Goal: Task Accomplishment & Management: Complete application form

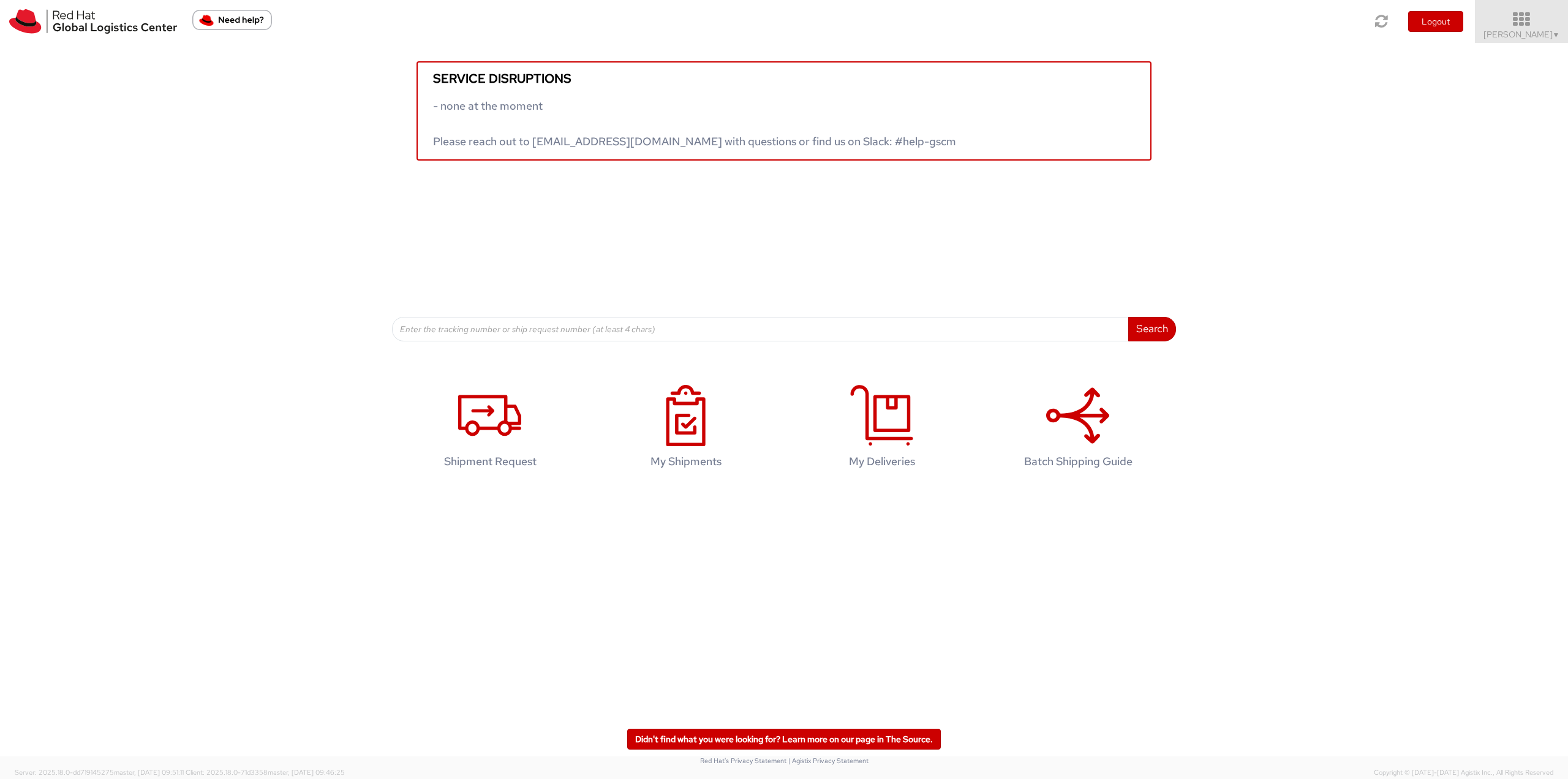
click at [515, 19] on icon at bounding box center [1522, 19] width 107 height 17
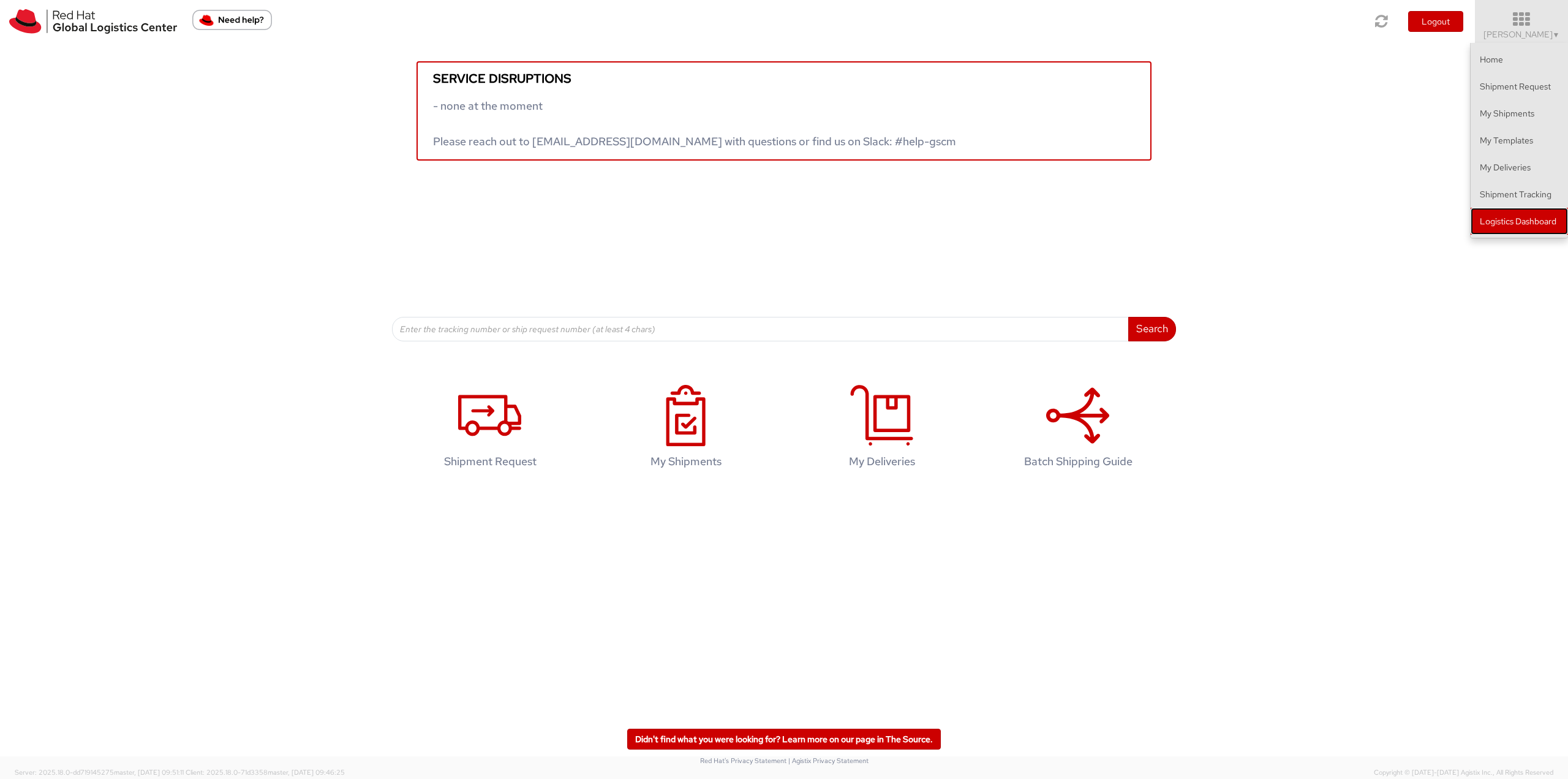
click at [515, 208] on link "Logistics Dashboard" at bounding box center [1519, 221] width 98 height 27
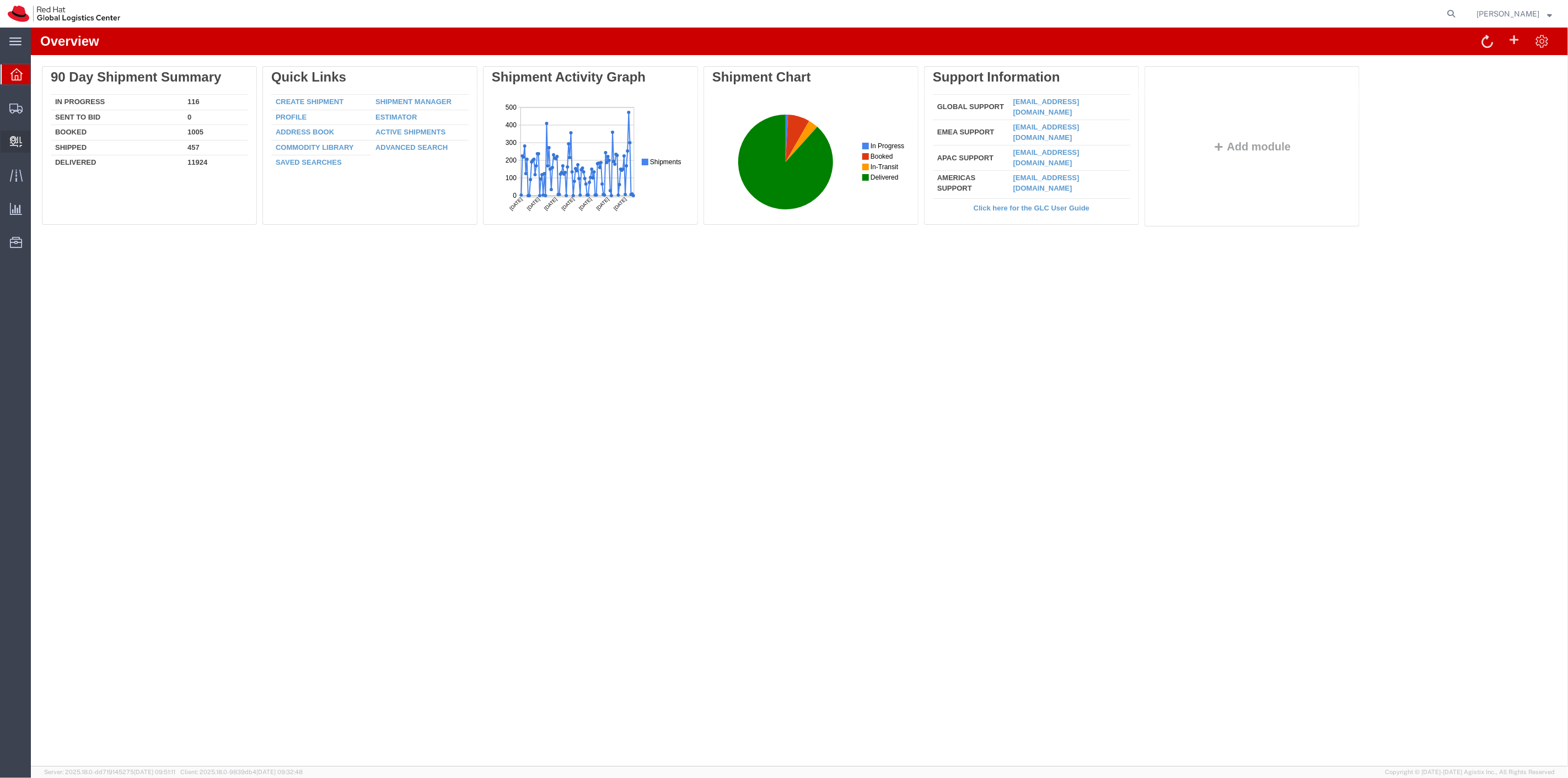
click at [0, 0] on span "Create Delivery" at bounding box center [0, 0] width 0 height 0
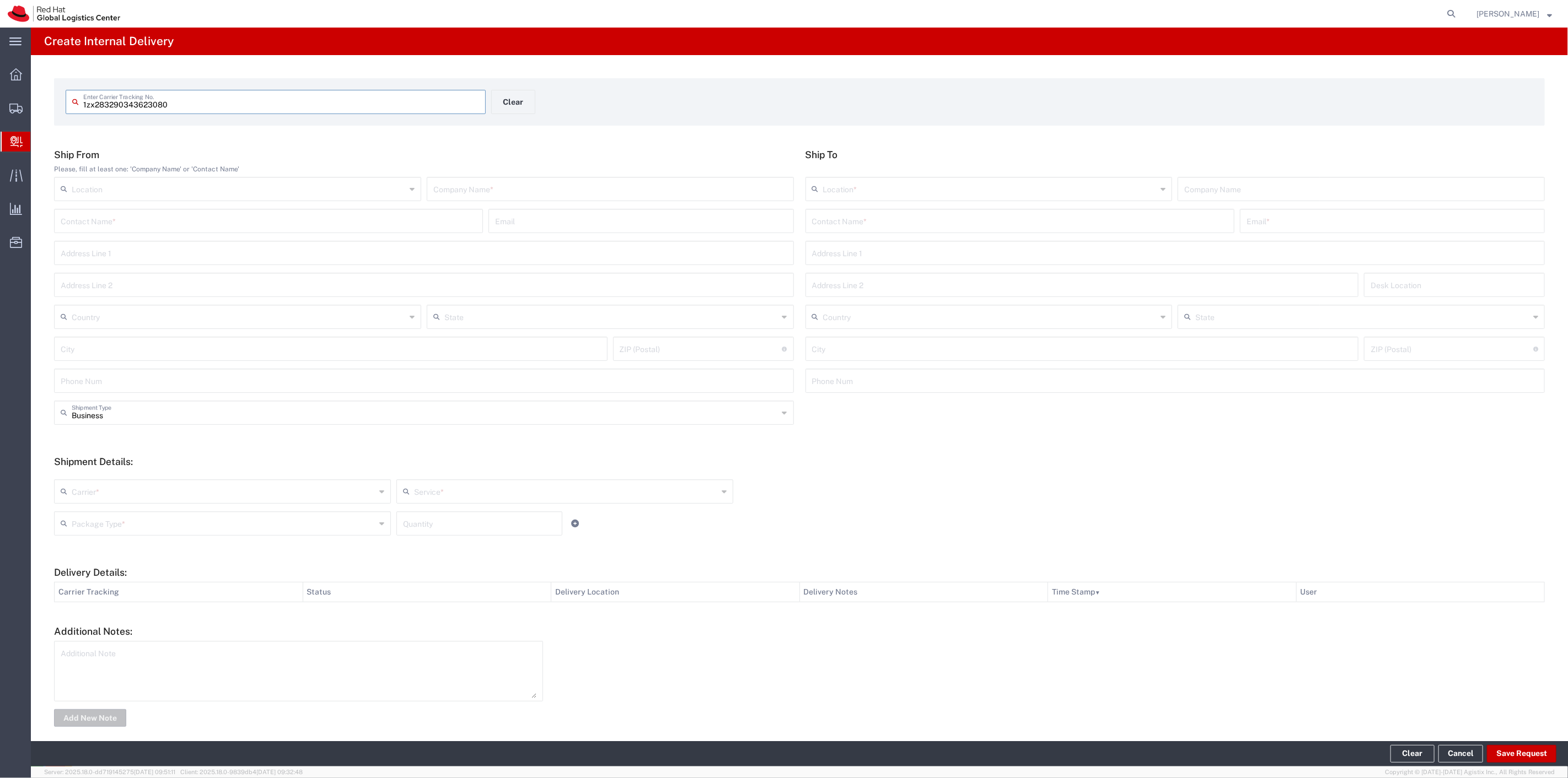
type input "1zx283290343623080"
click at [510, 205] on input "text" at bounding box center [610, 198] width 354 height 20
type input "UPS"
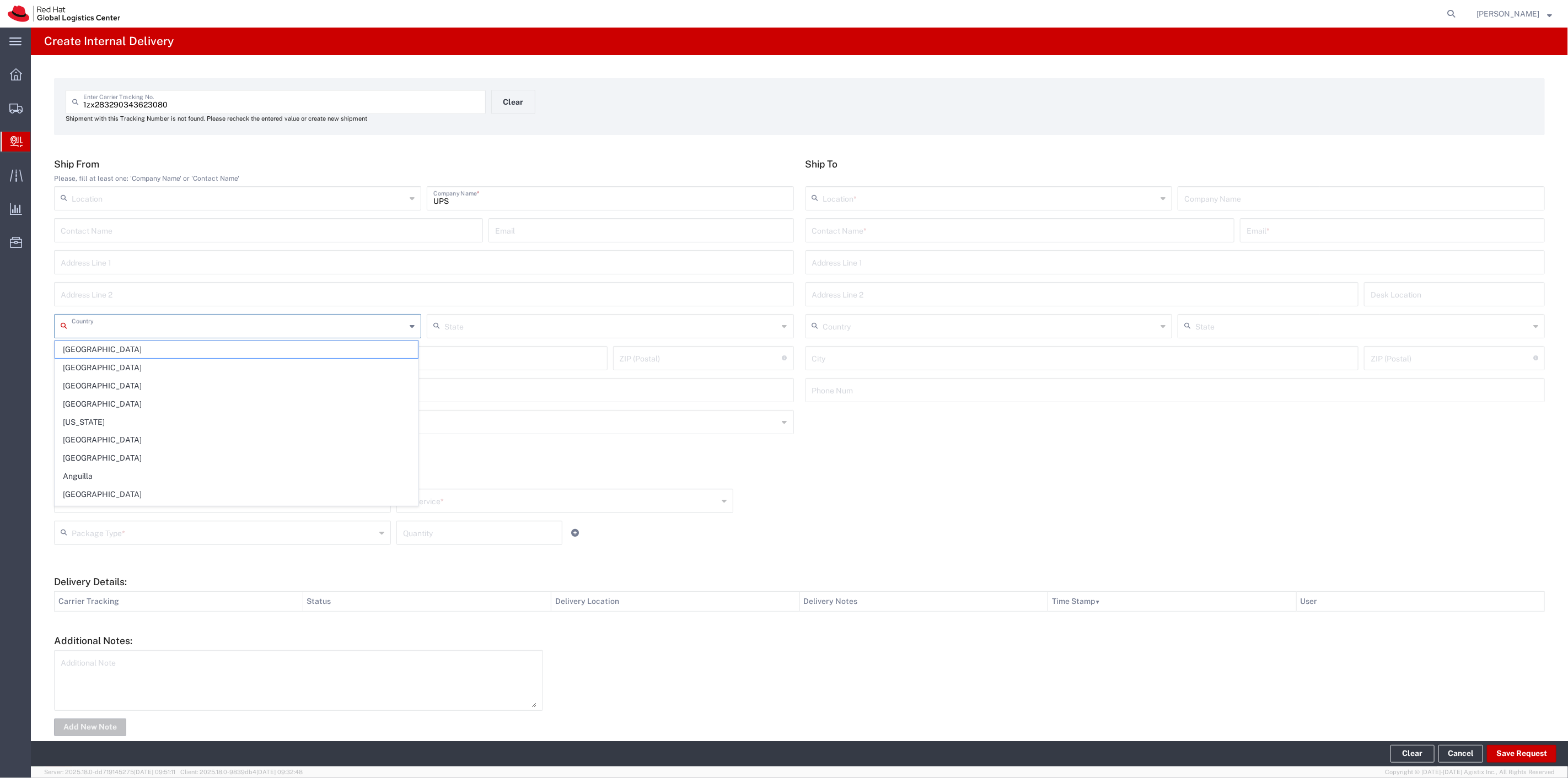
click at [166, 327] on input "text" at bounding box center [239, 325] width 335 height 20
click at [118, 352] on span "United States" at bounding box center [236, 350] width 363 height 17
type input "United States"
click at [999, 226] on input "text" at bounding box center [1020, 230] width 416 height 20
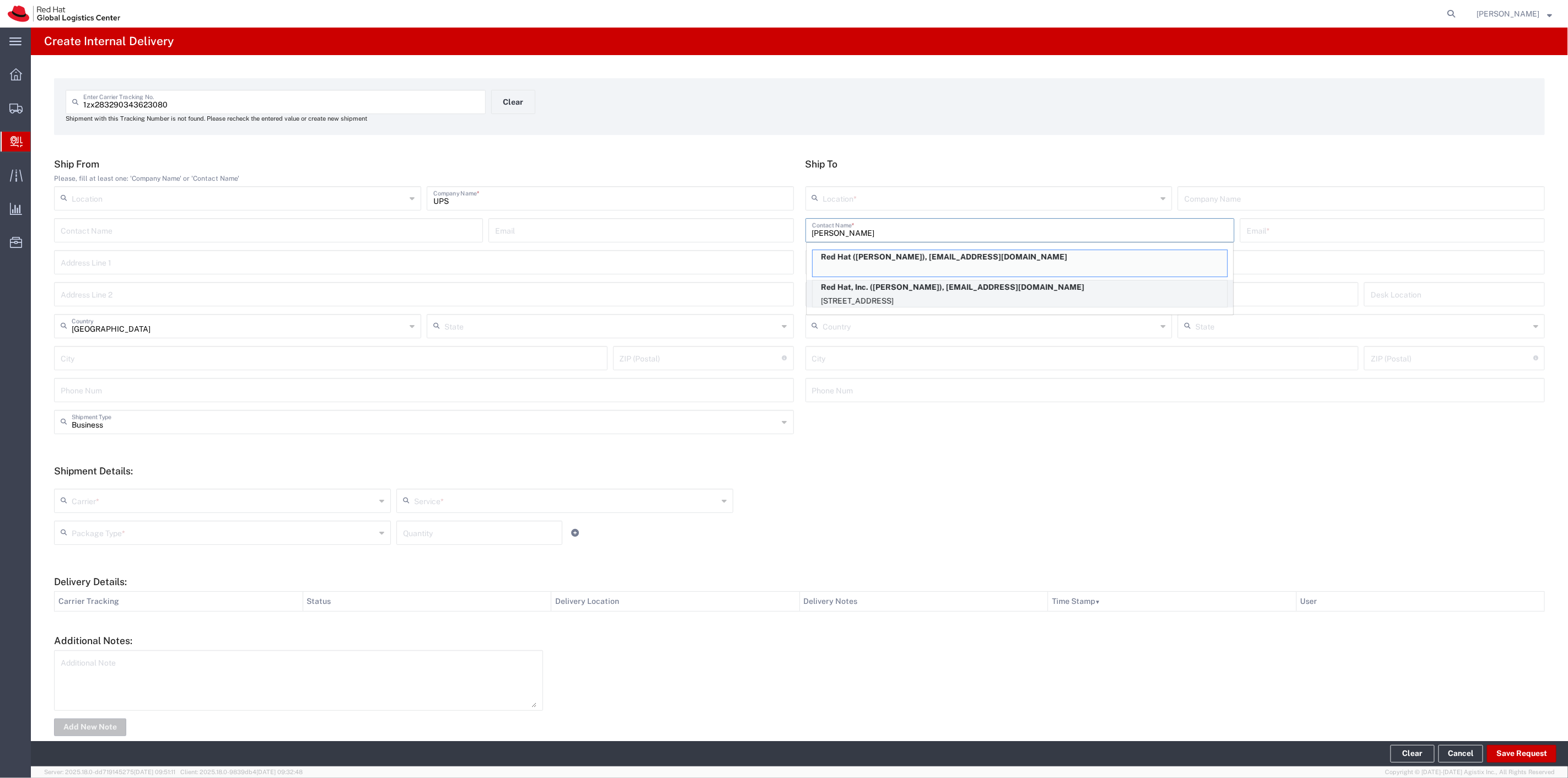
type input "raquel"
click at [933, 289] on p "Red Hat, Inc. (Raquel Ledbetter), rreyes@redhat.com" at bounding box center [1020, 288] width 415 height 14
type input "RH - Raleigh"
type input "Red Hat, Inc."
type input "Raquel Ledbetter"
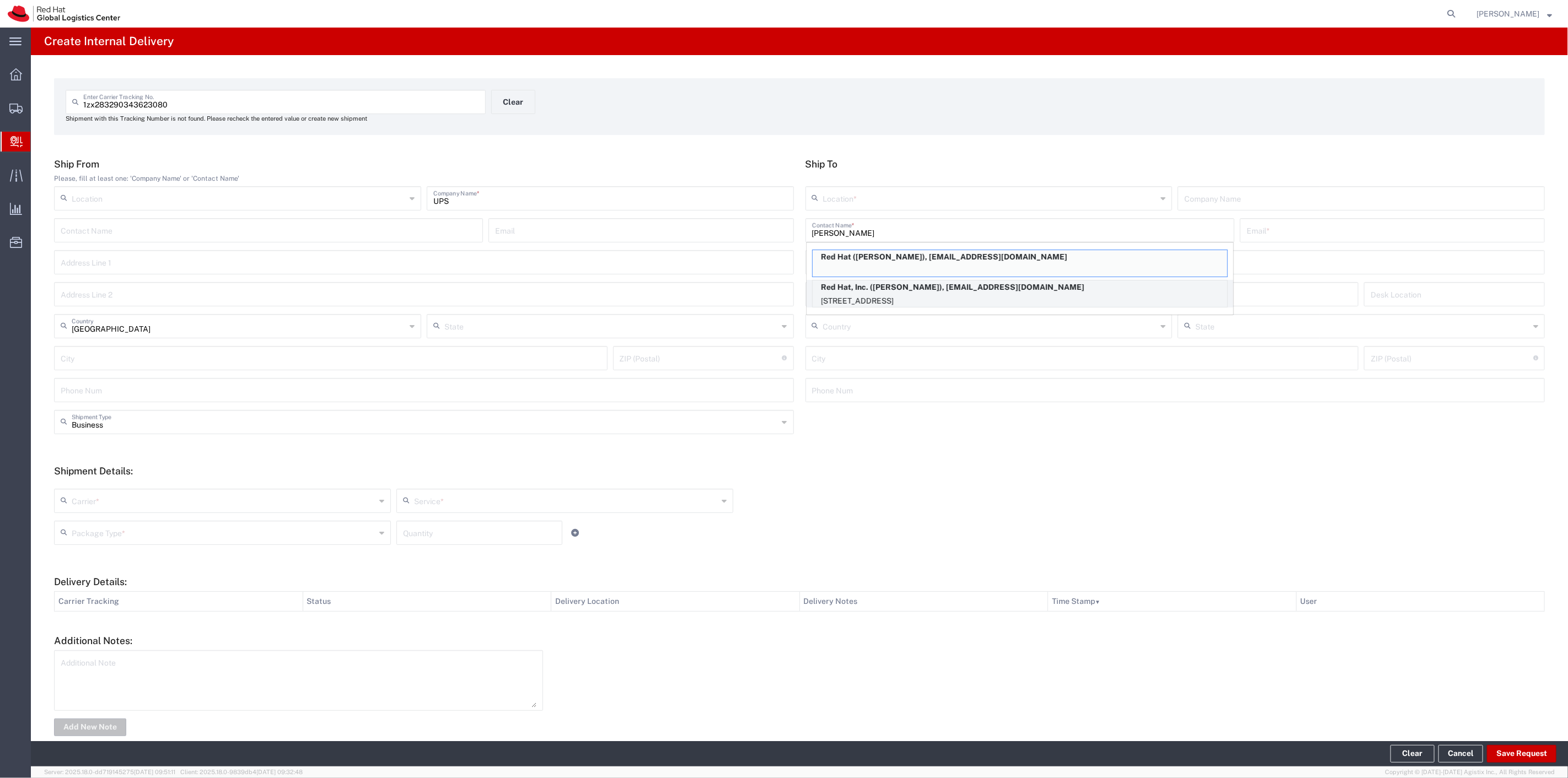
type input "rreyes@redhat.com"
type input "100 East Davie Street"
type input "19S361"
type input "United States"
type input "RALEIGH"
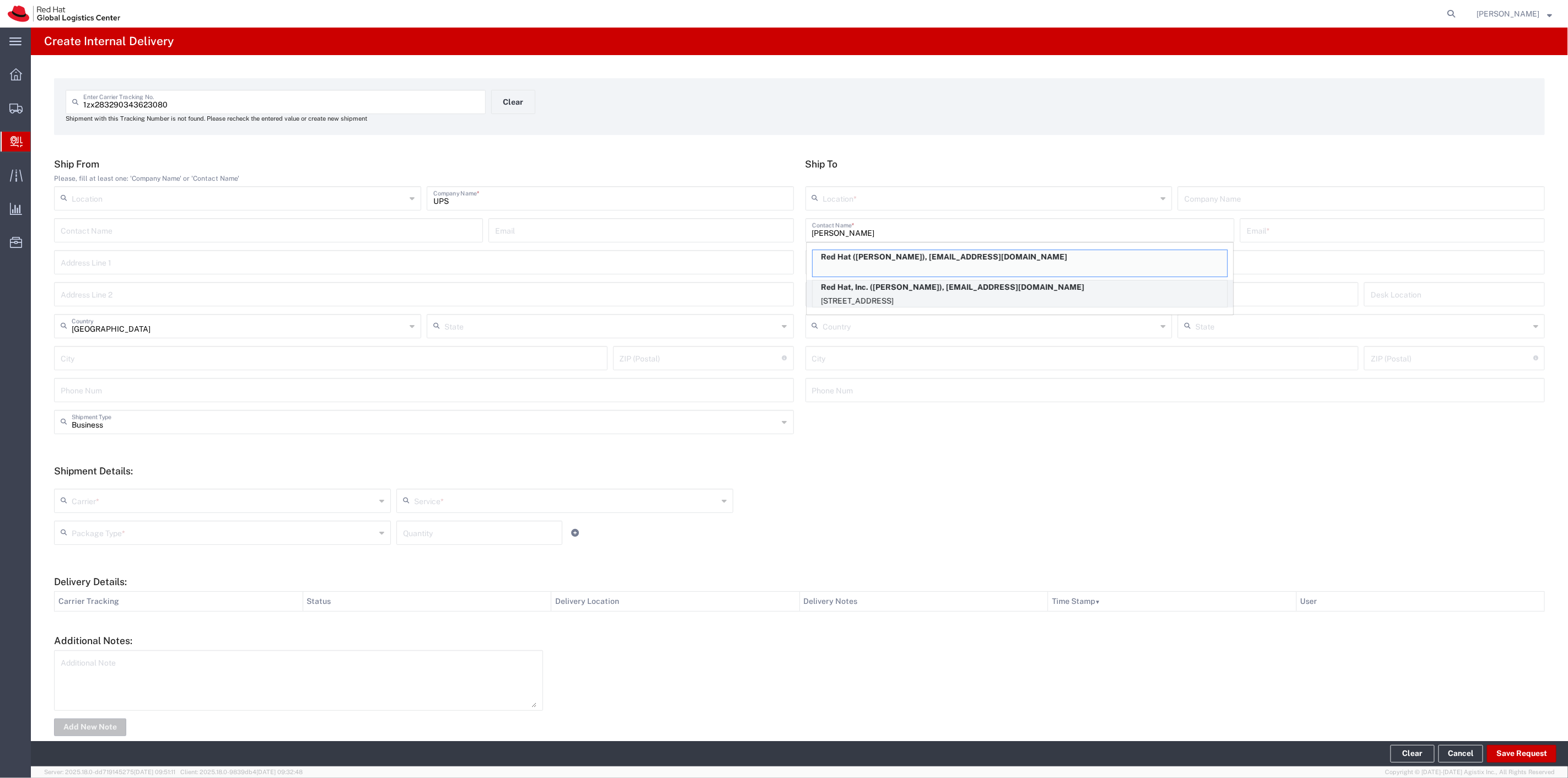
type input "27601"
type input "19196478534"
type input "North Carolina"
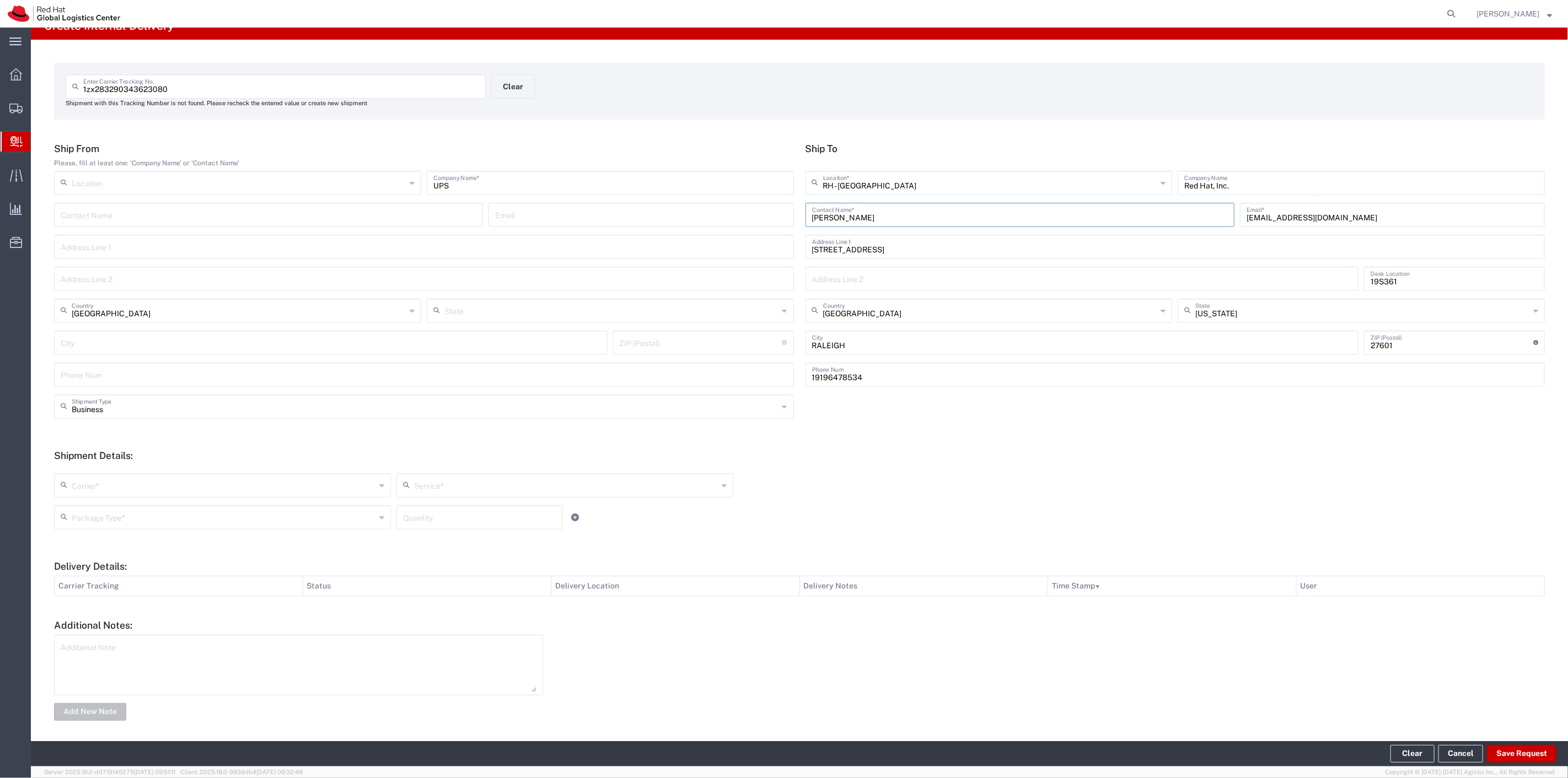
scroll to position [20, 0]
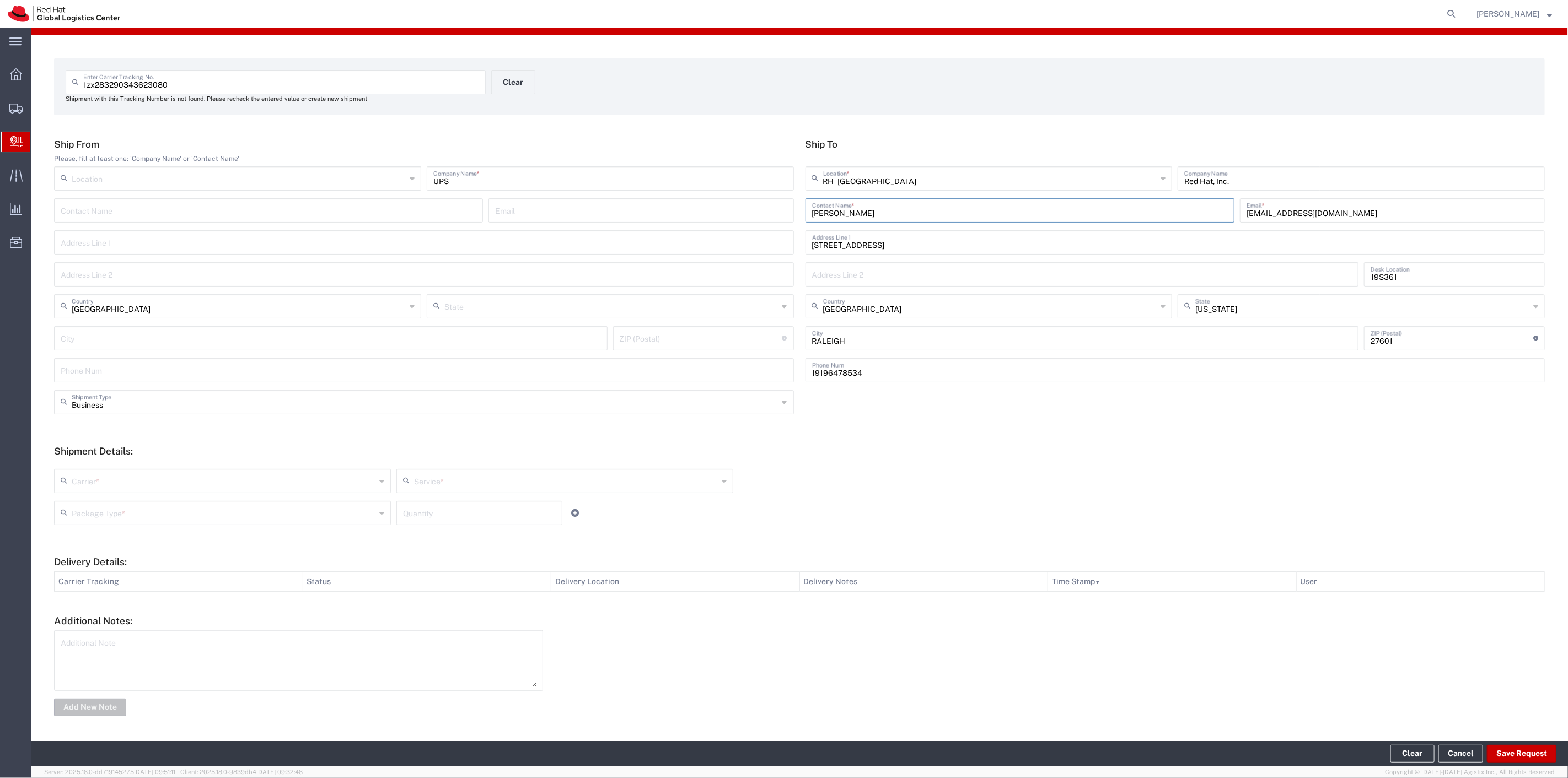
click at [95, 477] on input "text" at bounding box center [224, 481] width 304 height 20
type input "UPS"
click at [91, 504] on span "UPS" at bounding box center [221, 504] width 332 height 17
click at [509, 481] on input "text" at bounding box center [566, 481] width 304 height 20
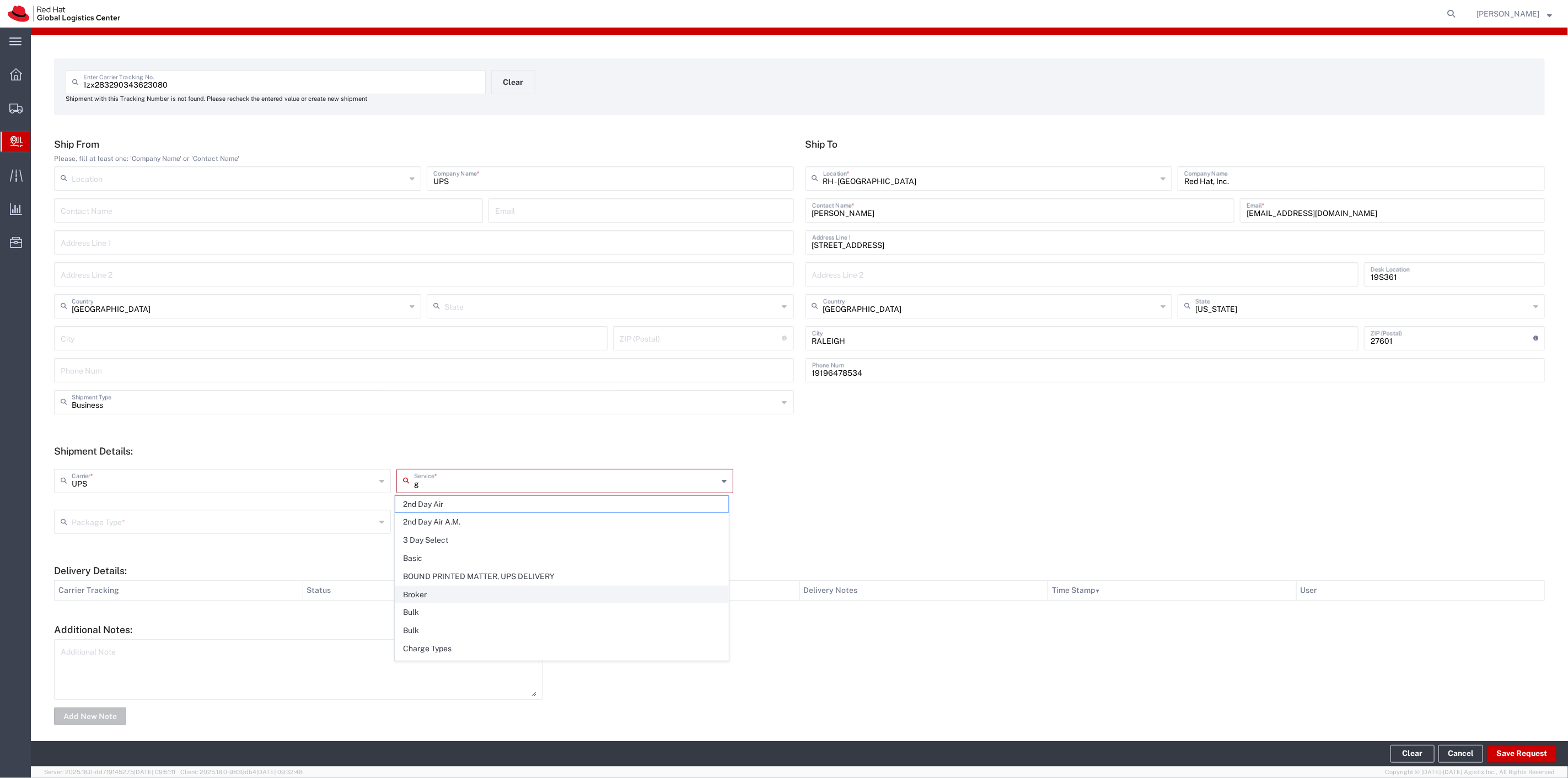
type input "gr"
click at [432, 508] on span "Ground" at bounding box center [561, 504] width 332 height 17
type input "Ground"
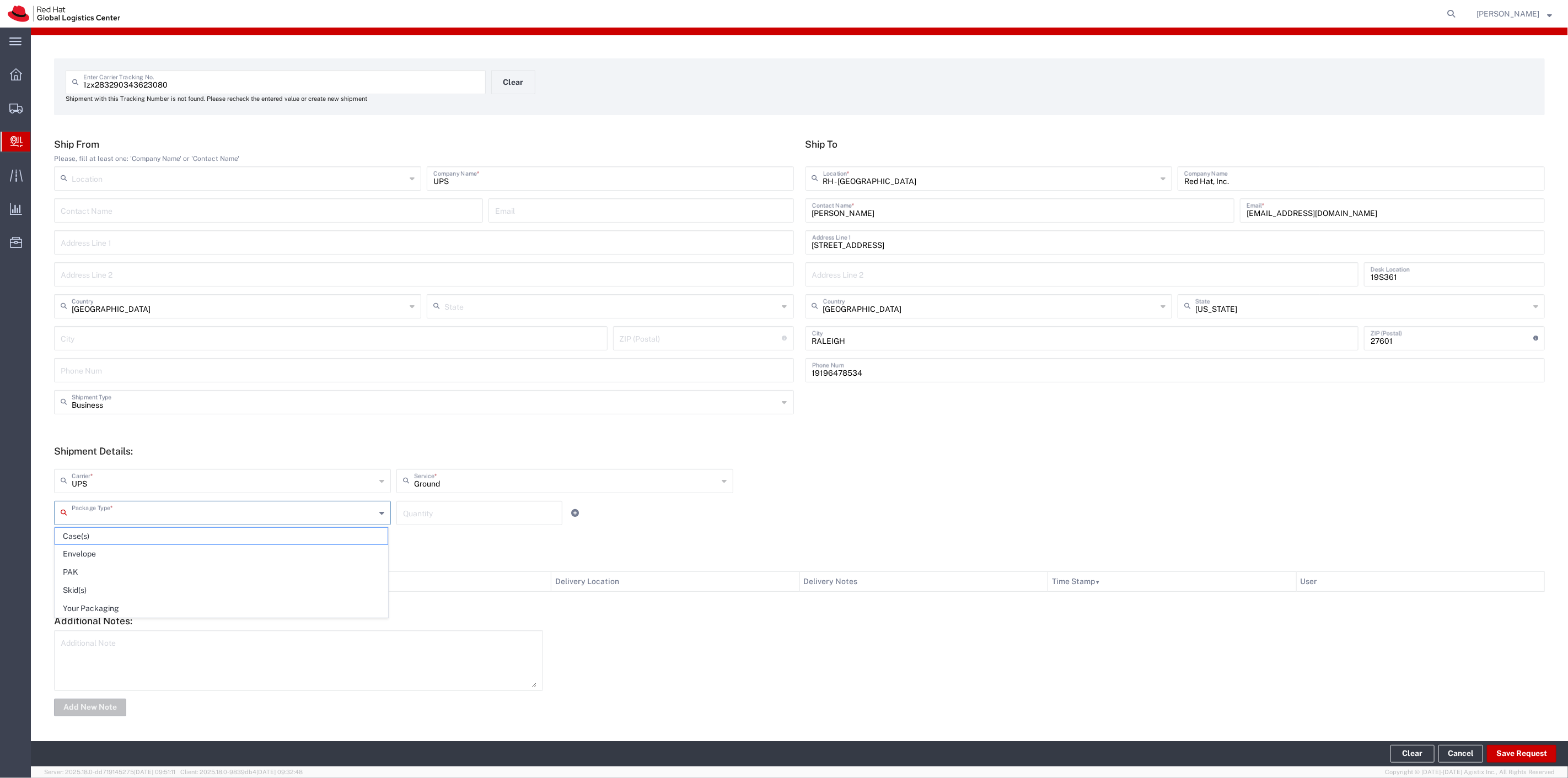
click at [250, 515] on input "text" at bounding box center [224, 513] width 304 height 20
click at [180, 603] on span "Your Packaging" at bounding box center [221, 609] width 332 height 17
type input "Your Packaging"
click at [424, 514] on input "number" at bounding box center [479, 513] width 153 height 20
type input "1"
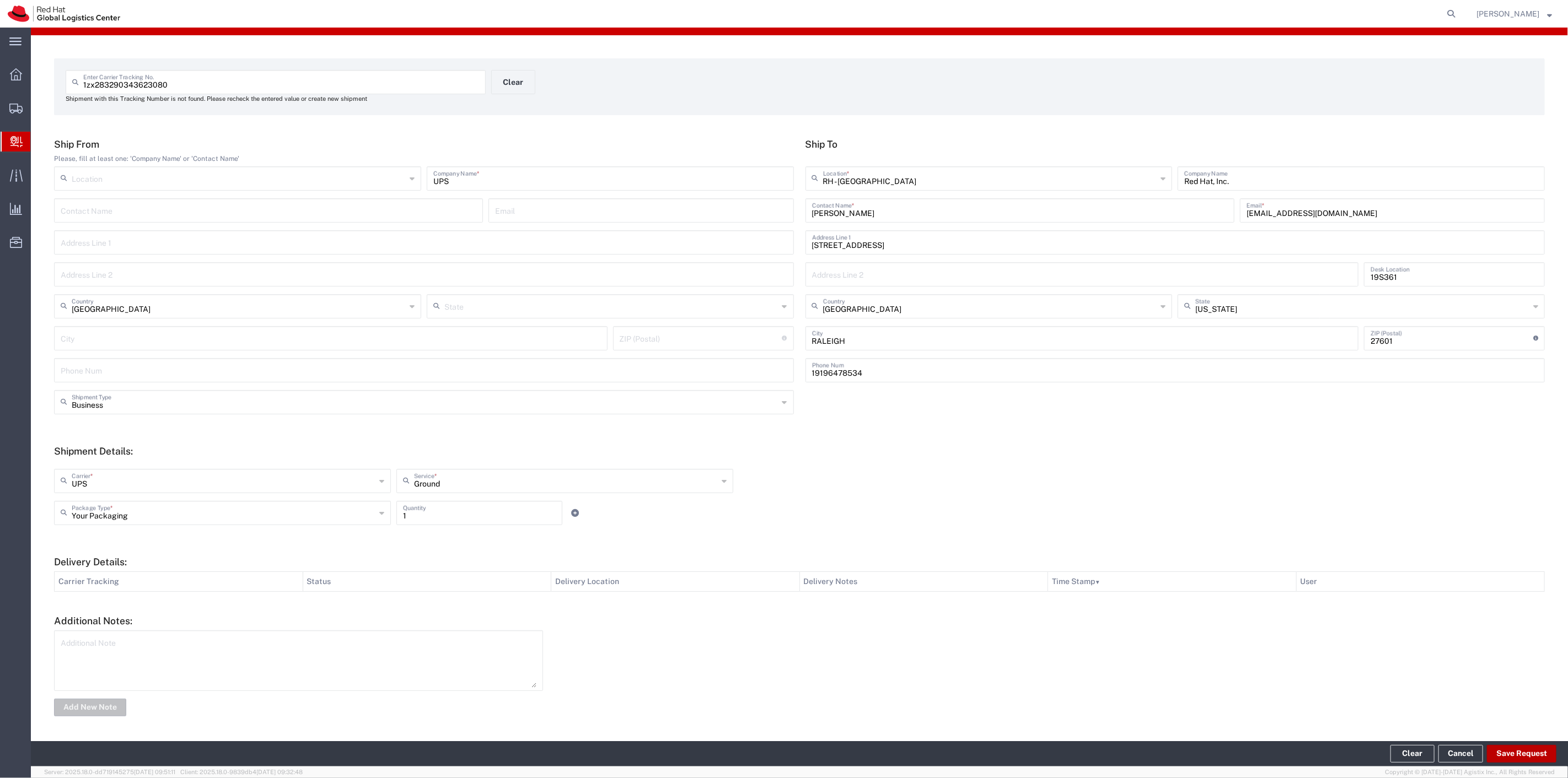
click at [1525, 761] on button "Save Request" at bounding box center [1522, 754] width 70 height 17
type input "United States"
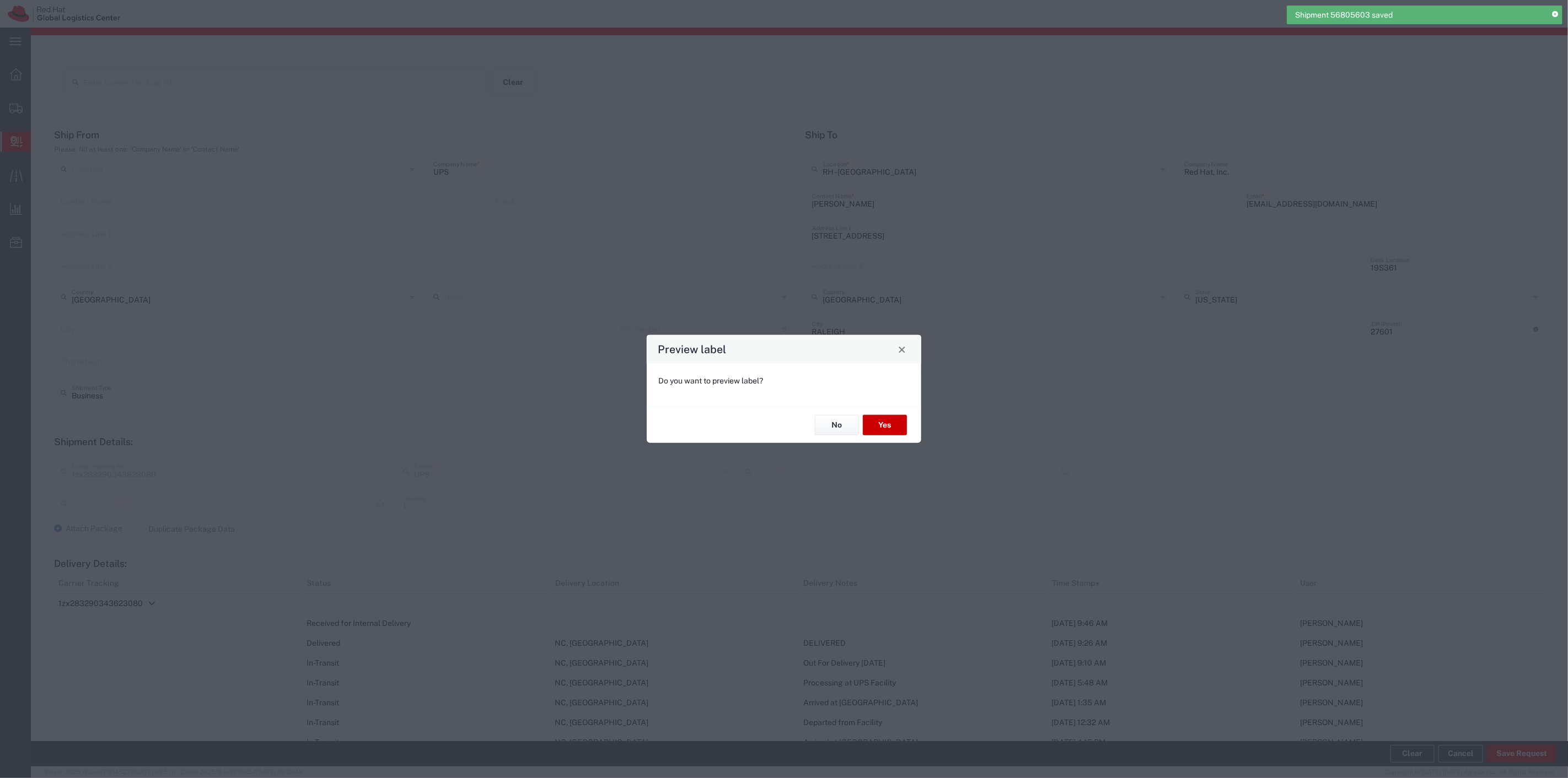
type input "Your Packaging"
type input "Ground"
click at [834, 417] on button "No" at bounding box center [837, 425] width 44 height 20
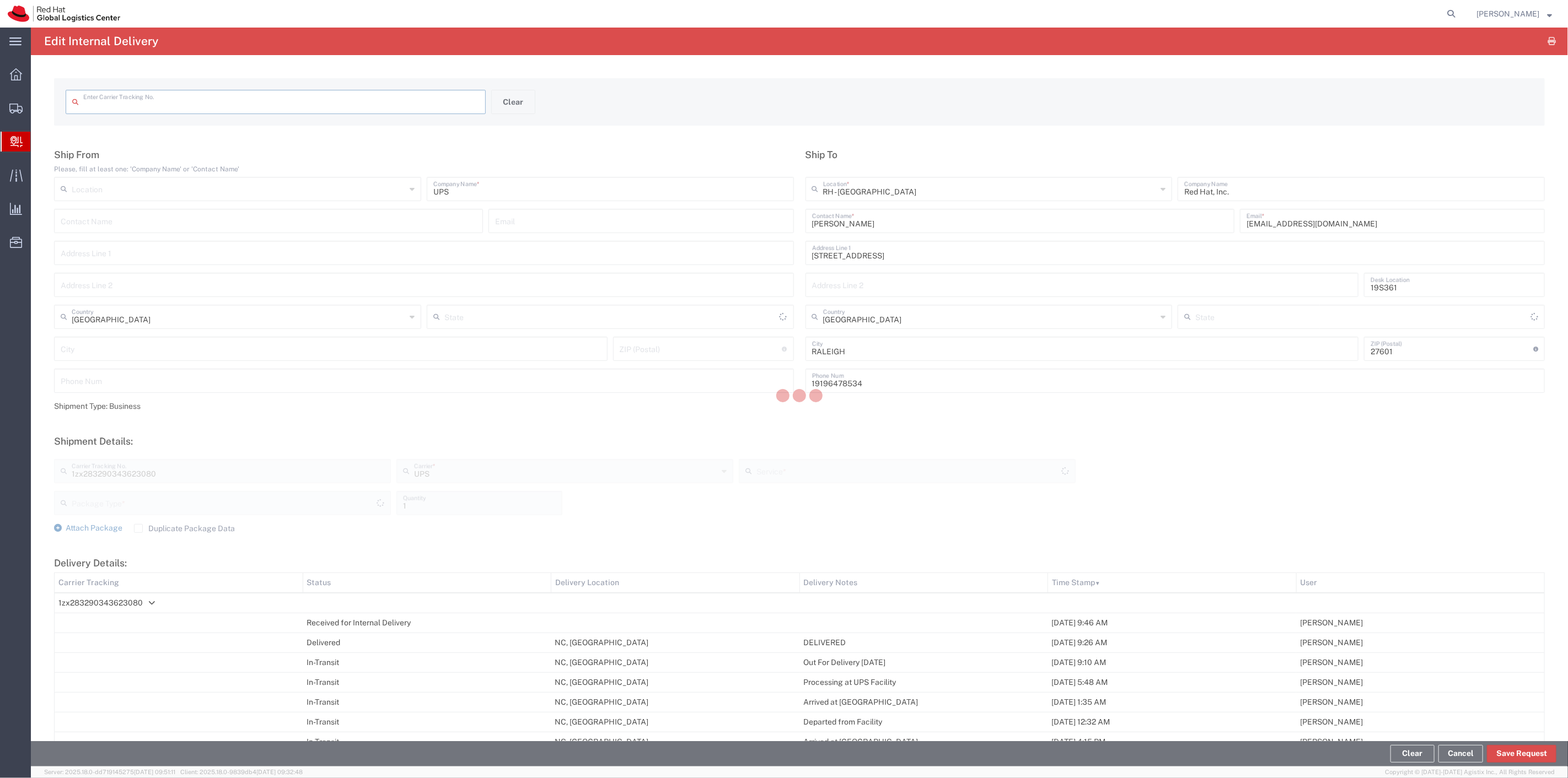
type input "1zx283290343623080"
type input "Your Packaging"
type input "Ground"
type input "North Carolina"
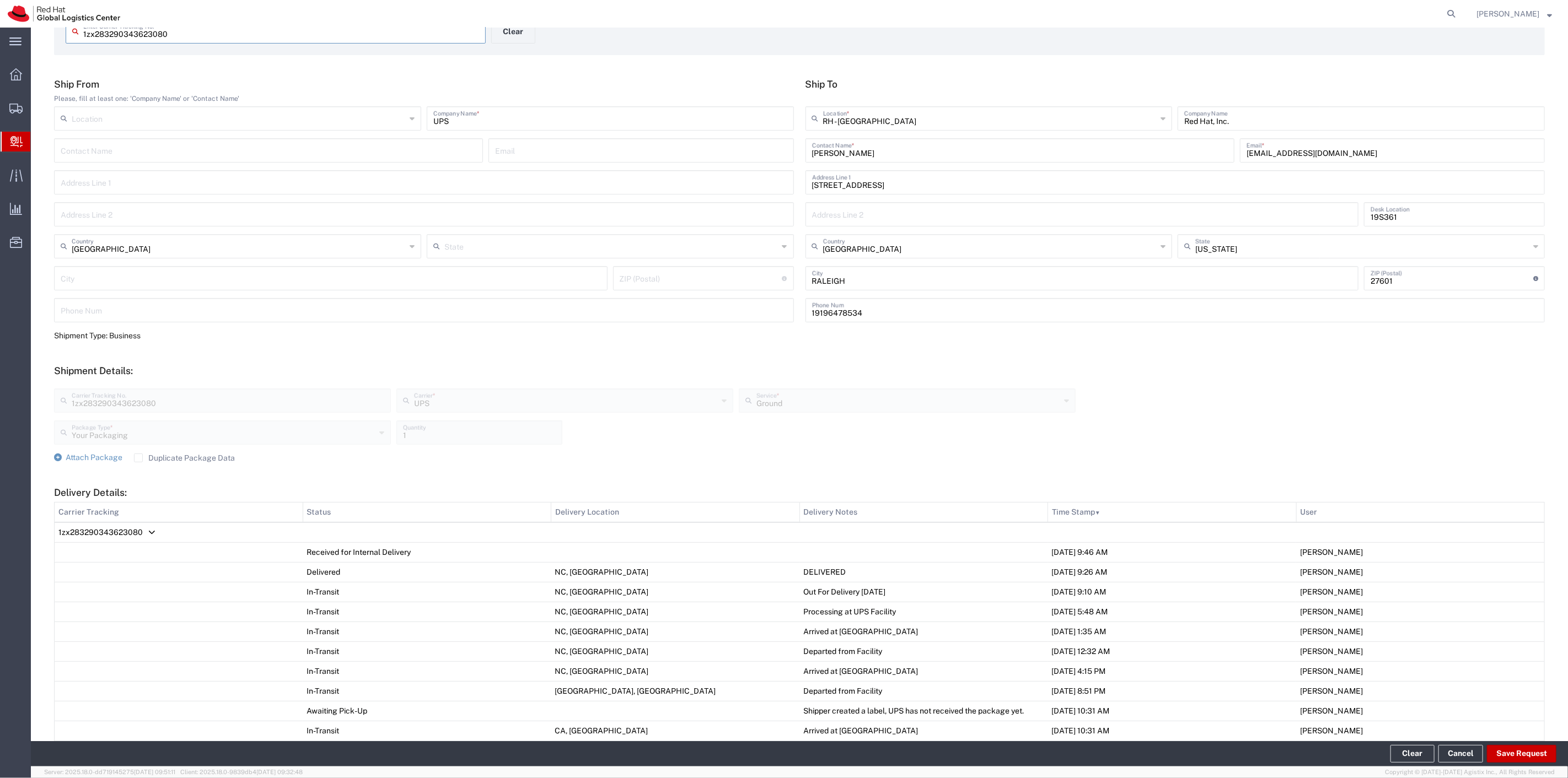
scroll to position [239, 0]
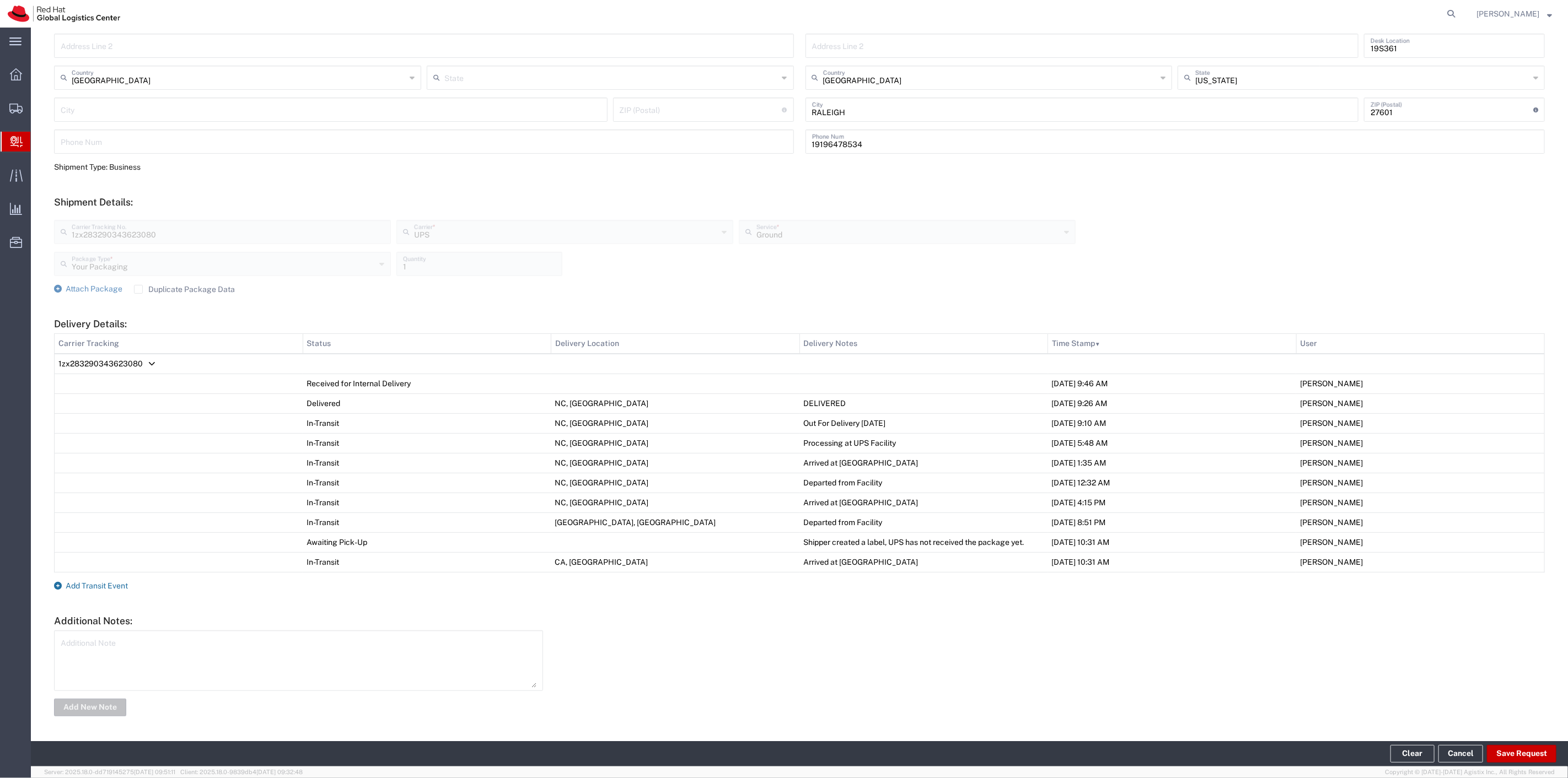
click at [91, 582] on span "Add Transit Event" at bounding box center [96, 586] width 62 height 9
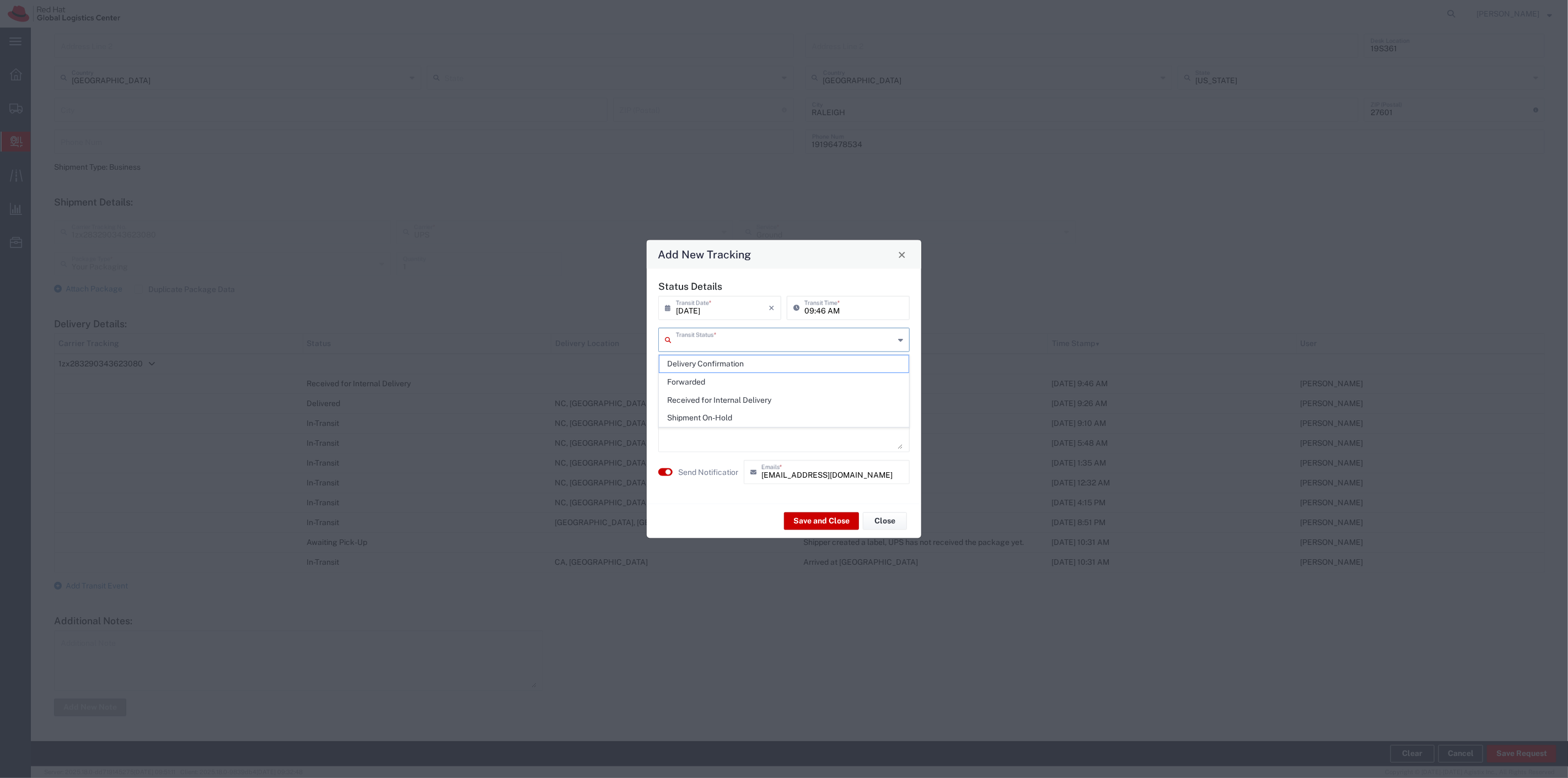
click at [758, 343] on input "text" at bounding box center [785, 339] width 218 height 20
click at [741, 360] on span "Delivery Confirmation" at bounding box center [784, 364] width 249 height 17
type input "Delivery Confirmation"
click at [667, 471] on small "button" at bounding box center [668, 472] width 6 height 6
click at [820, 519] on button "Save and Close" at bounding box center [822, 520] width 75 height 17
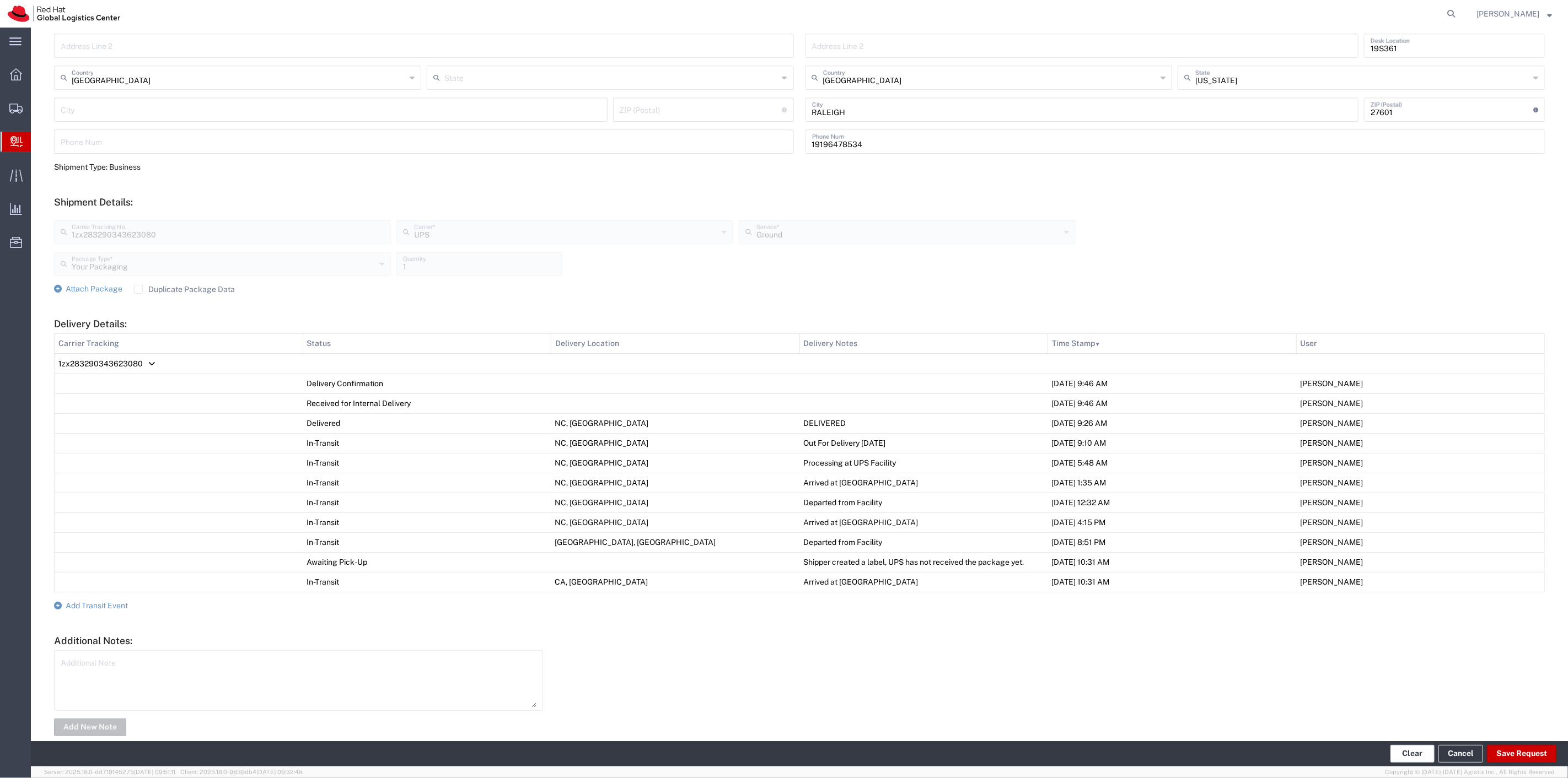
click at [1415, 758] on button "Clear" at bounding box center [1413, 754] width 44 height 17
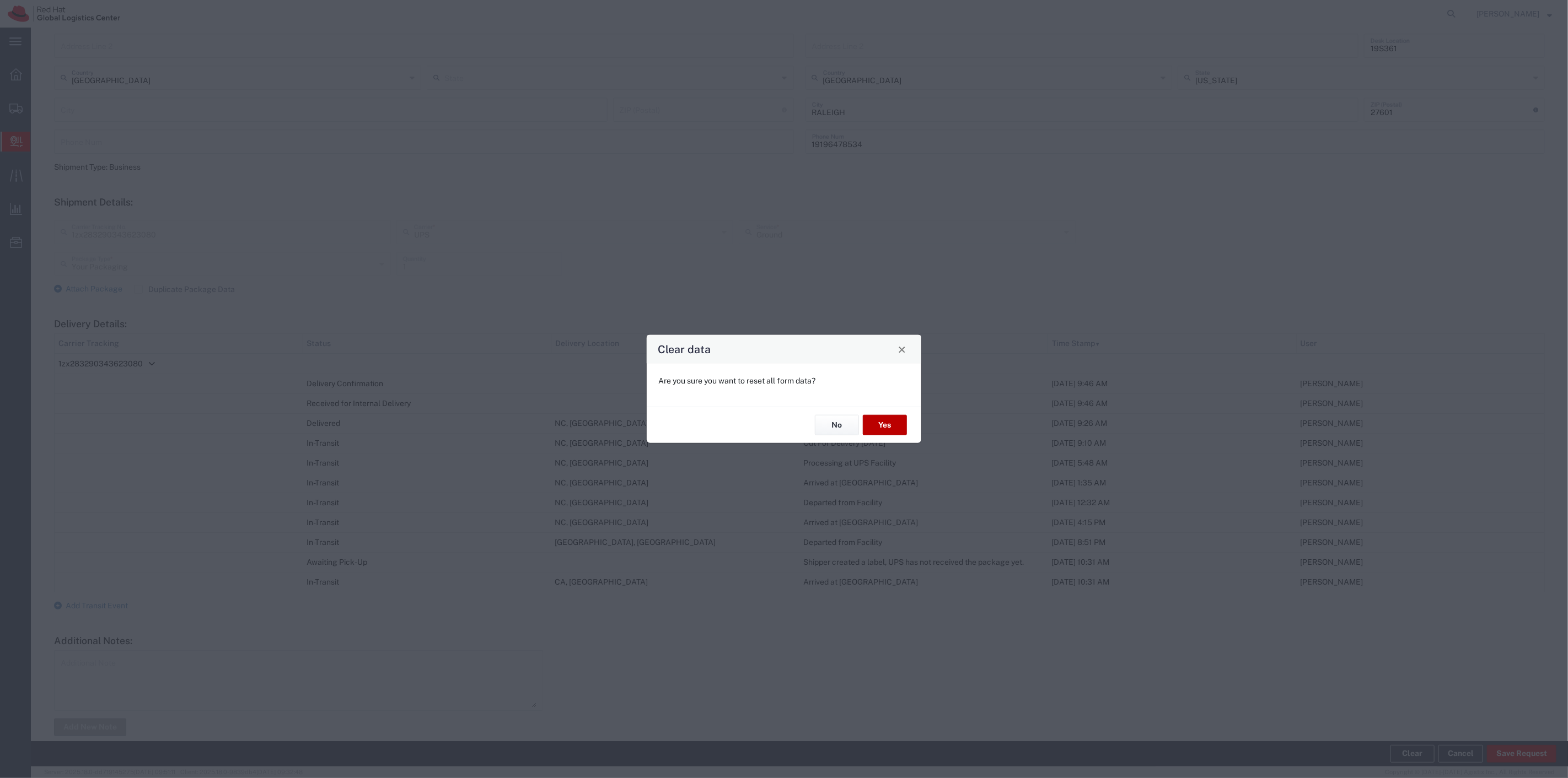
click at [889, 421] on button "Yes" at bounding box center [884, 425] width 44 height 20
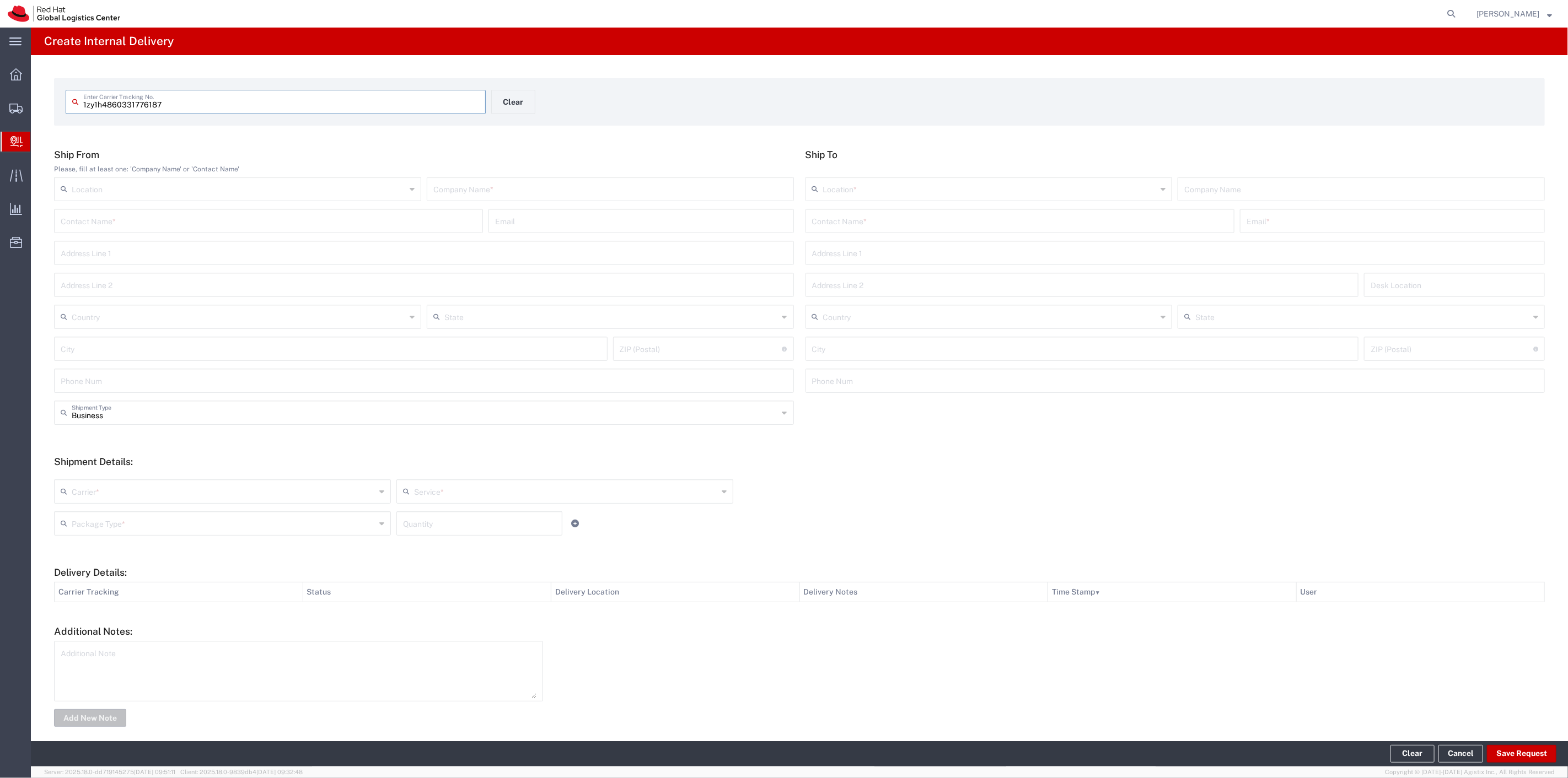
type input "1zy1h4860331776187"
type input "UPS"
click at [196, 325] on input "text" at bounding box center [239, 316] width 335 height 20
click at [94, 339] on span "United States" at bounding box center [236, 341] width 363 height 17
type input "United States"
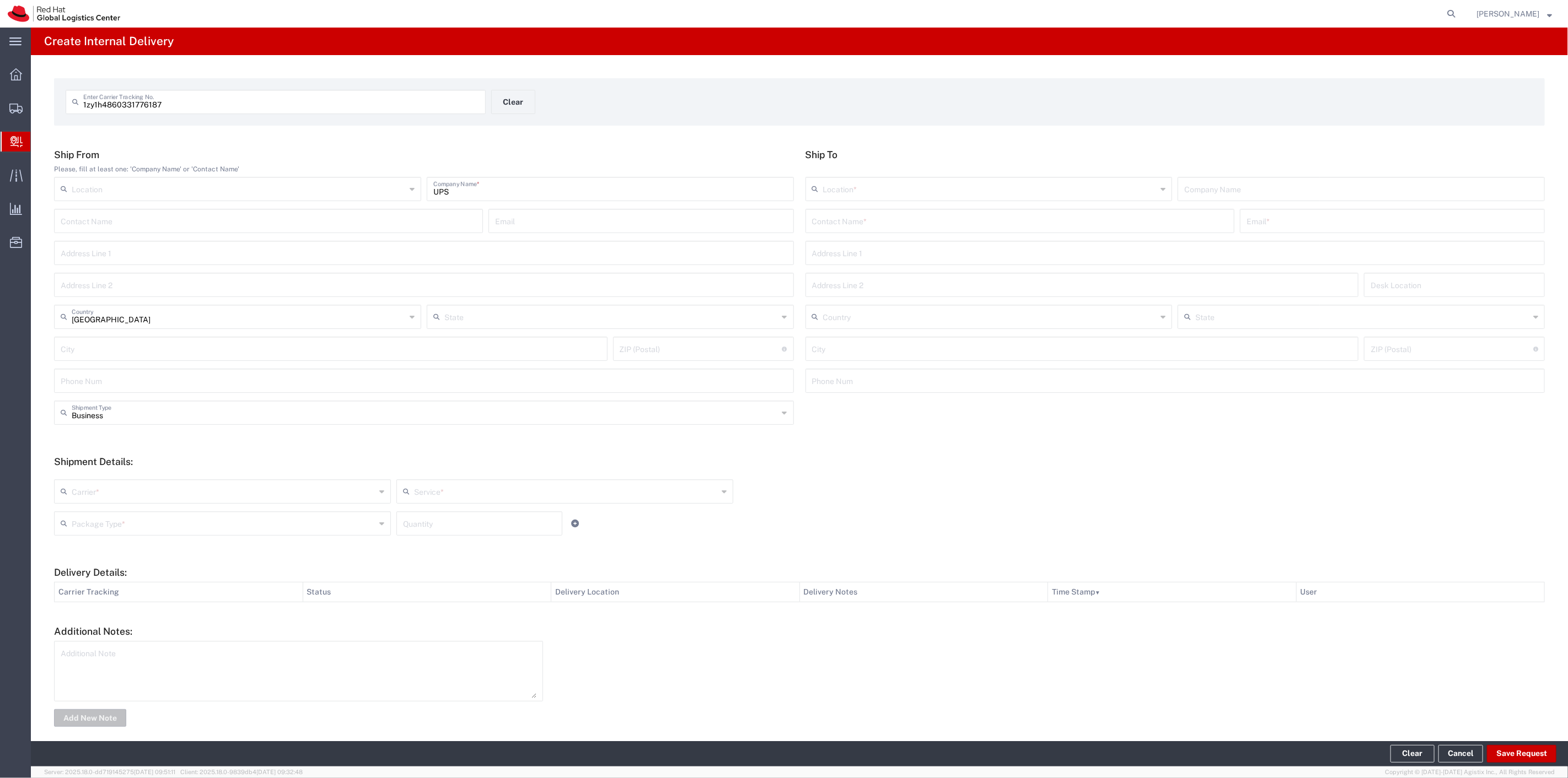
click at [850, 219] on input "text" at bounding box center [1020, 220] width 416 height 20
type input "scott sue"
click at [886, 258] on p "100 East Davie Street, 15S249, RALEIGH, NC, 27601, US" at bounding box center [1020, 262] width 415 height 14
type input "RH - Raleigh"
type input "Red Hat, Inc."
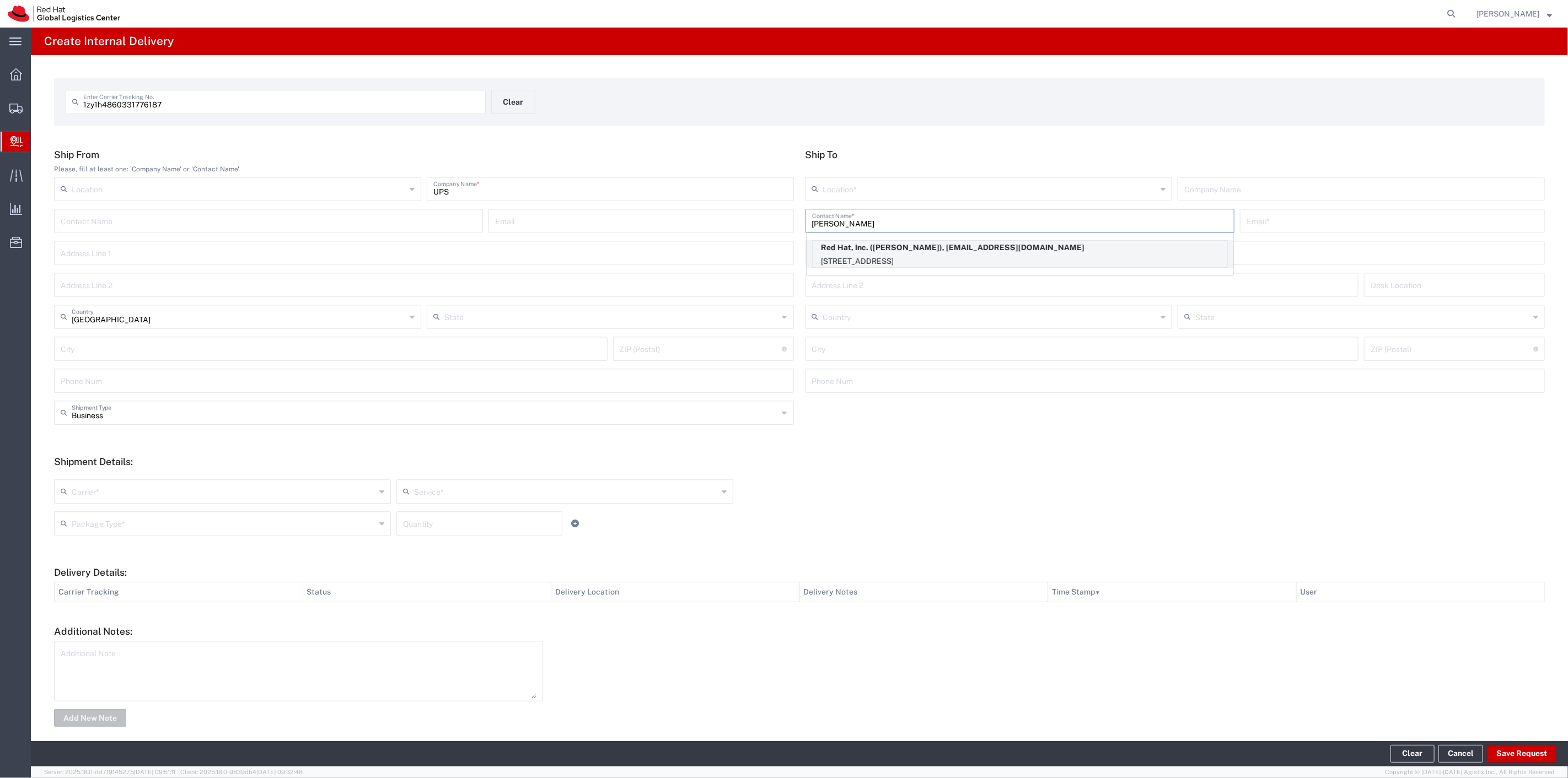
type input "Scott Suehle"
type input "ssuehle@redhat.com"
type input "100 East Davie Street"
type input "15S249"
type input "United States"
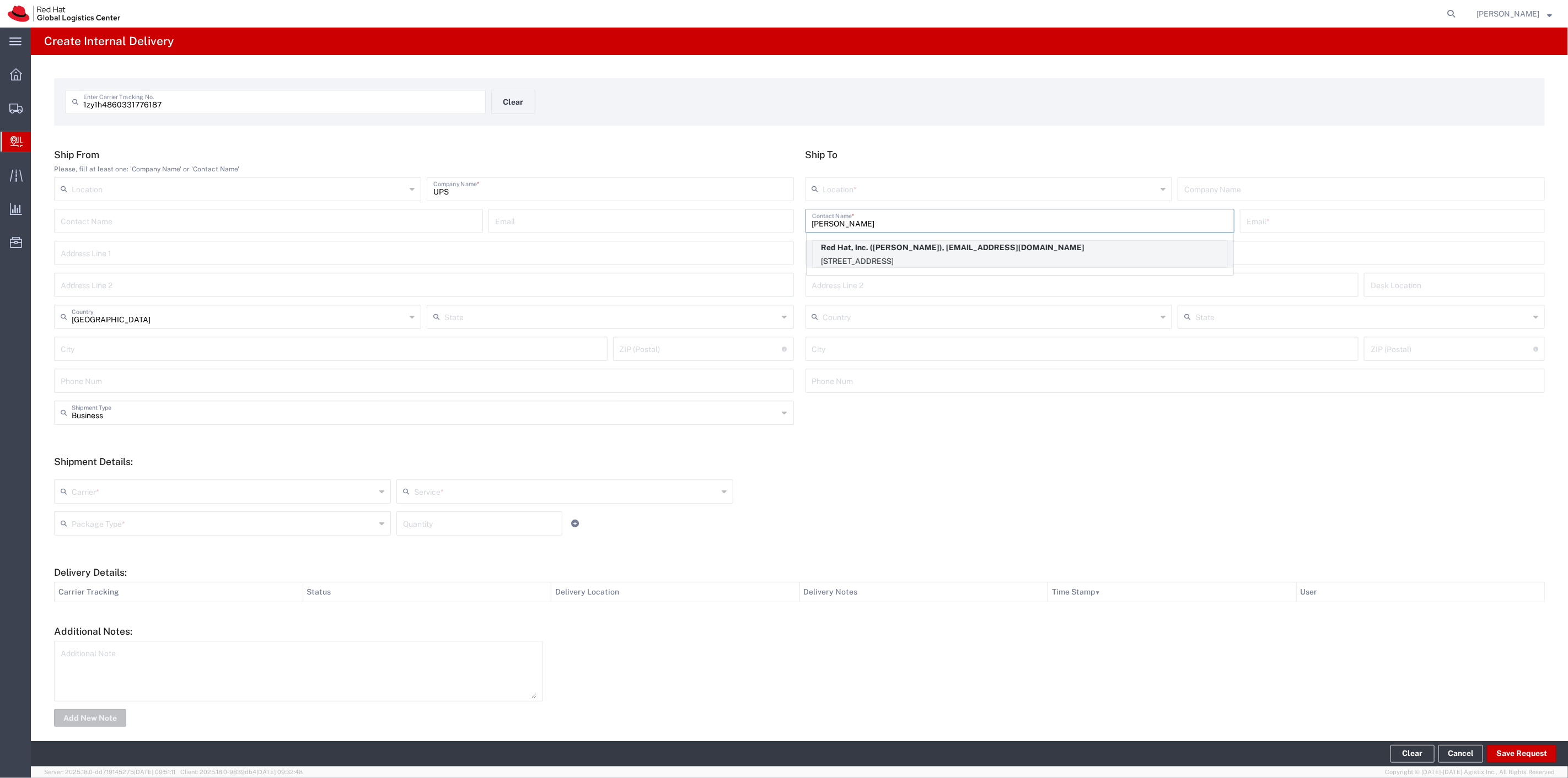
type input "RALEIGH"
type input "27601"
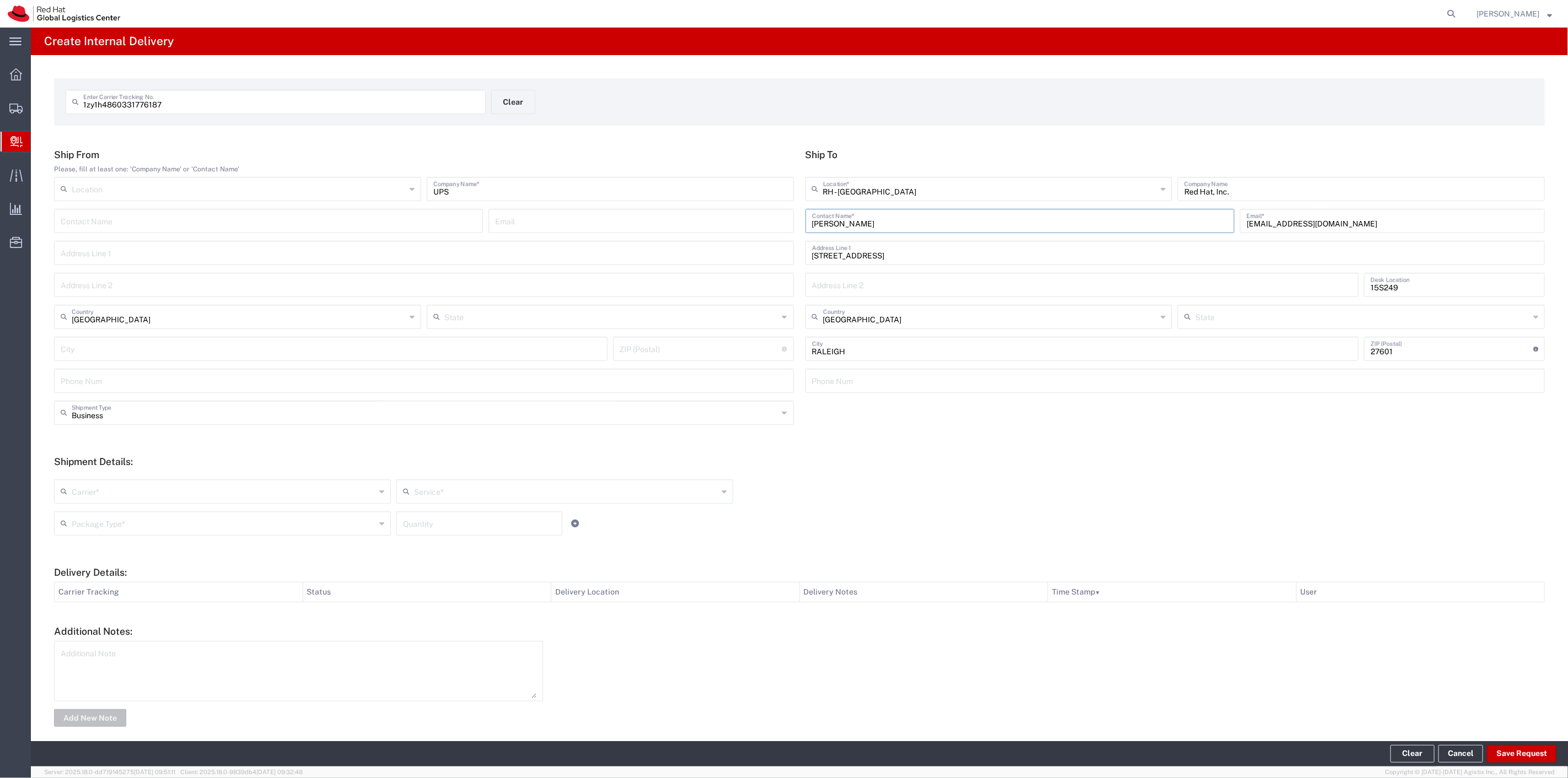
type input "North Carolina"
click at [273, 490] on input "text" at bounding box center [224, 491] width 304 height 20
click at [227, 519] on span "UPS" at bounding box center [221, 515] width 332 height 17
type input "UPS"
click at [498, 483] on input "text" at bounding box center [566, 491] width 304 height 20
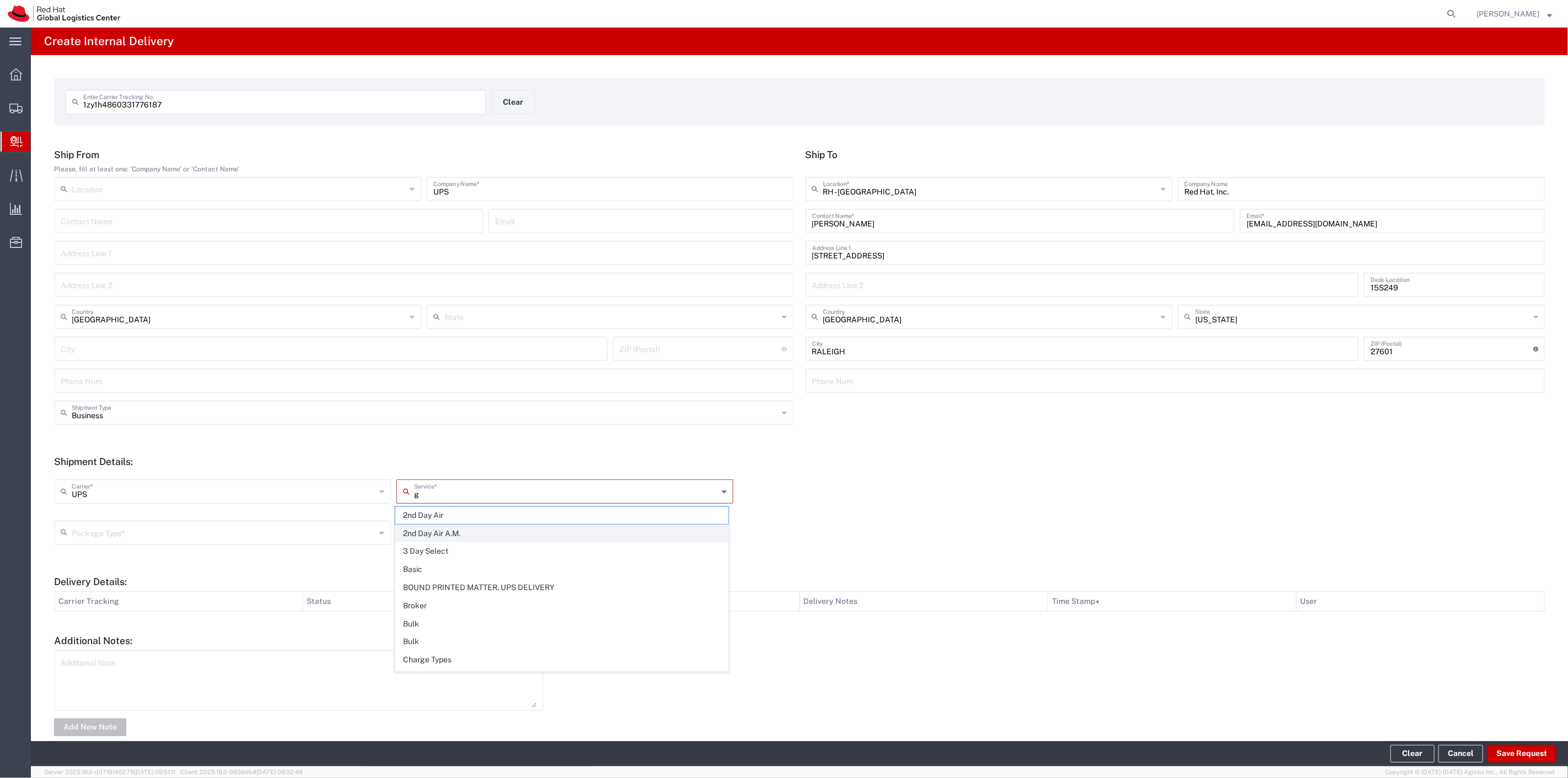
type input "gr"
click at [445, 520] on span "Ground" at bounding box center [561, 515] width 332 height 17
type input "Ground"
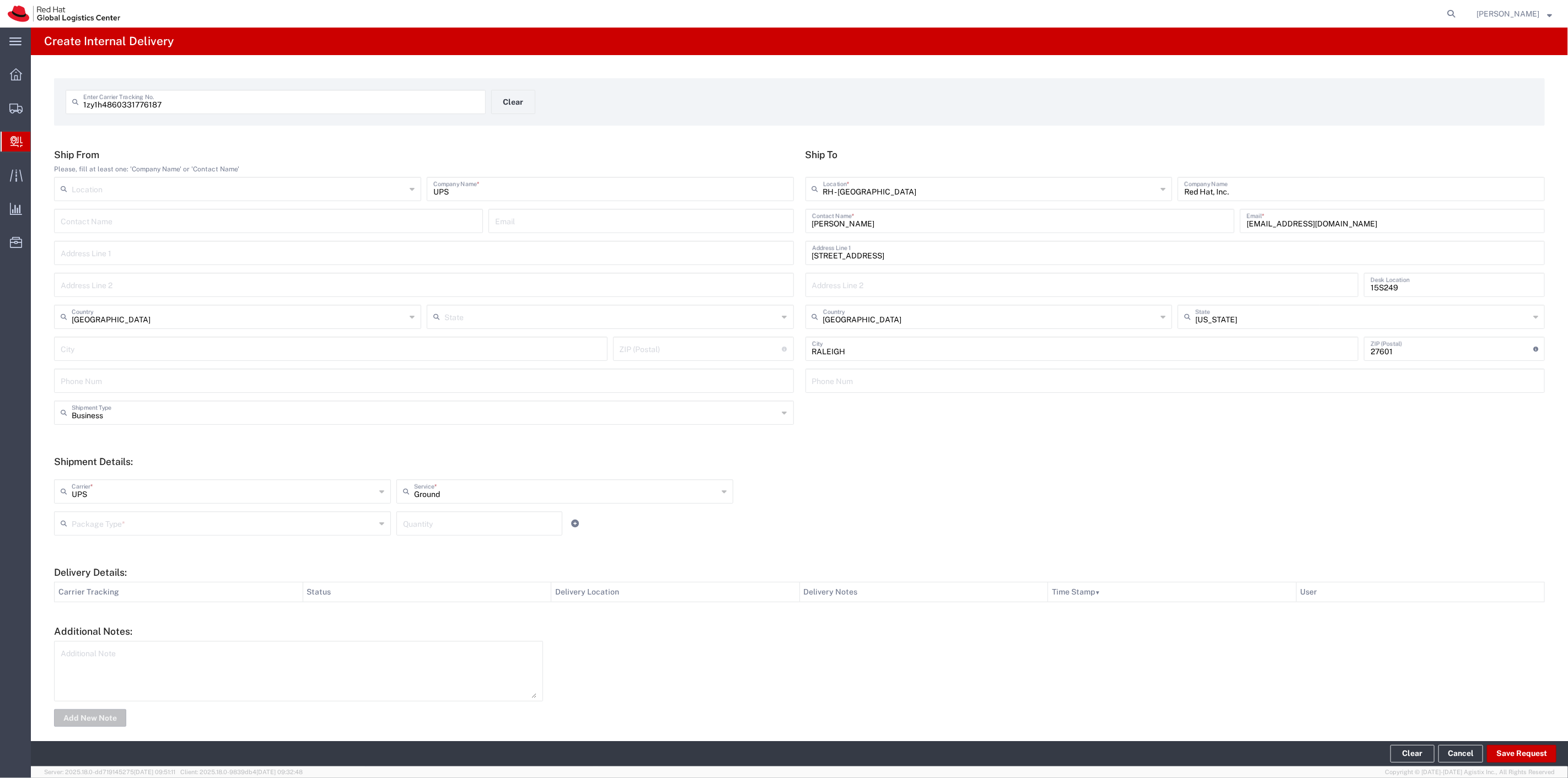
click at [266, 519] on input "text" at bounding box center [224, 523] width 304 height 20
click at [138, 621] on span "Your Packaging" at bounding box center [221, 620] width 332 height 17
type input "Your Packaging"
click at [419, 527] on input "number" at bounding box center [479, 523] width 153 height 20
type input "1"
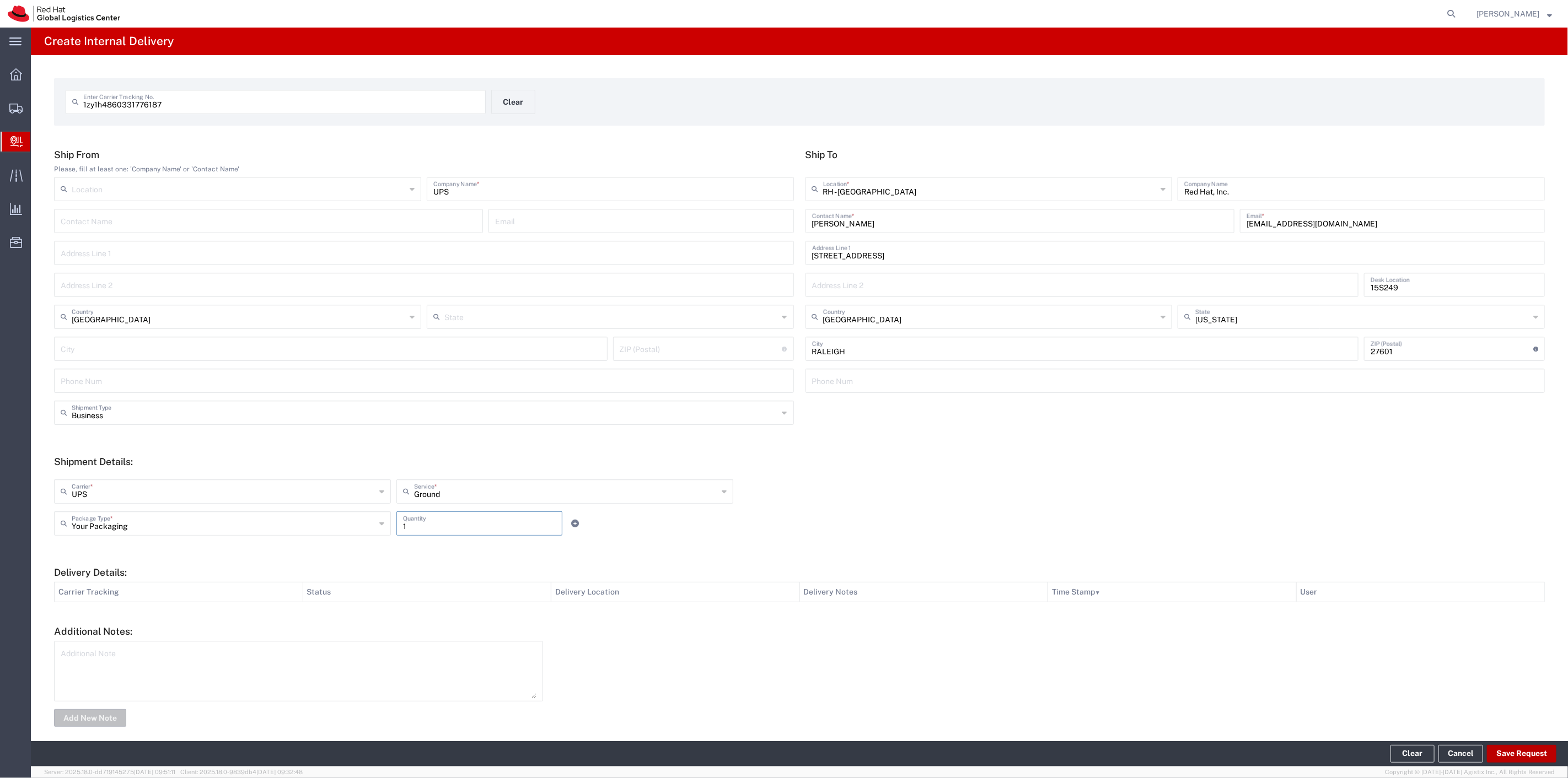
click at [1539, 756] on button "Save Request" at bounding box center [1522, 754] width 70 height 17
type input "United States"
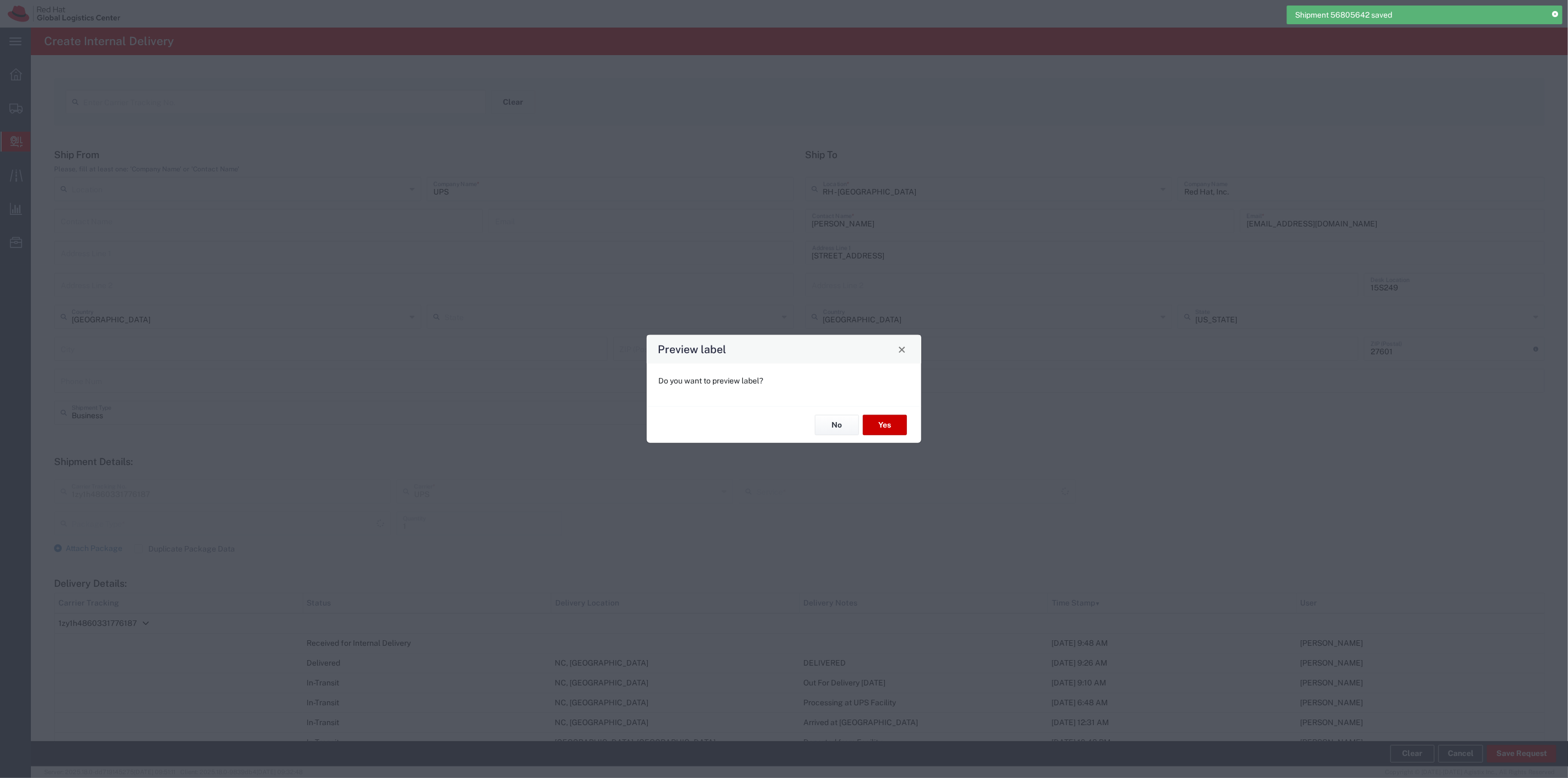
type input "Your Packaging"
type input "Ground"
click at [842, 427] on button "No" at bounding box center [837, 425] width 44 height 20
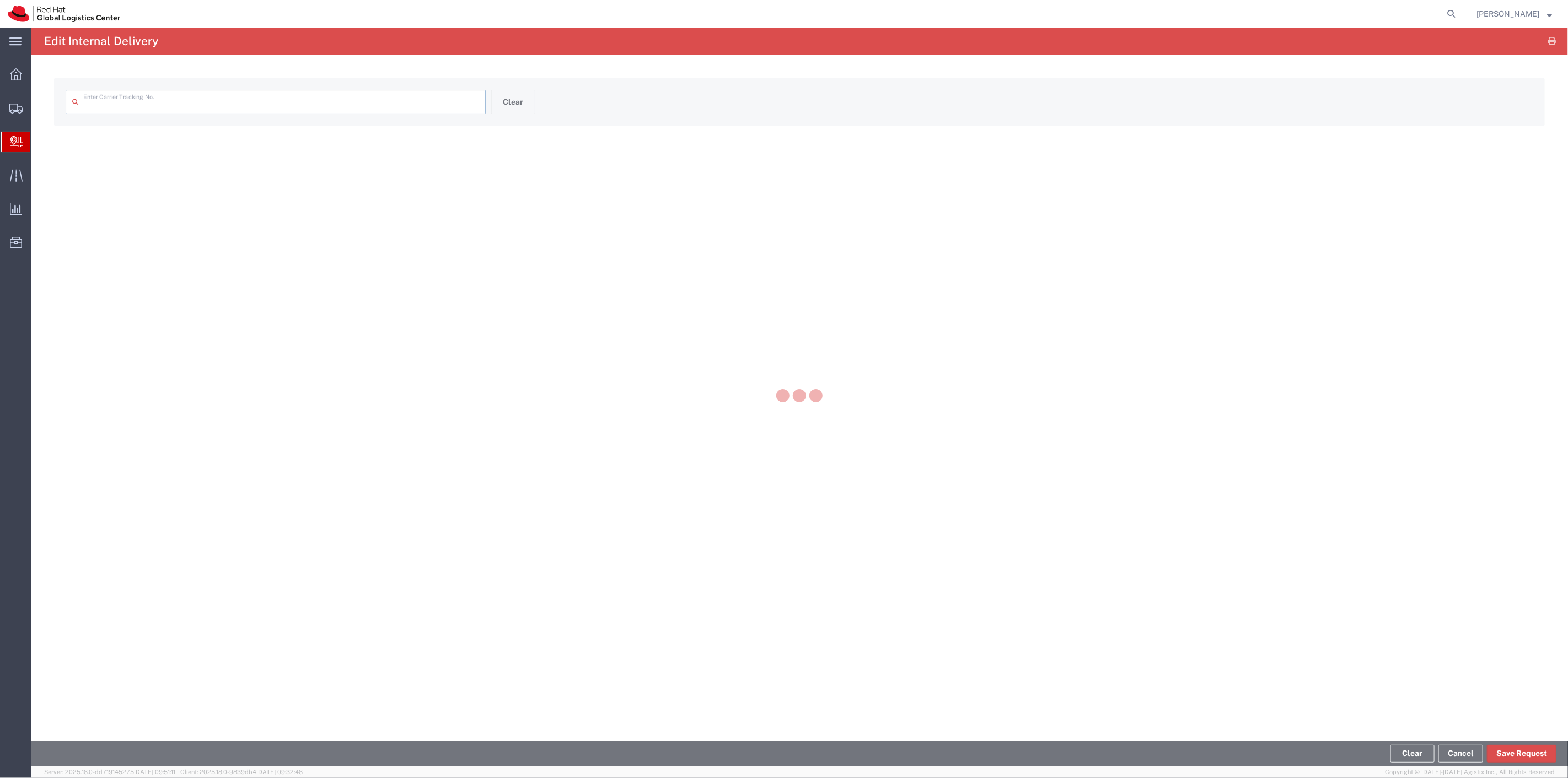
type input "1zy1h4860331776187"
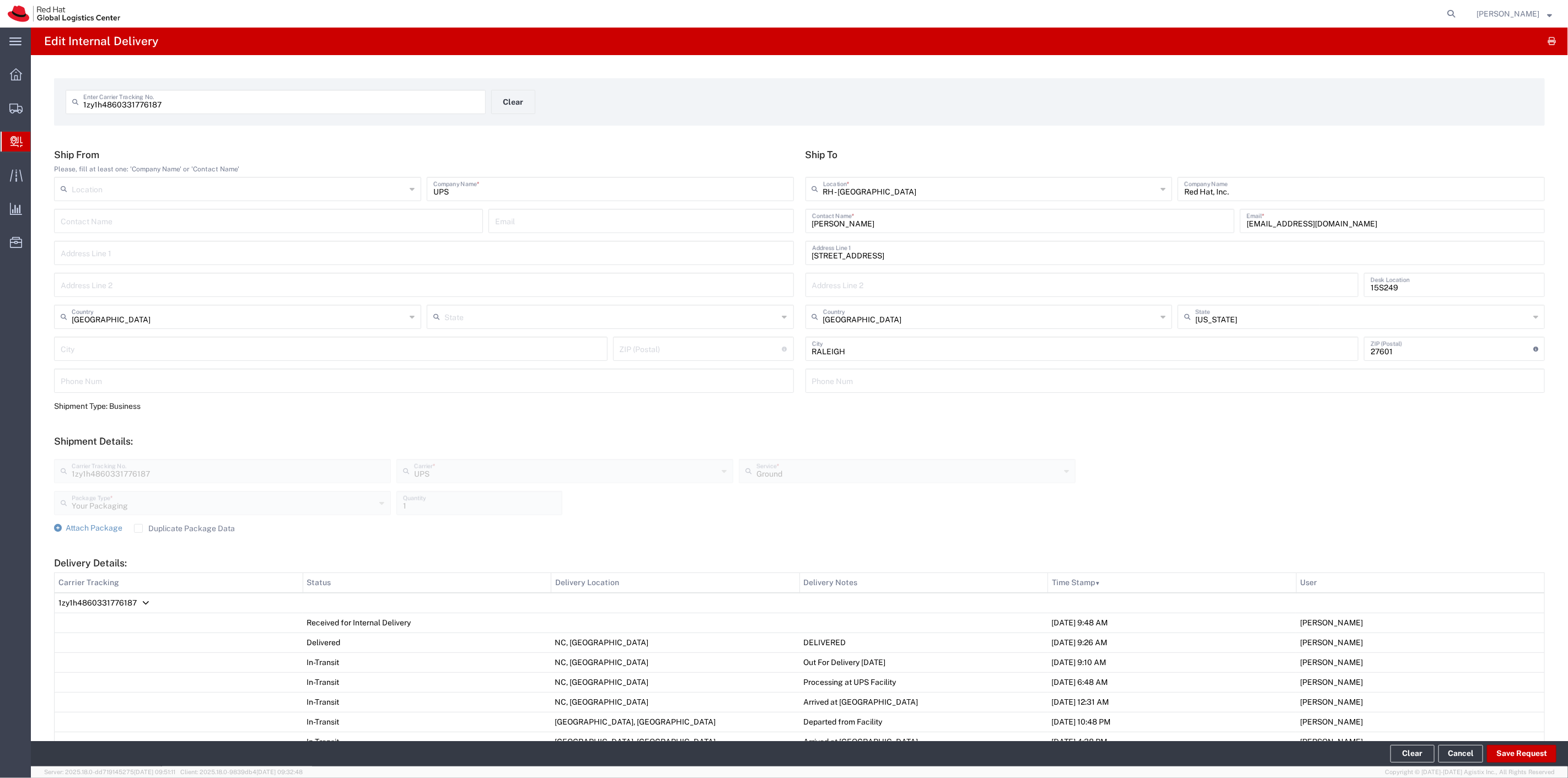
click at [139, 530] on label "Duplicate Package Data" at bounding box center [184, 529] width 101 height 9
click at [139, 529] on input "Duplicate Package Data" at bounding box center [139, 529] width 0 height 0
click at [63, 527] on link "Attach Package" at bounding box center [89, 529] width 68 height 11
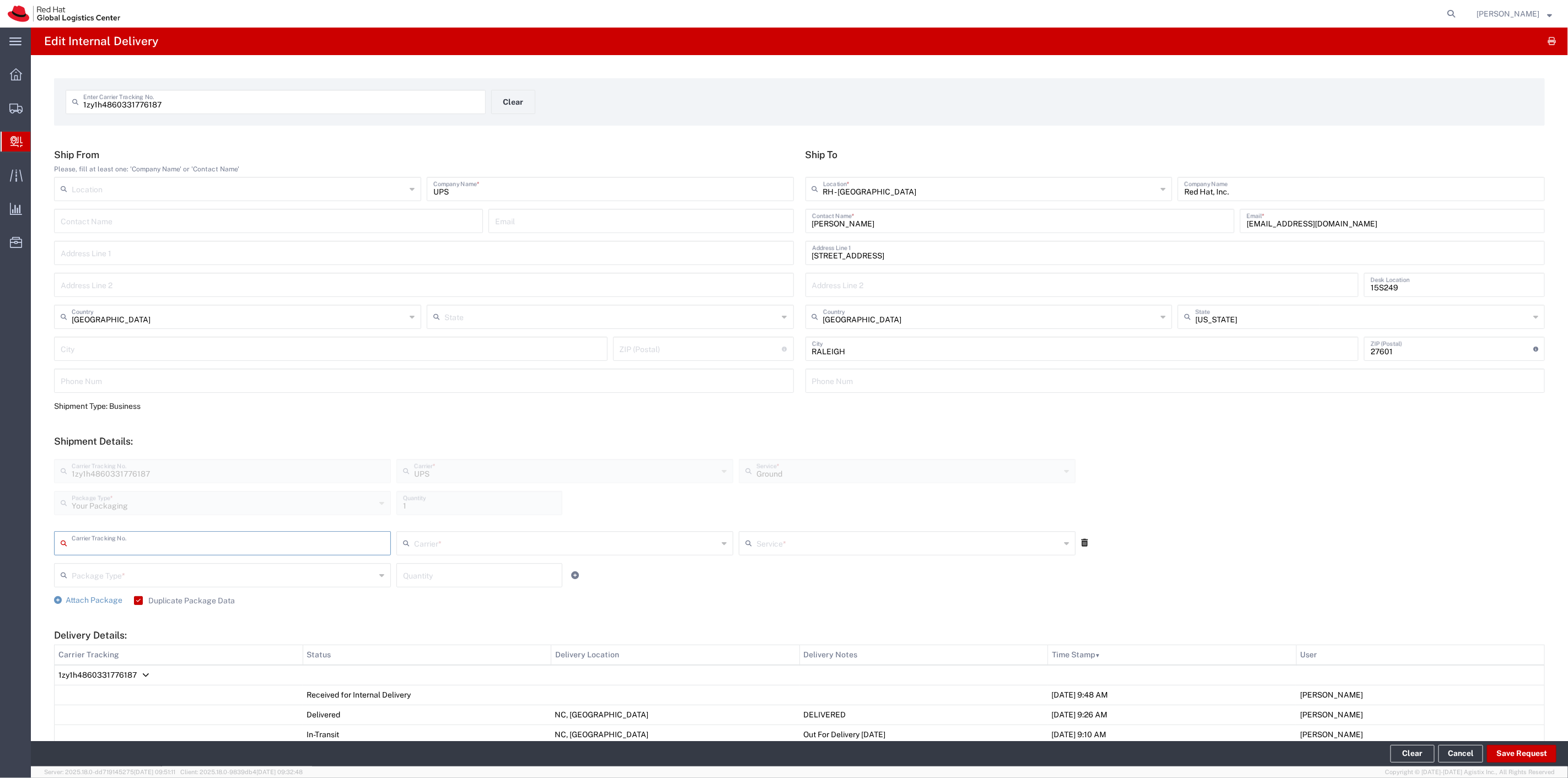
click at [194, 553] on div "Carrier Tracking No." at bounding box center [222, 543] width 337 height 24
type input "1zf796b70320259404"
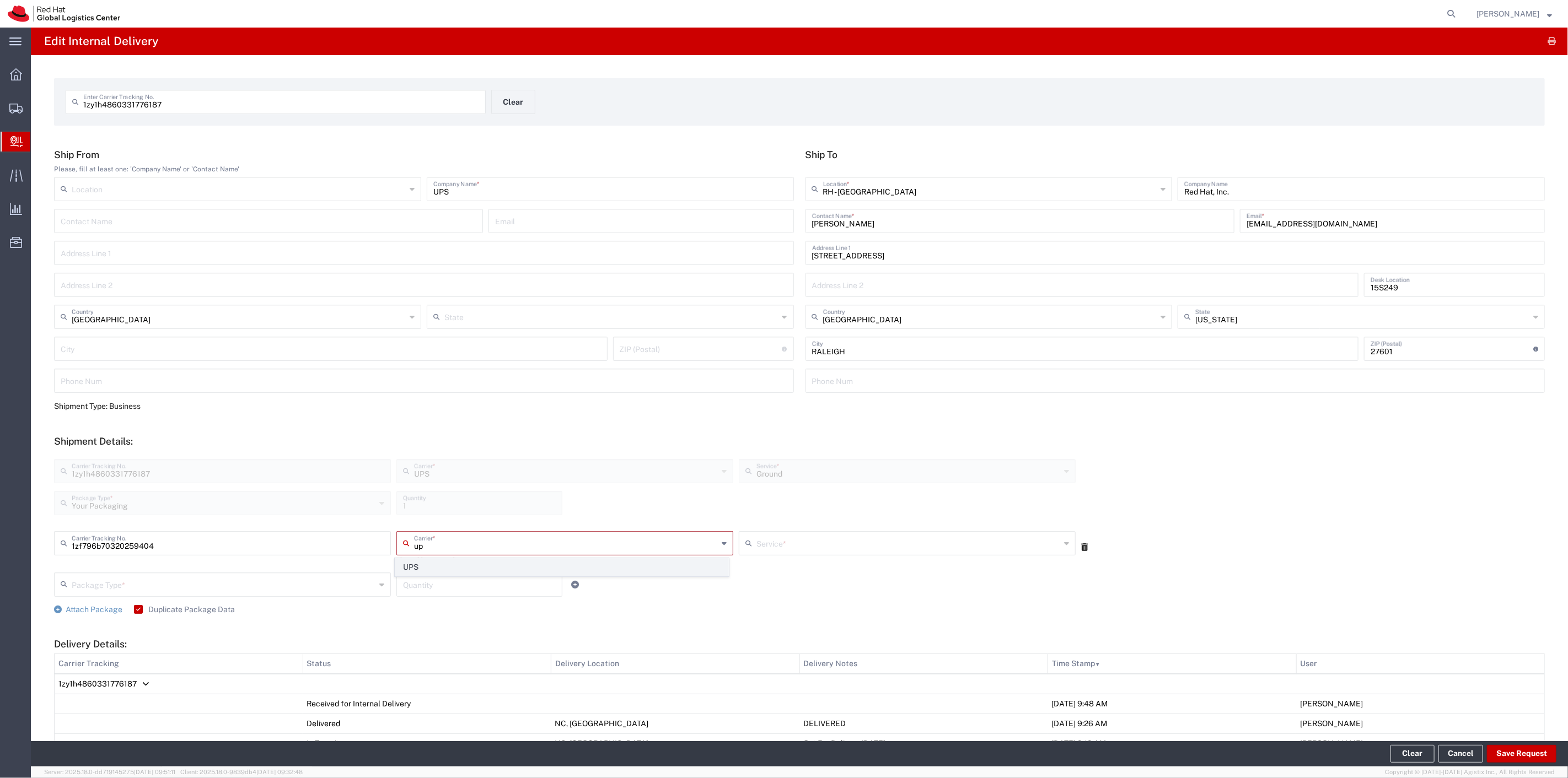
click at [432, 569] on span "UPS" at bounding box center [561, 567] width 332 height 17
type input "UPS"
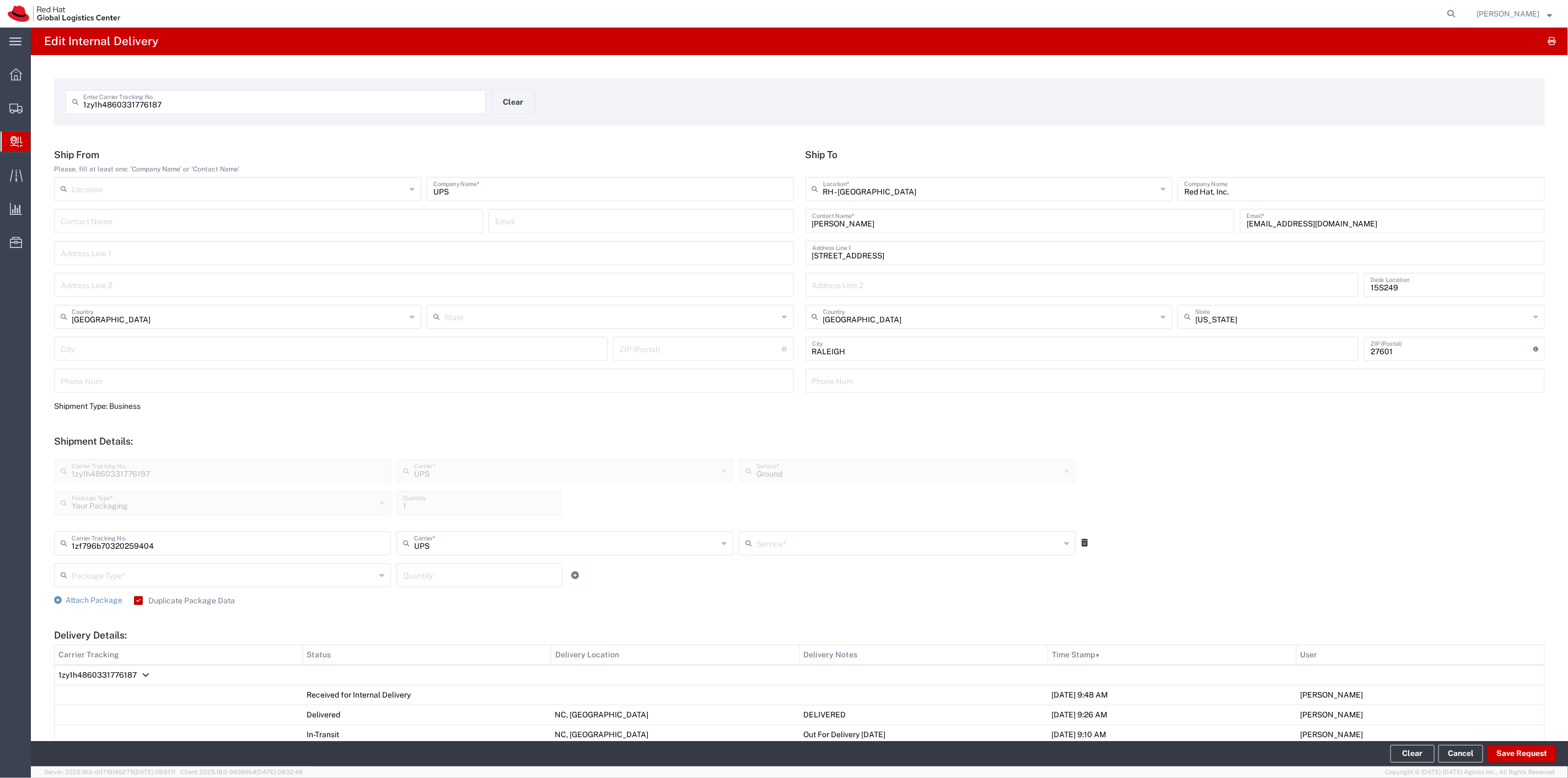
click at [780, 540] on input "text" at bounding box center [909, 543] width 304 height 20
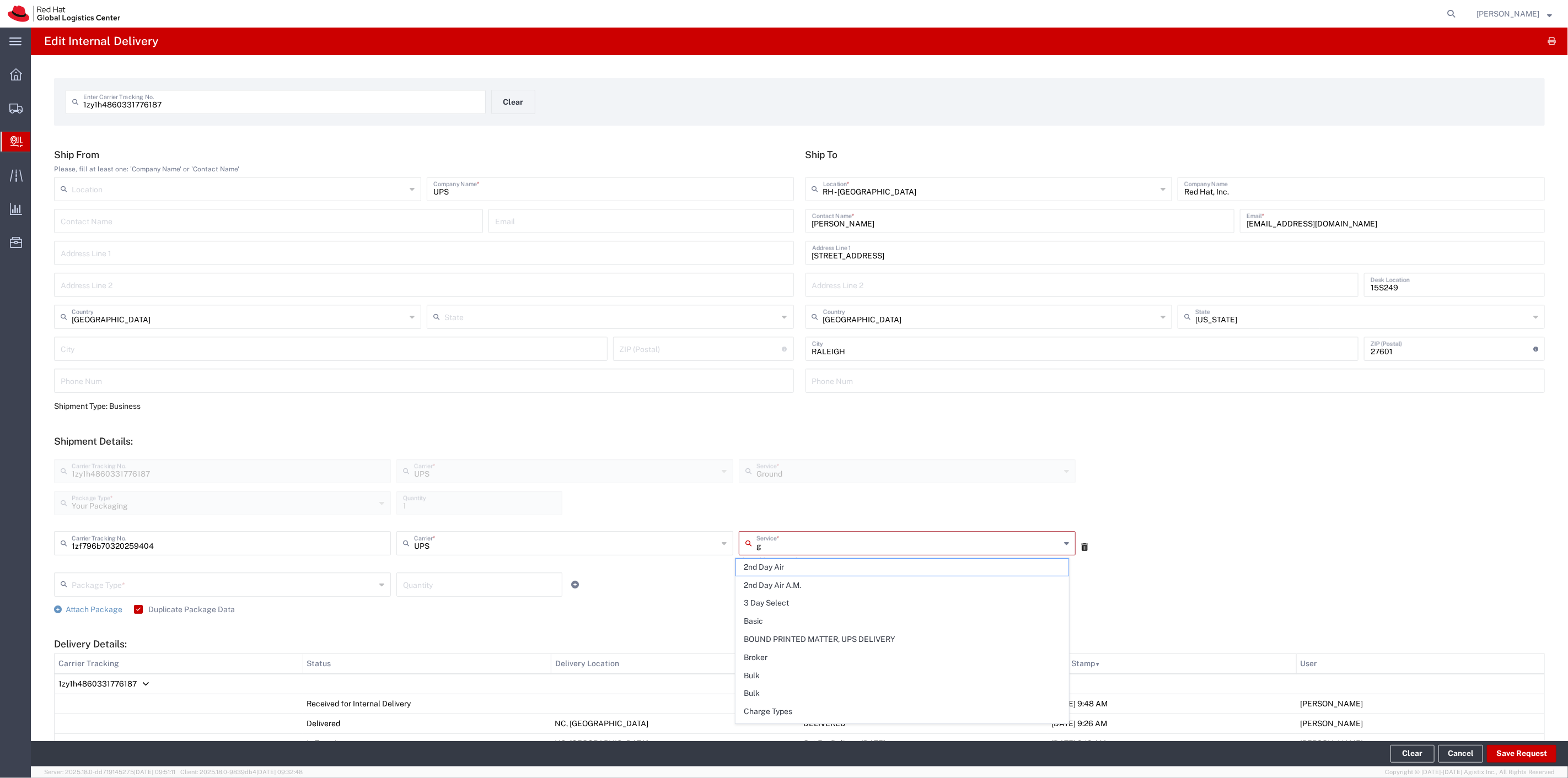
type input "gr"
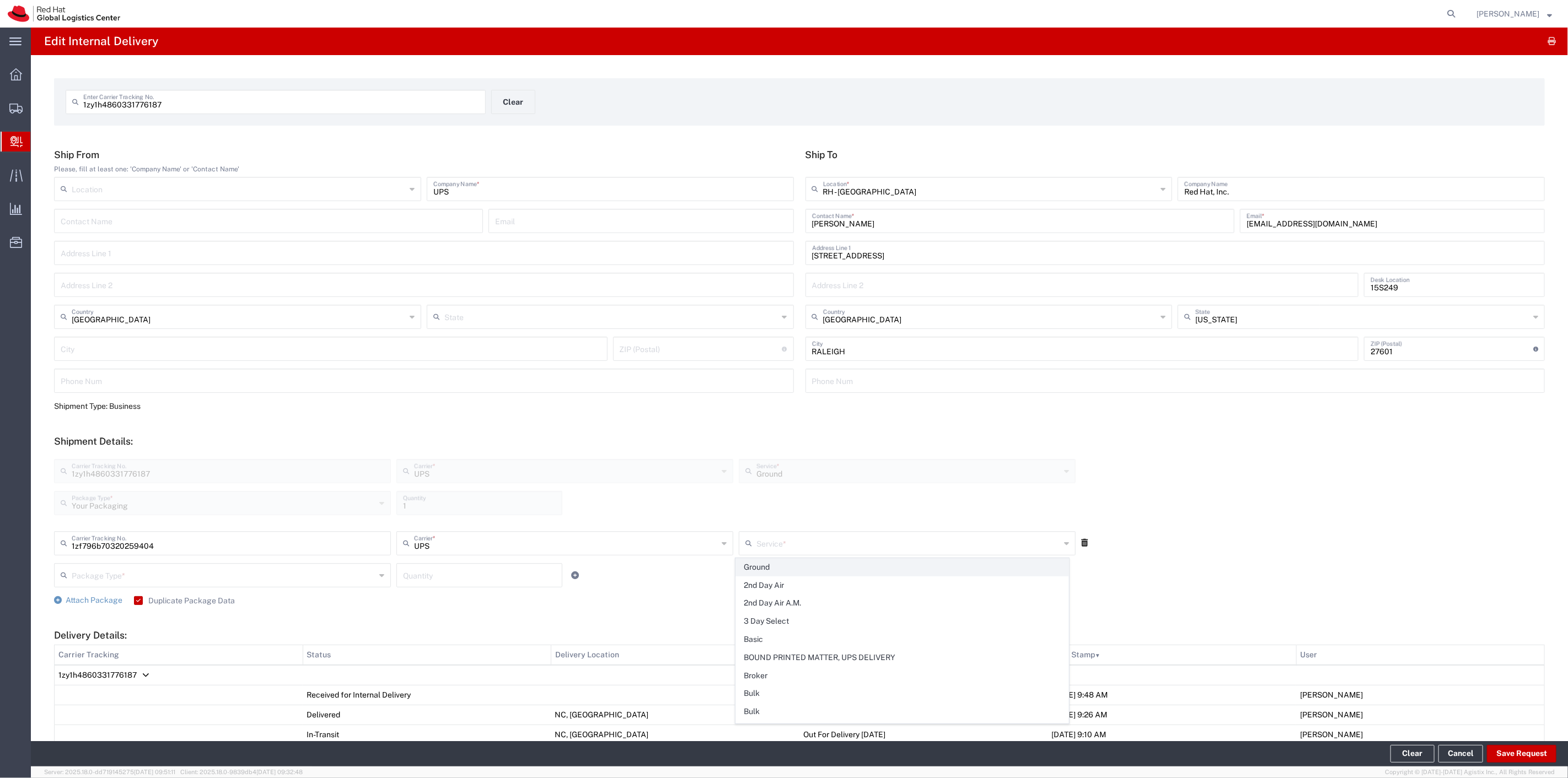
click at [791, 570] on span "Ground" at bounding box center [902, 567] width 332 height 17
type input "Ground"
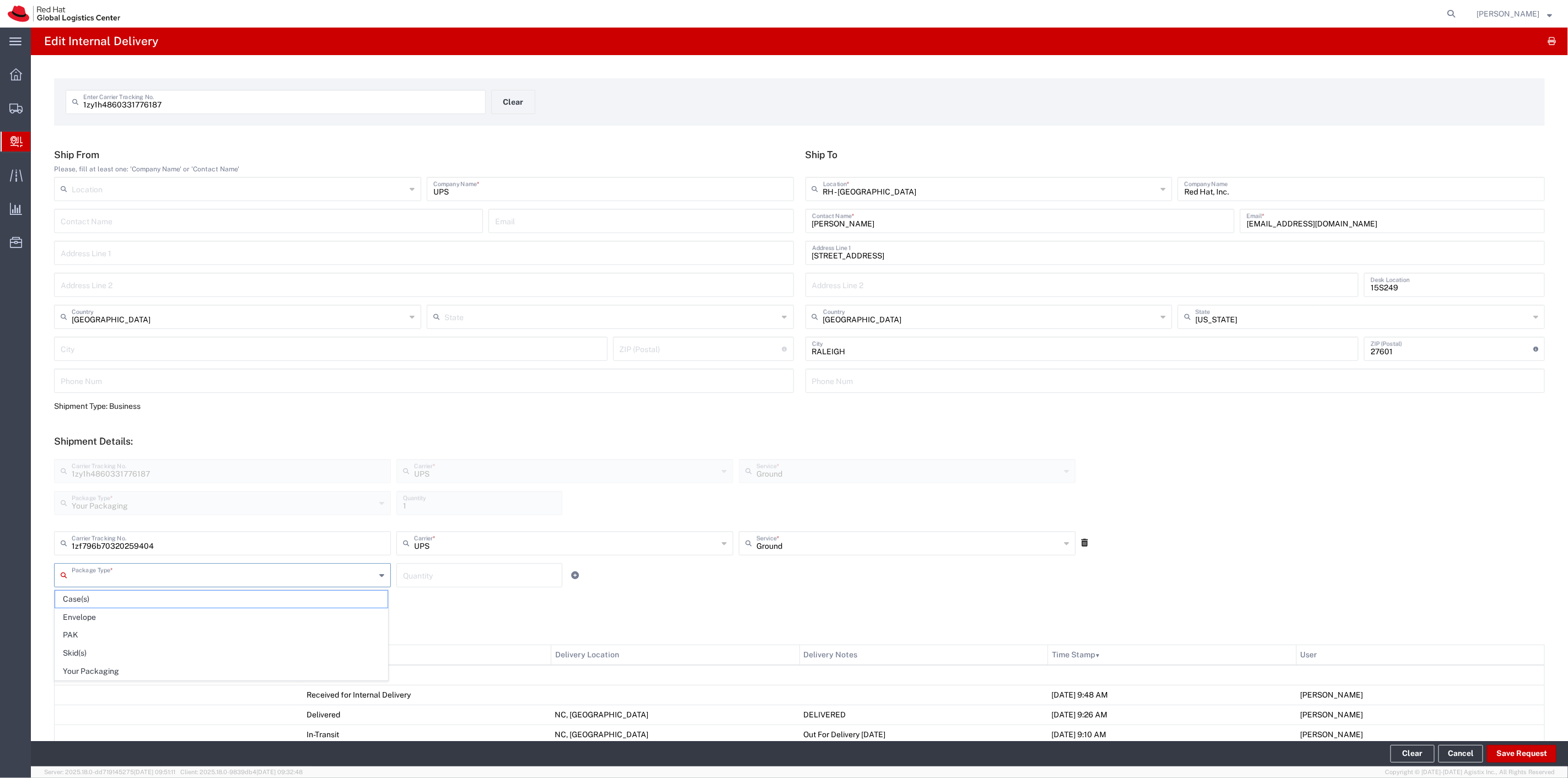
click at [237, 569] on input "text" at bounding box center [224, 575] width 304 height 20
click at [86, 669] on span "Your Packaging" at bounding box center [221, 671] width 332 height 17
type input "Your Packaging"
click at [447, 570] on input "number" at bounding box center [479, 575] width 153 height 20
type input "1"
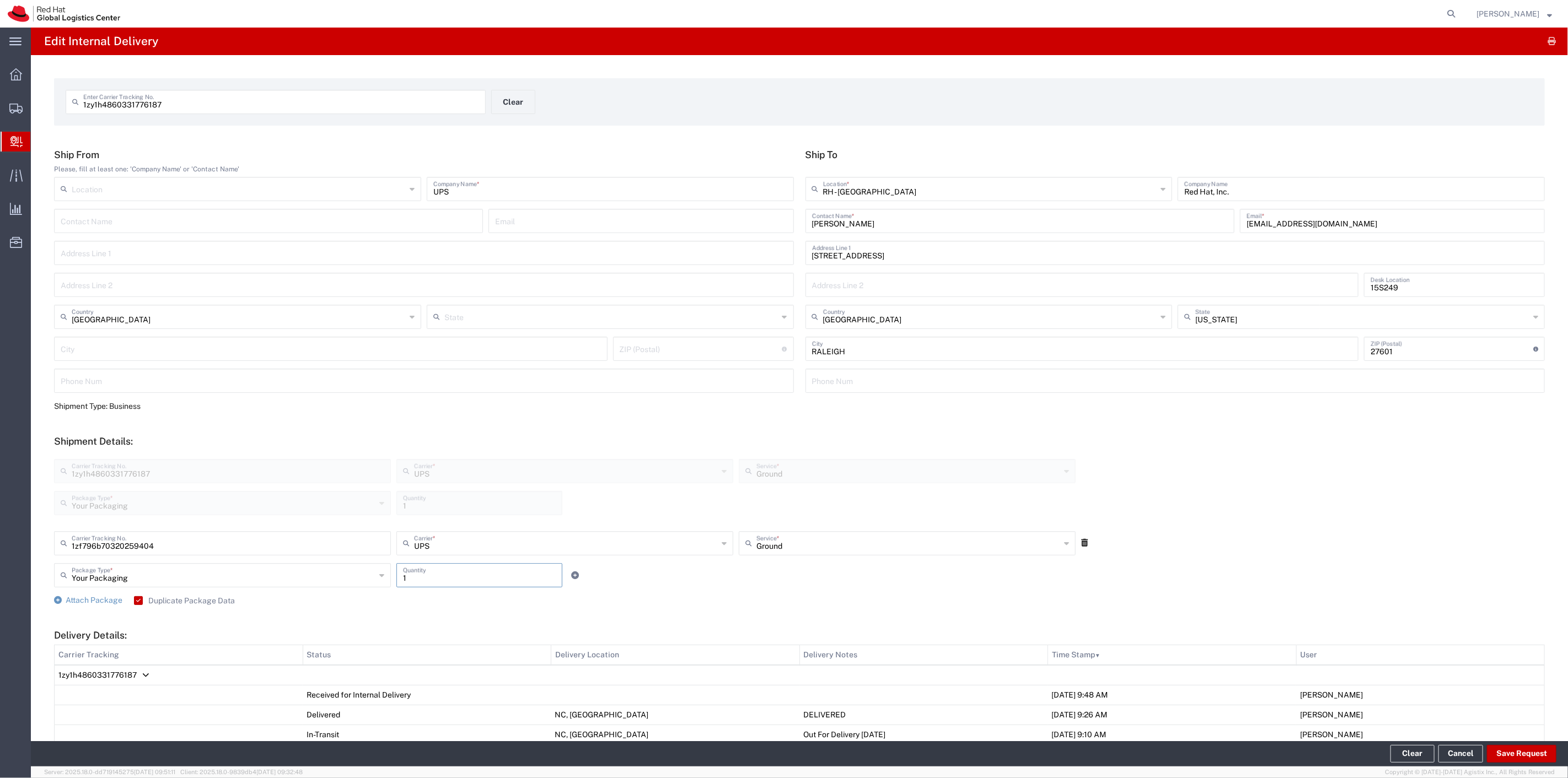
click at [431, 597] on div "Attach Package Duplicate Package Data" at bounding box center [800, 601] width 1491 height 11
click at [453, 580] on input "1" at bounding box center [479, 575] width 153 height 20
click at [289, 598] on div "Attach Package Duplicate Package Data" at bounding box center [800, 601] width 1491 height 11
click at [1525, 757] on button "Save Request" at bounding box center [1522, 754] width 70 height 17
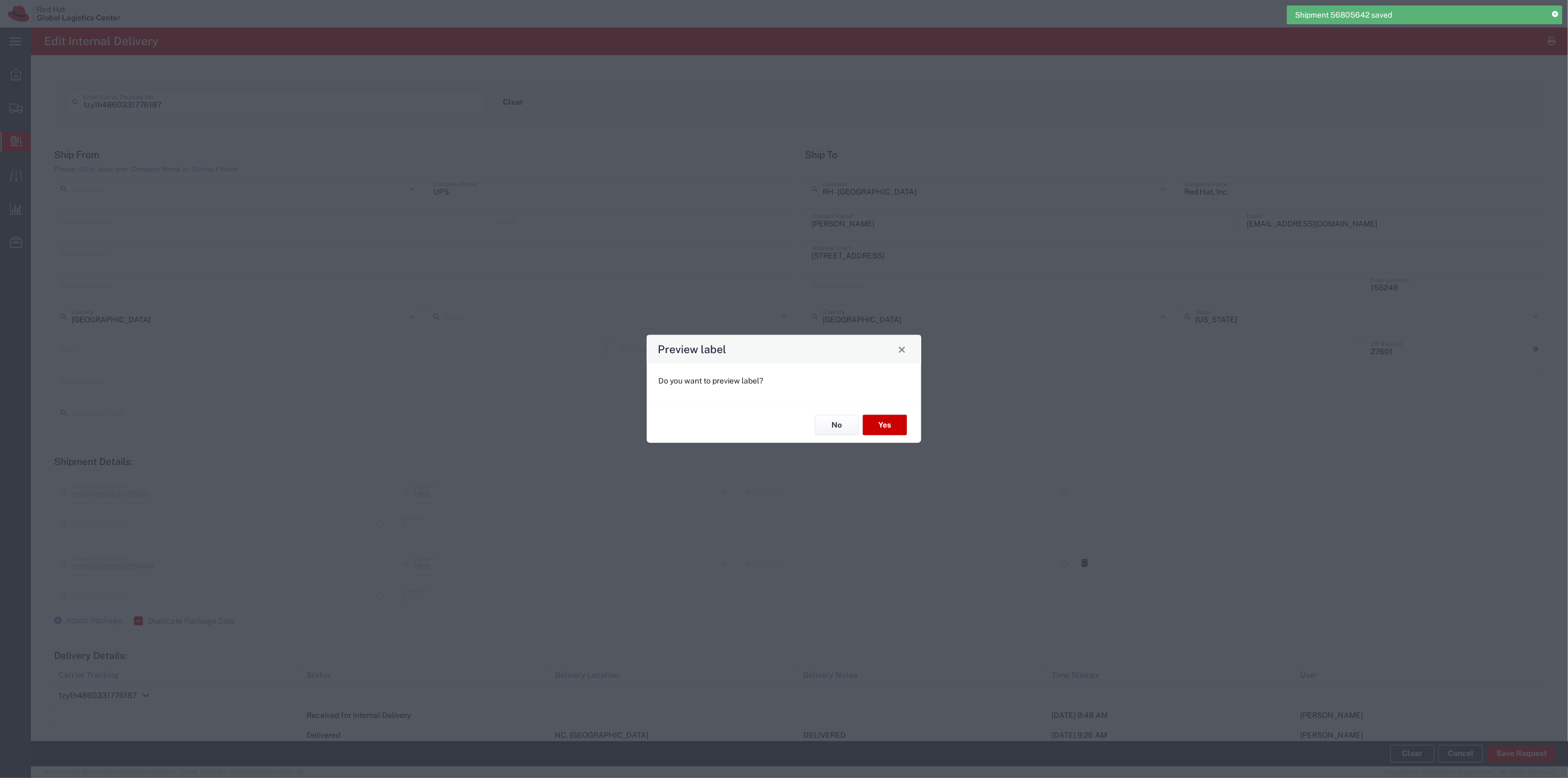
type input "Your Packaging"
type input "Ground"
type input "Your Packaging"
type input "Ground"
click at [900, 421] on button "Yes" at bounding box center [884, 425] width 44 height 20
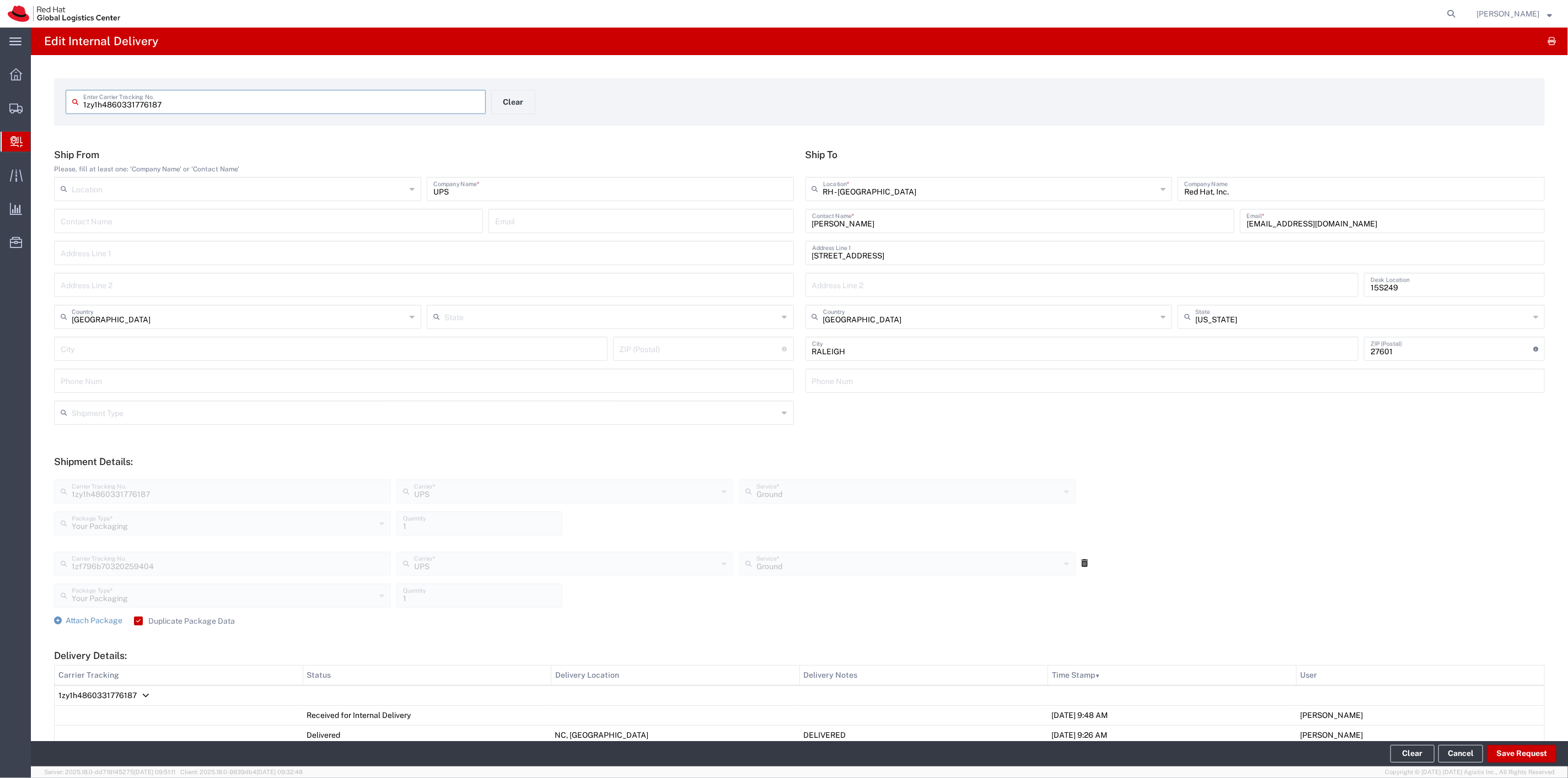
drag, startPoint x: 210, startPoint y: 105, endPoint x: 656, endPoint y: 289, distance: 482.5
click at [147, 106] on input "1zy1h4860331776187" at bounding box center [281, 101] width 396 height 20
click at [1415, 752] on button "Clear" at bounding box center [1413, 754] width 44 height 17
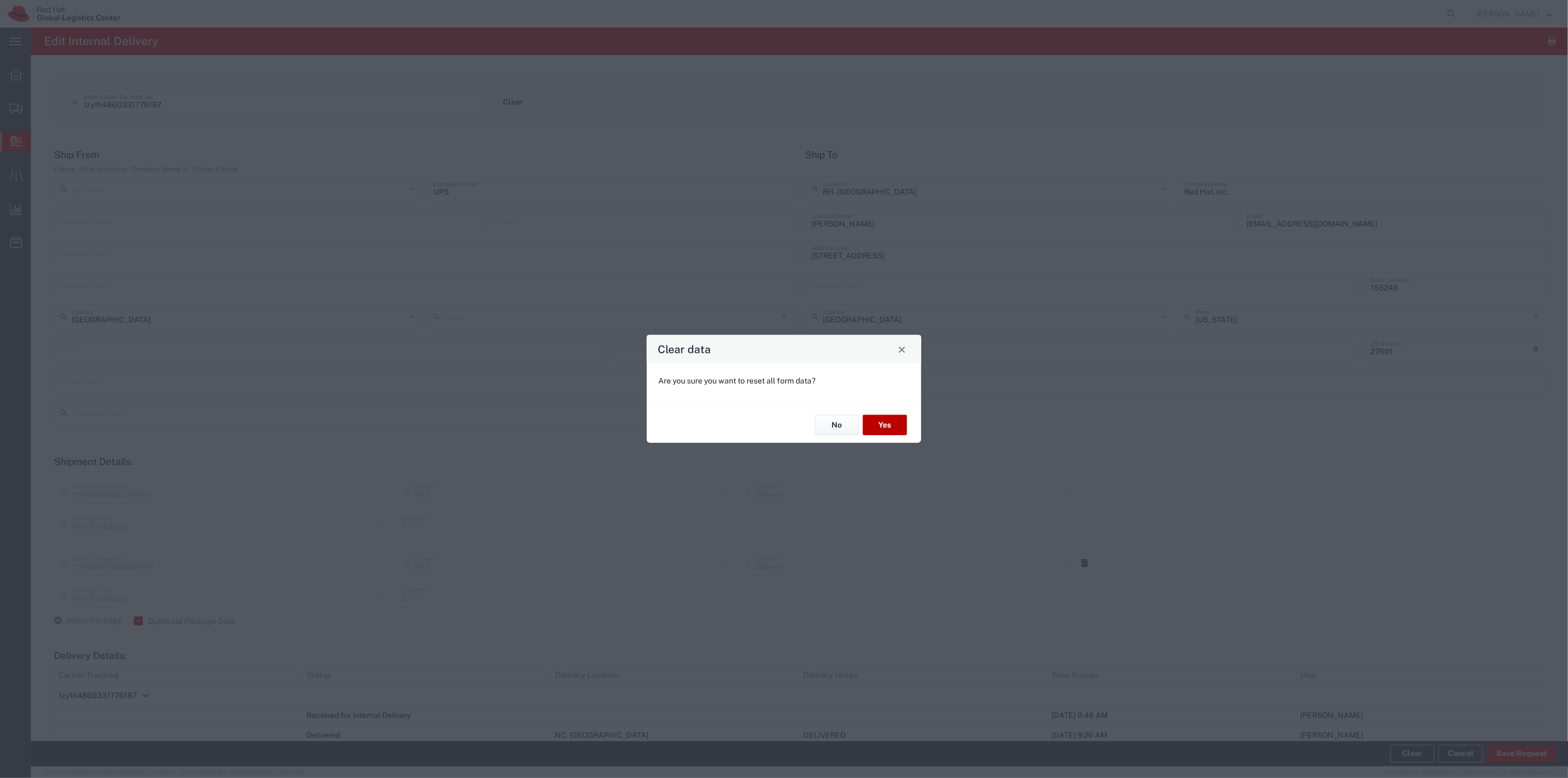
click at [891, 428] on button "Yes" at bounding box center [884, 425] width 44 height 20
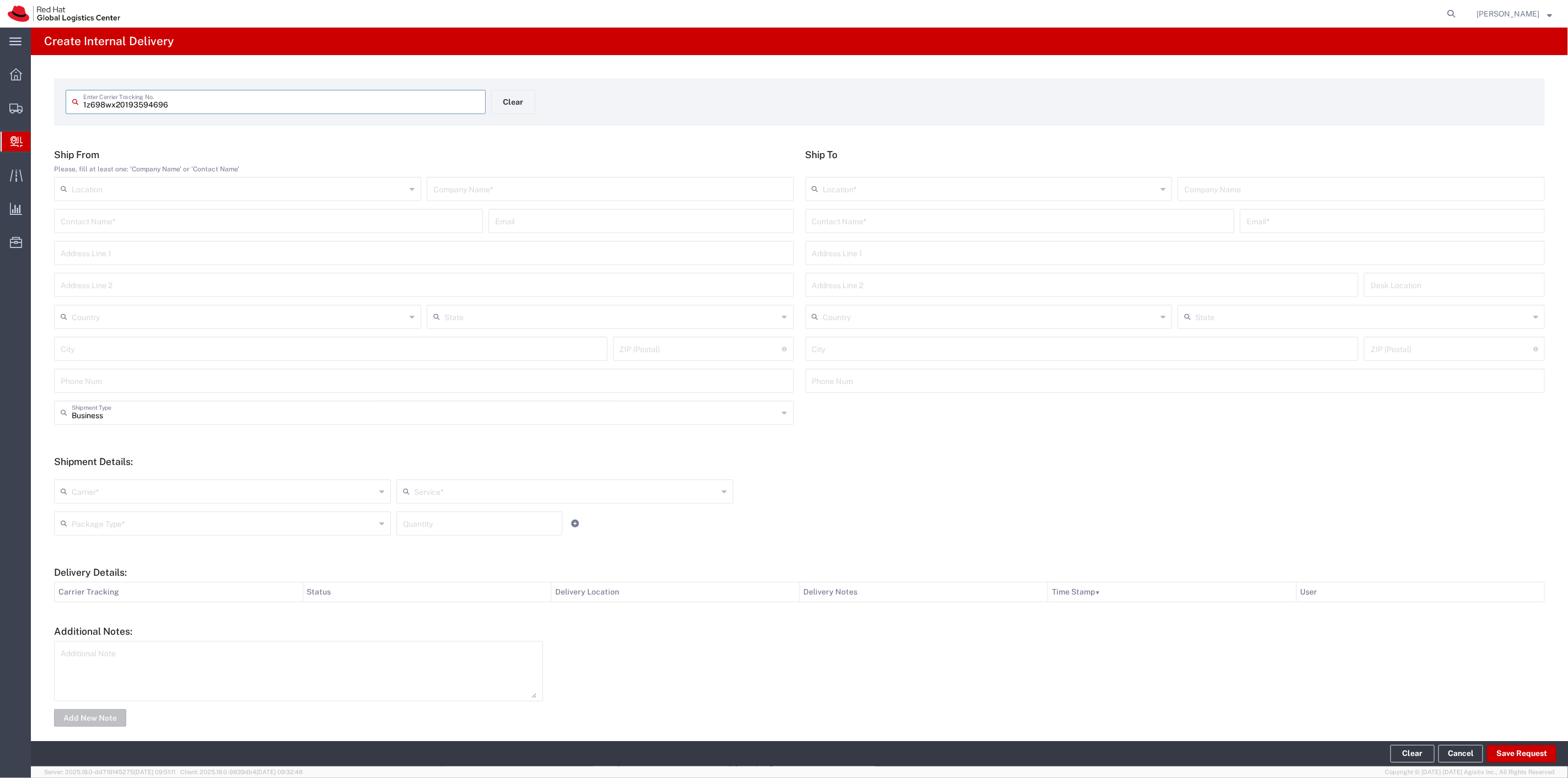
type input "1z698wx20193594696"
click at [459, 188] on input "text" at bounding box center [610, 188] width 354 height 20
type input "UPS"
click at [119, 320] on input "text" at bounding box center [239, 316] width 335 height 20
click at [98, 372] on span "United States" at bounding box center [236, 377] width 363 height 17
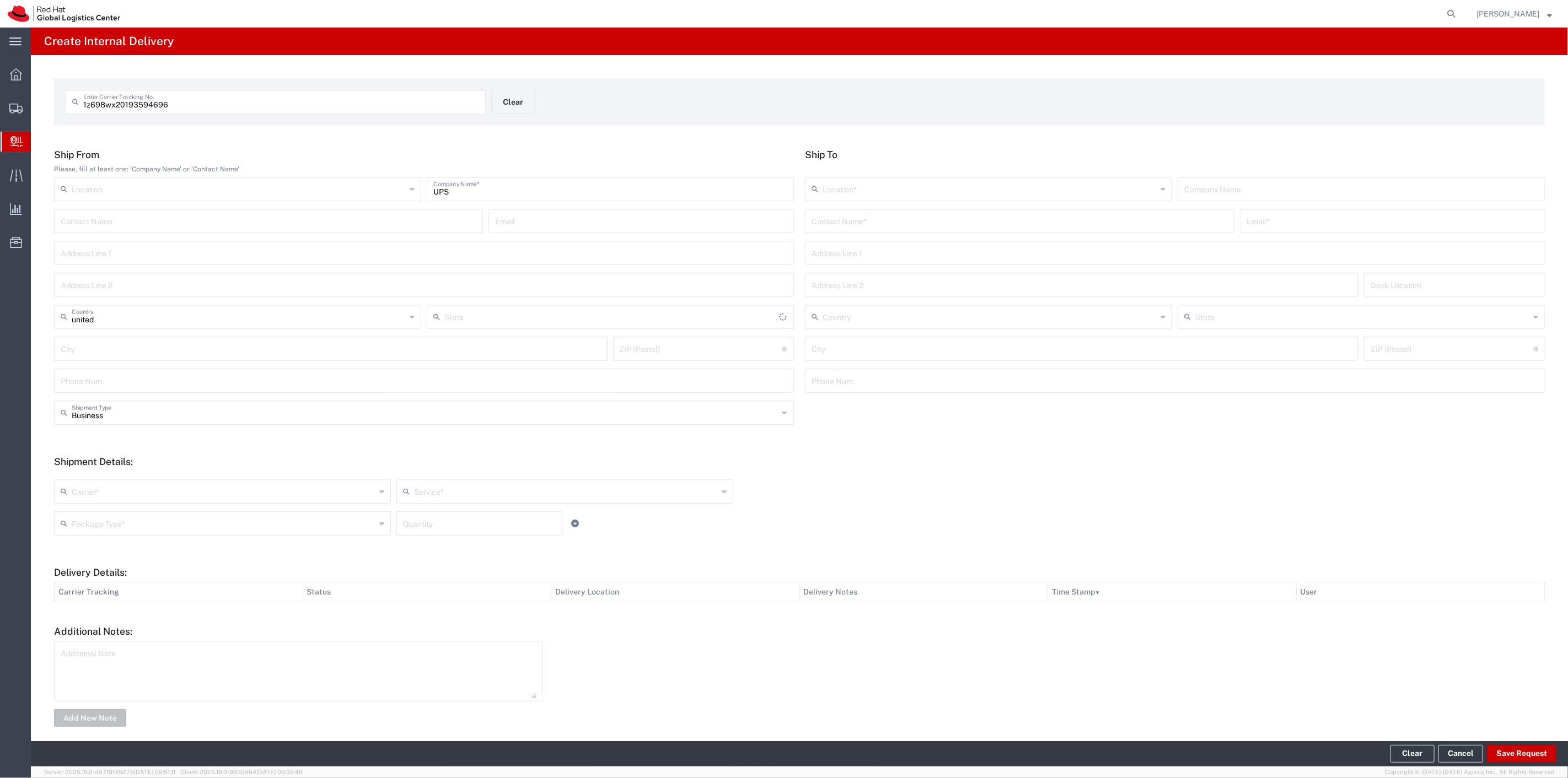
type input "United States"
click at [852, 215] on input "text" at bounding box center [1020, 220] width 416 height 20
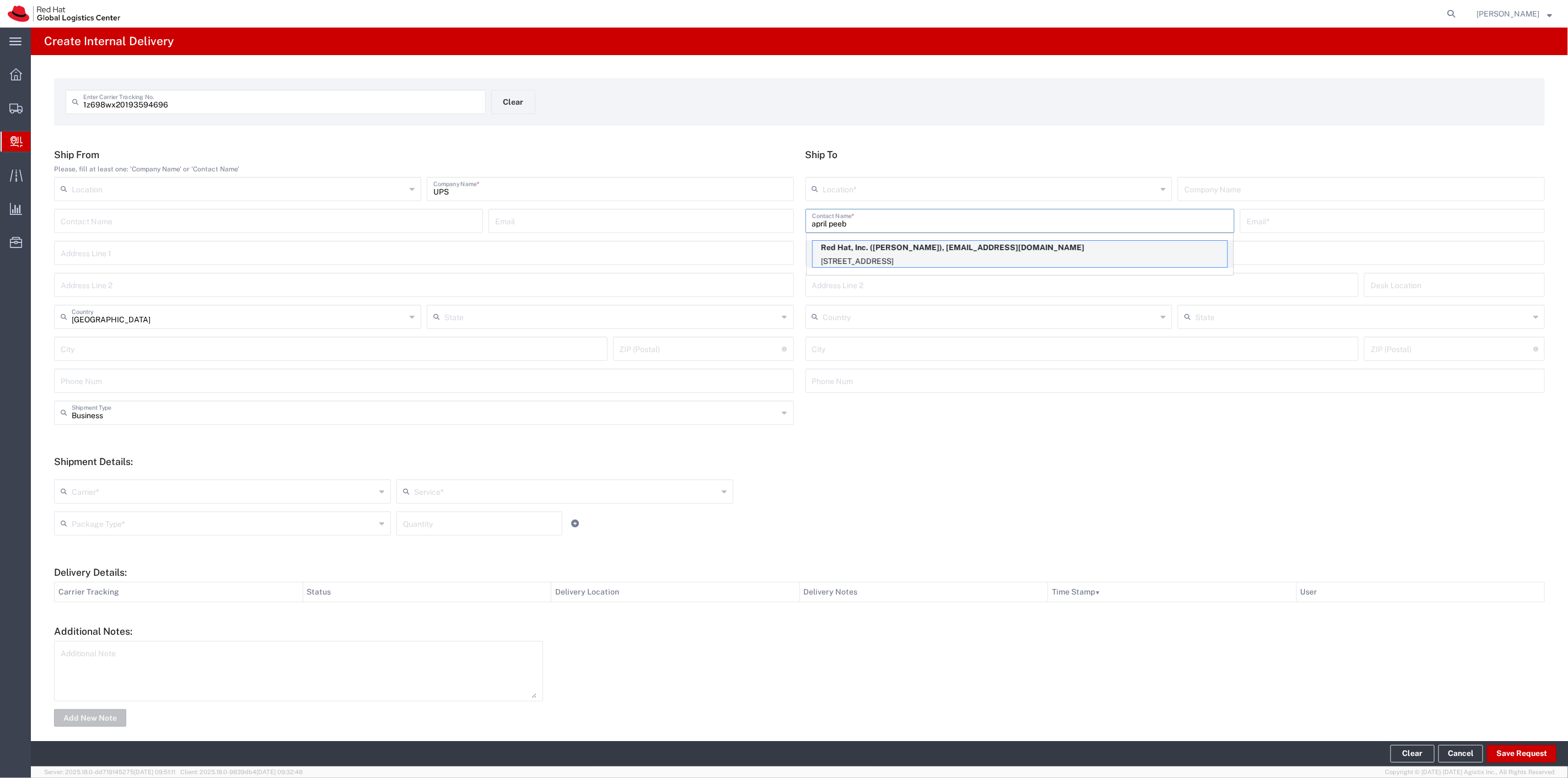
type input "april peeb"
click at [884, 249] on p "Red Hat, Inc. (April Peebles), apeebles@redhat.com" at bounding box center [1020, 248] width 415 height 14
type input "RH - Raleigh"
type input "Red Hat, Inc."
type input "April Peebles"
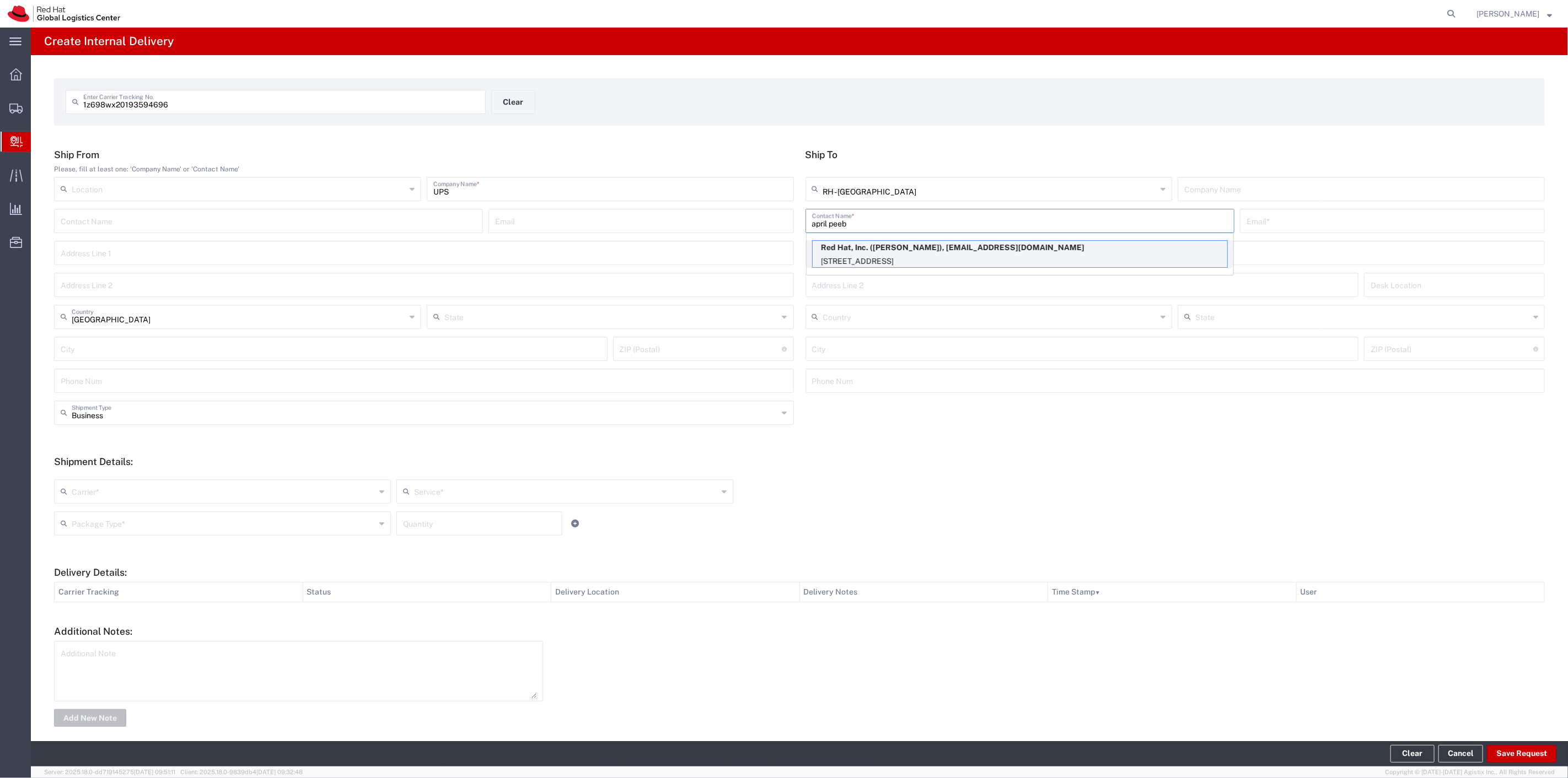
type input "apeebles@redhat.com"
type input "100 East Davie Street"
type input "FLEX"
type input "United States"
type input "RALEIGH"
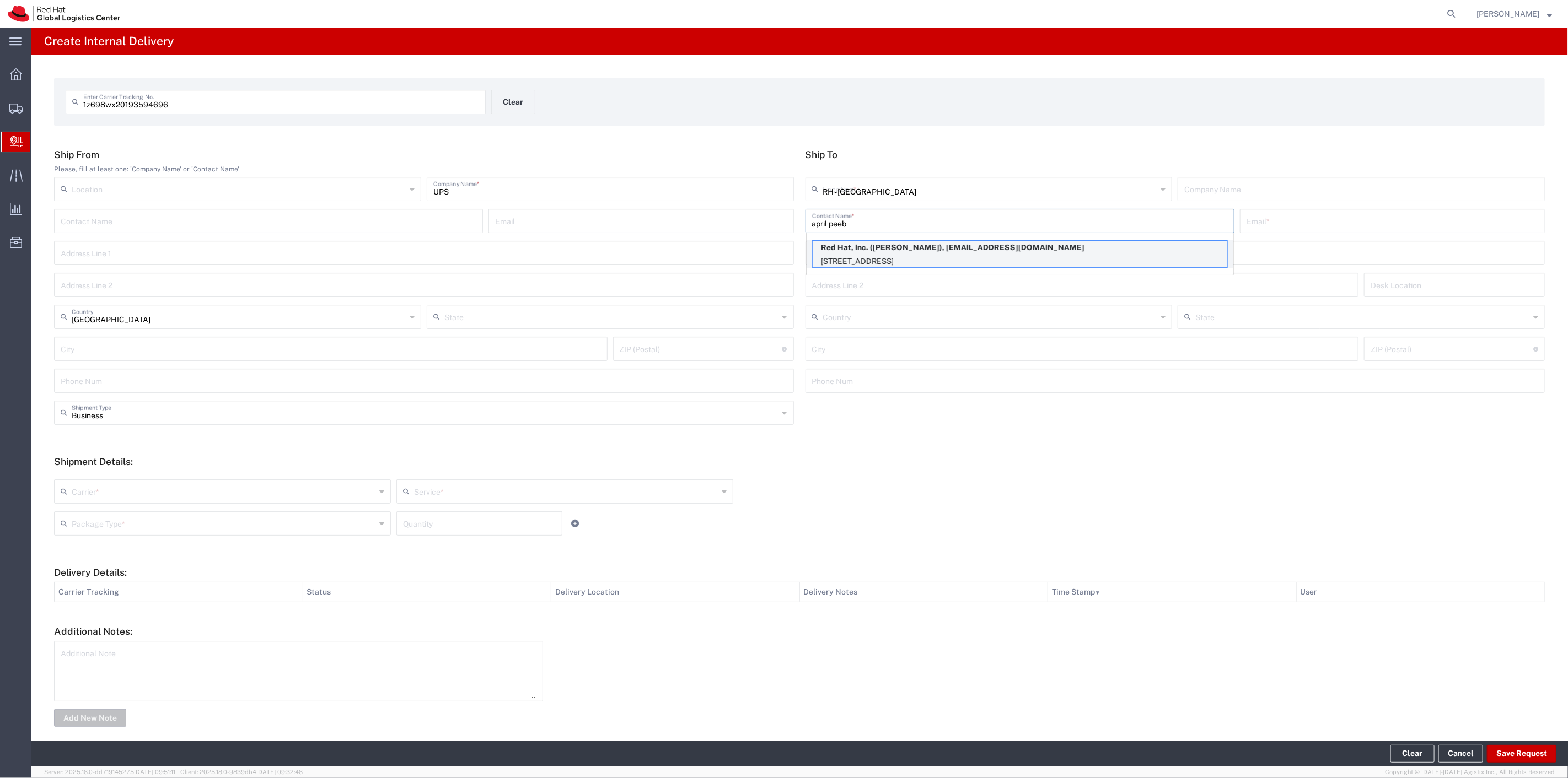
type input "27601"
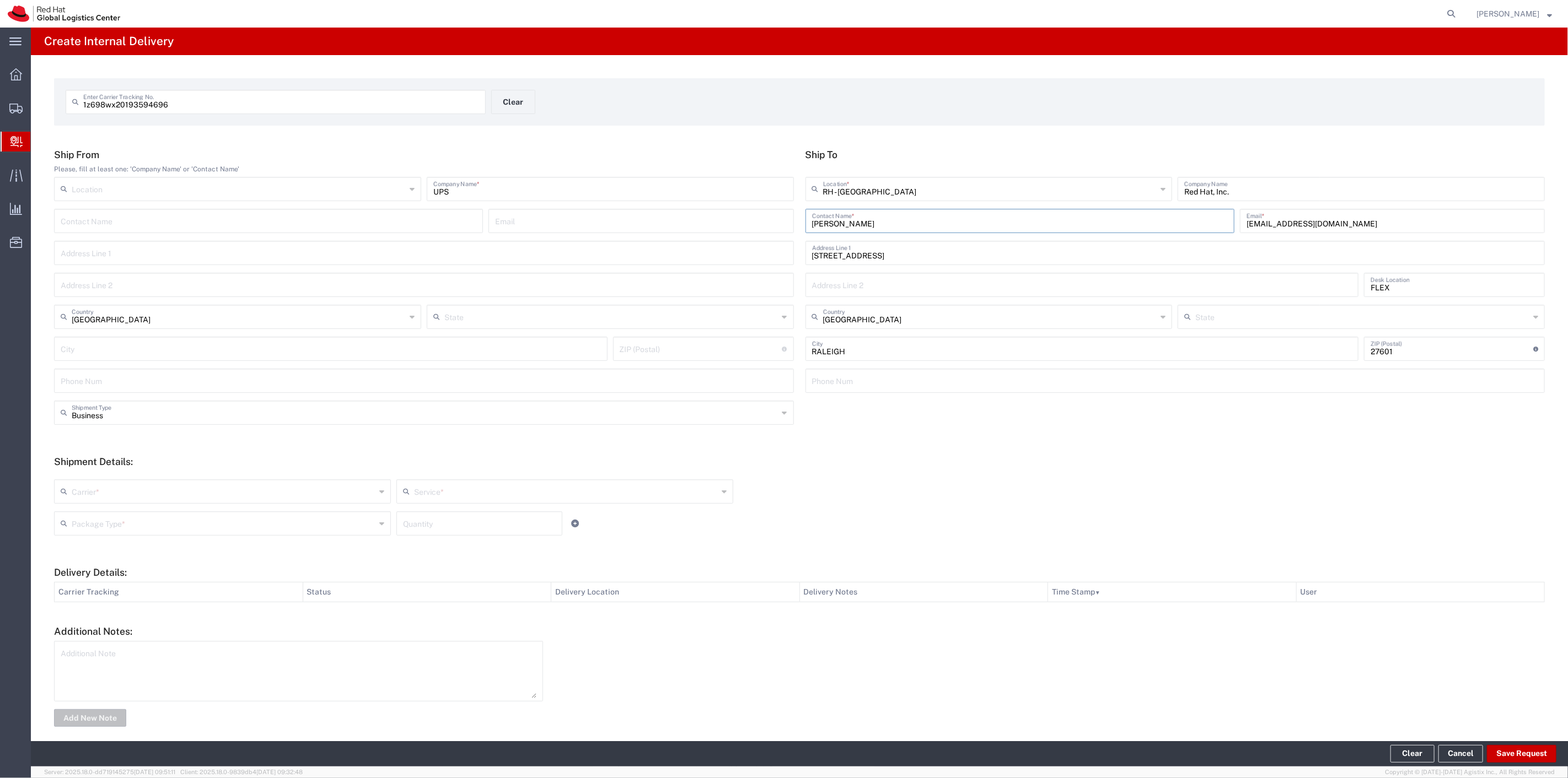
type input "North Carolina"
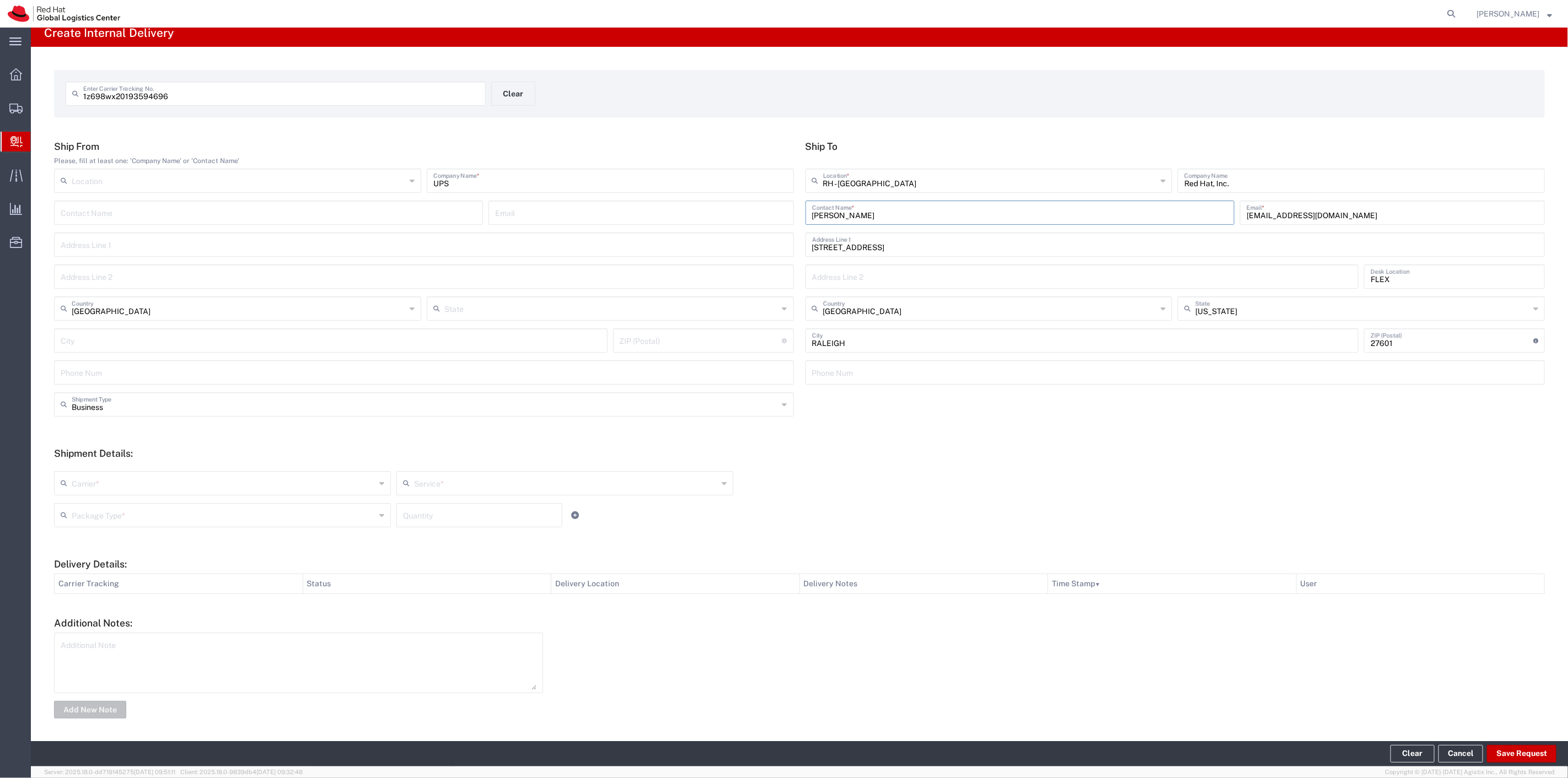
scroll to position [11, 0]
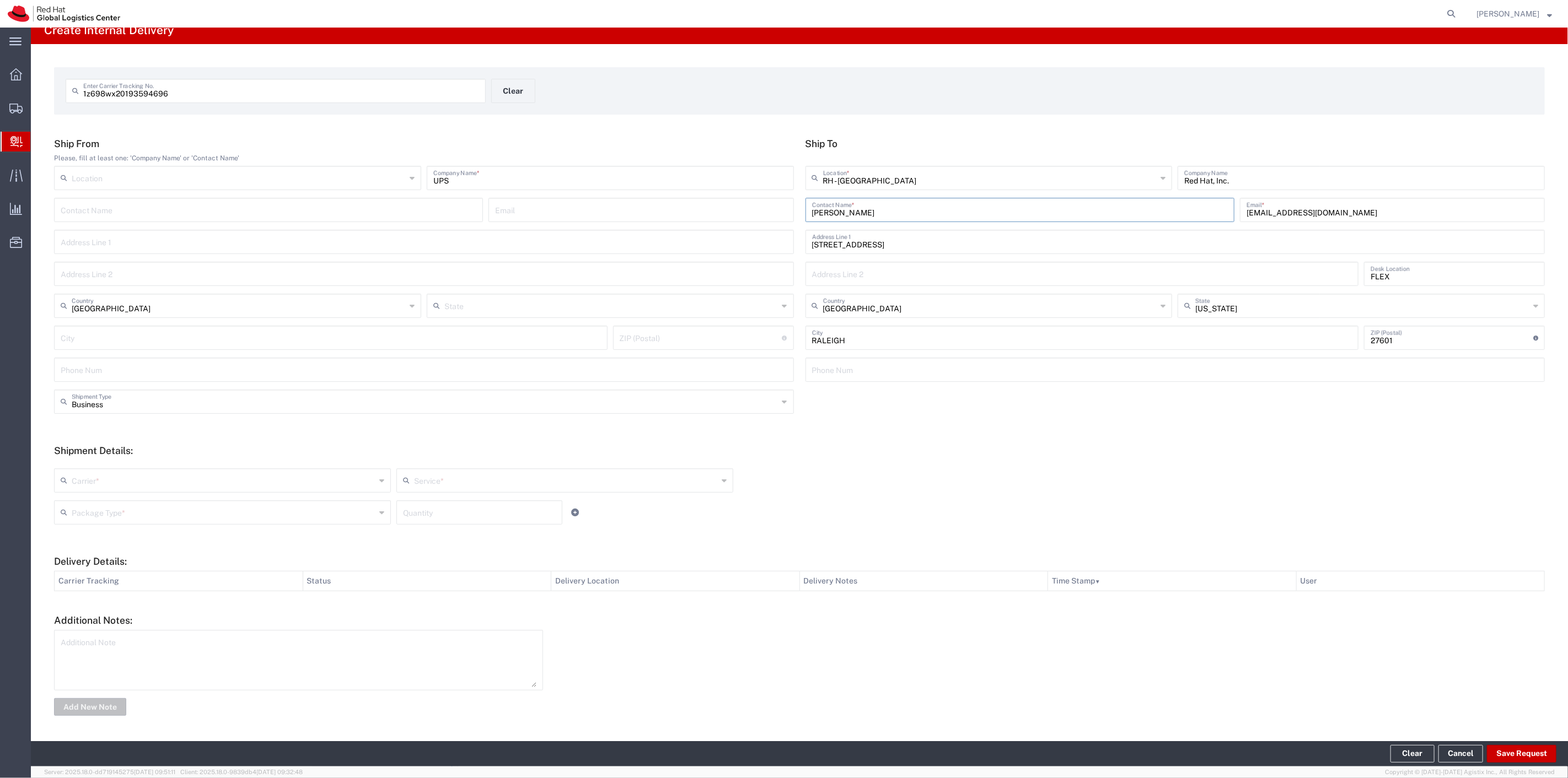
click at [247, 476] on input "text" at bounding box center [224, 480] width 304 height 20
type input "UPS"
click at [218, 500] on span "UPS" at bounding box center [221, 504] width 332 height 17
click at [477, 478] on input "text" at bounding box center [566, 480] width 304 height 20
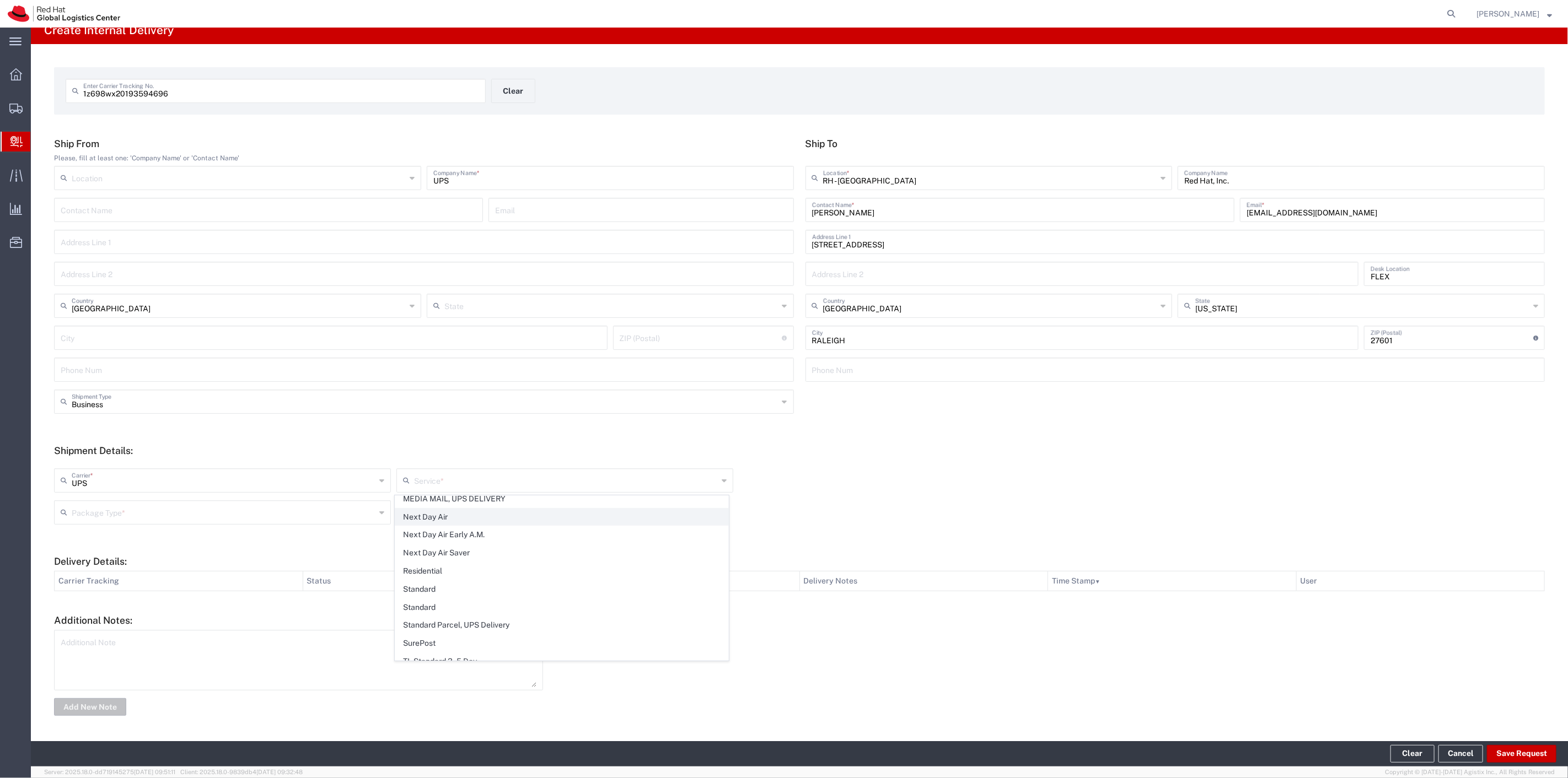
click at [450, 516] on span "Next Day Air" at bounding box center [561, 517] width 332 height 17
type input "Next Day Air"
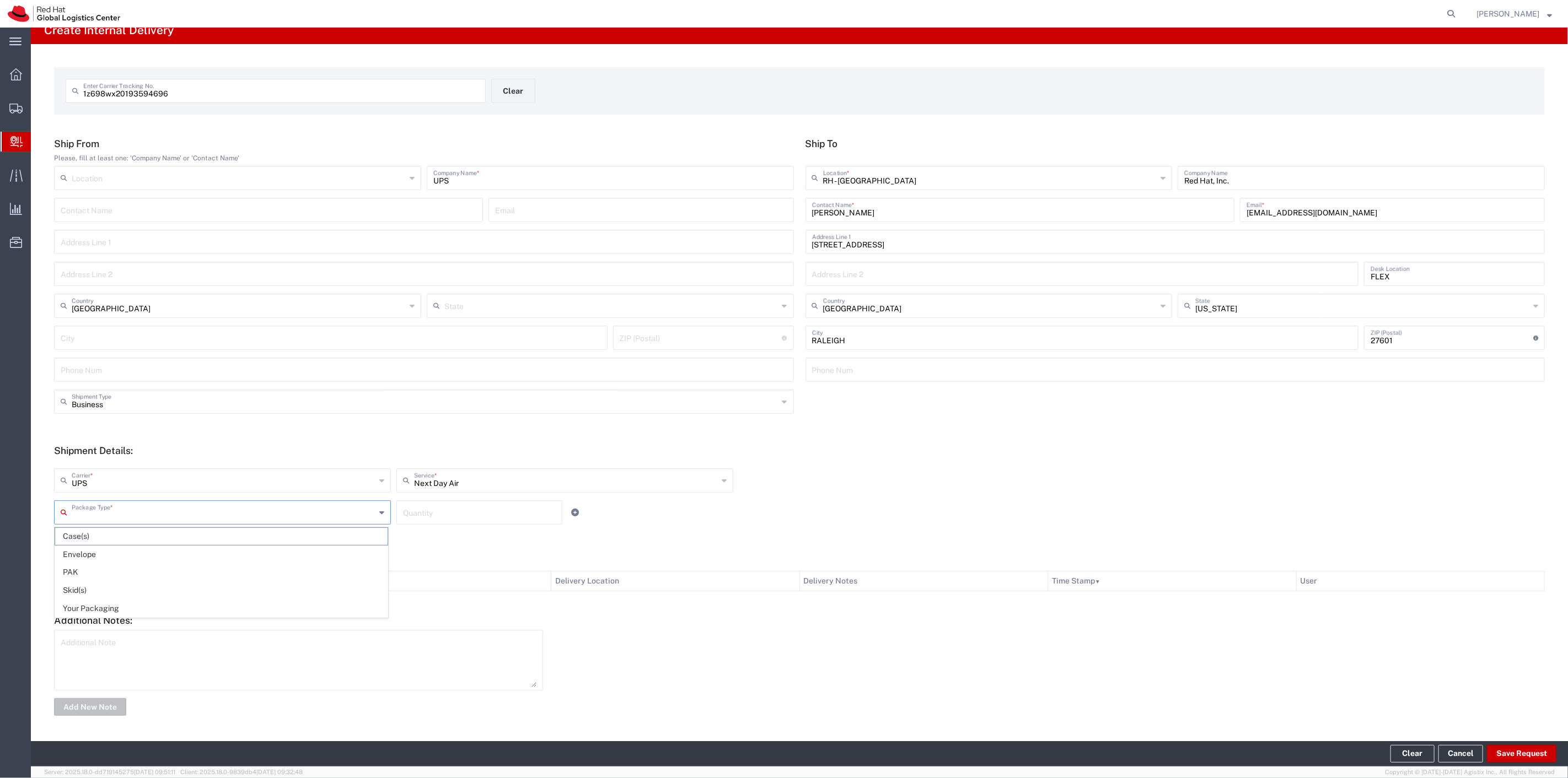
click at [199, 513] on input "text" at bounding box center [224, 512] width 304 height 20
click at [128, 605] on span "Your Packaging" at bounding box center [221, 609] width 332 height 17
type input "Your Packaging"
click at [437, 503] on input "number" at bounding box center [479, 512] width 153 height 20
type input "1"
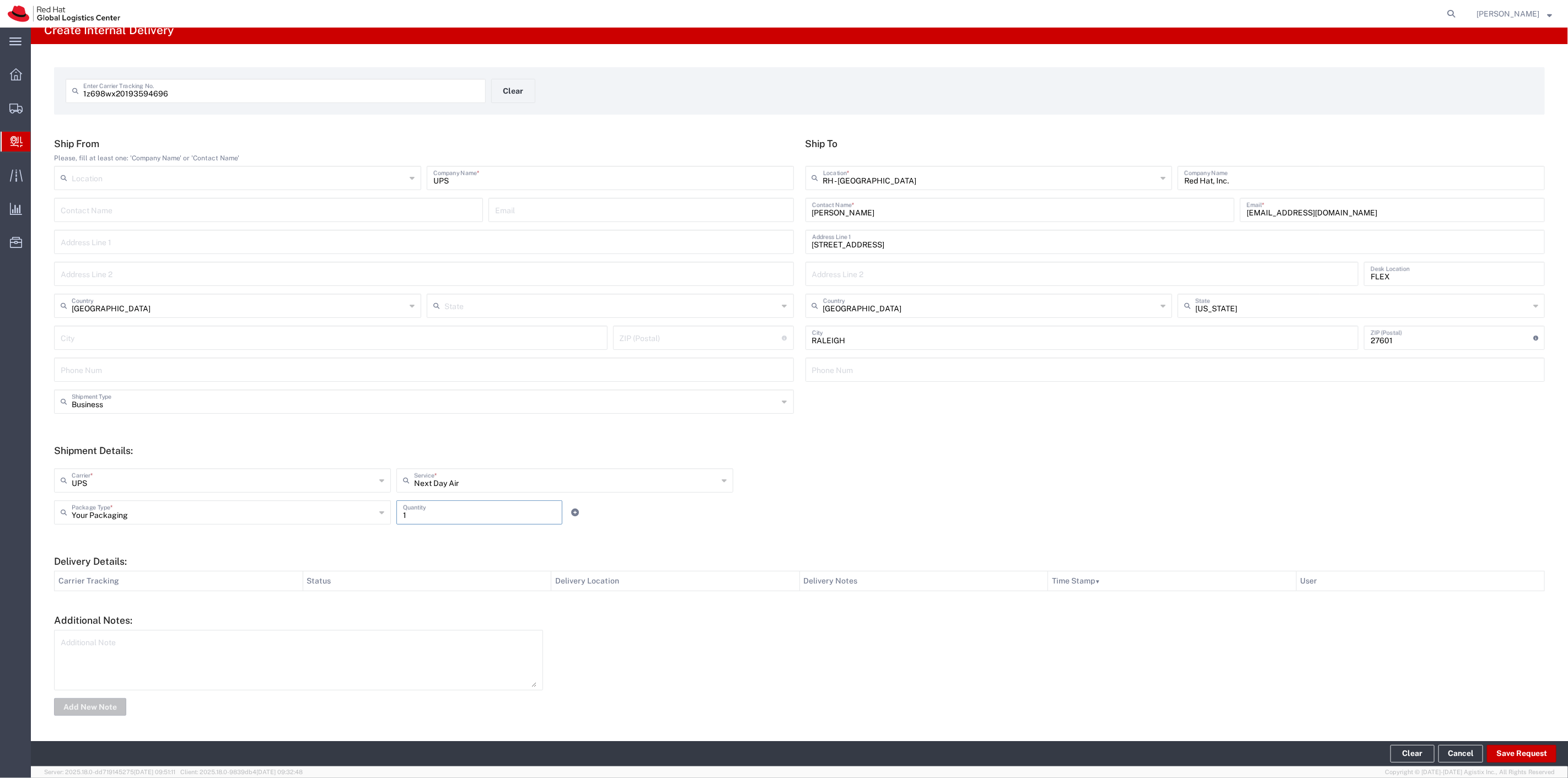
click at [651, 510] on div "Your Packaging Package Type * Case(s) Envelope PAK Skid(s) Your Packaging 1 Qua…" at bounding box center [565, 516] width 1027 height 32
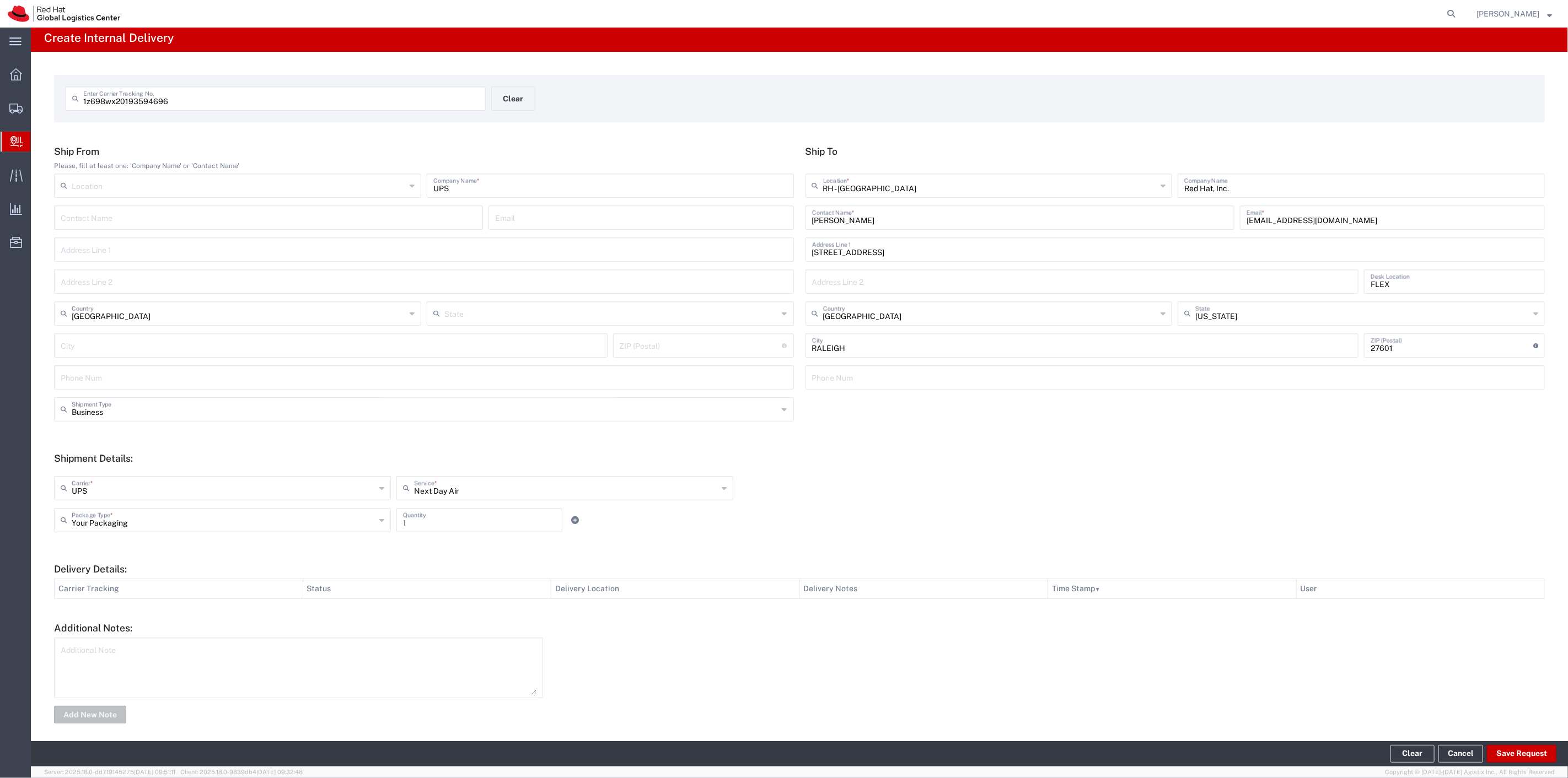
scroll to position [0, 0]
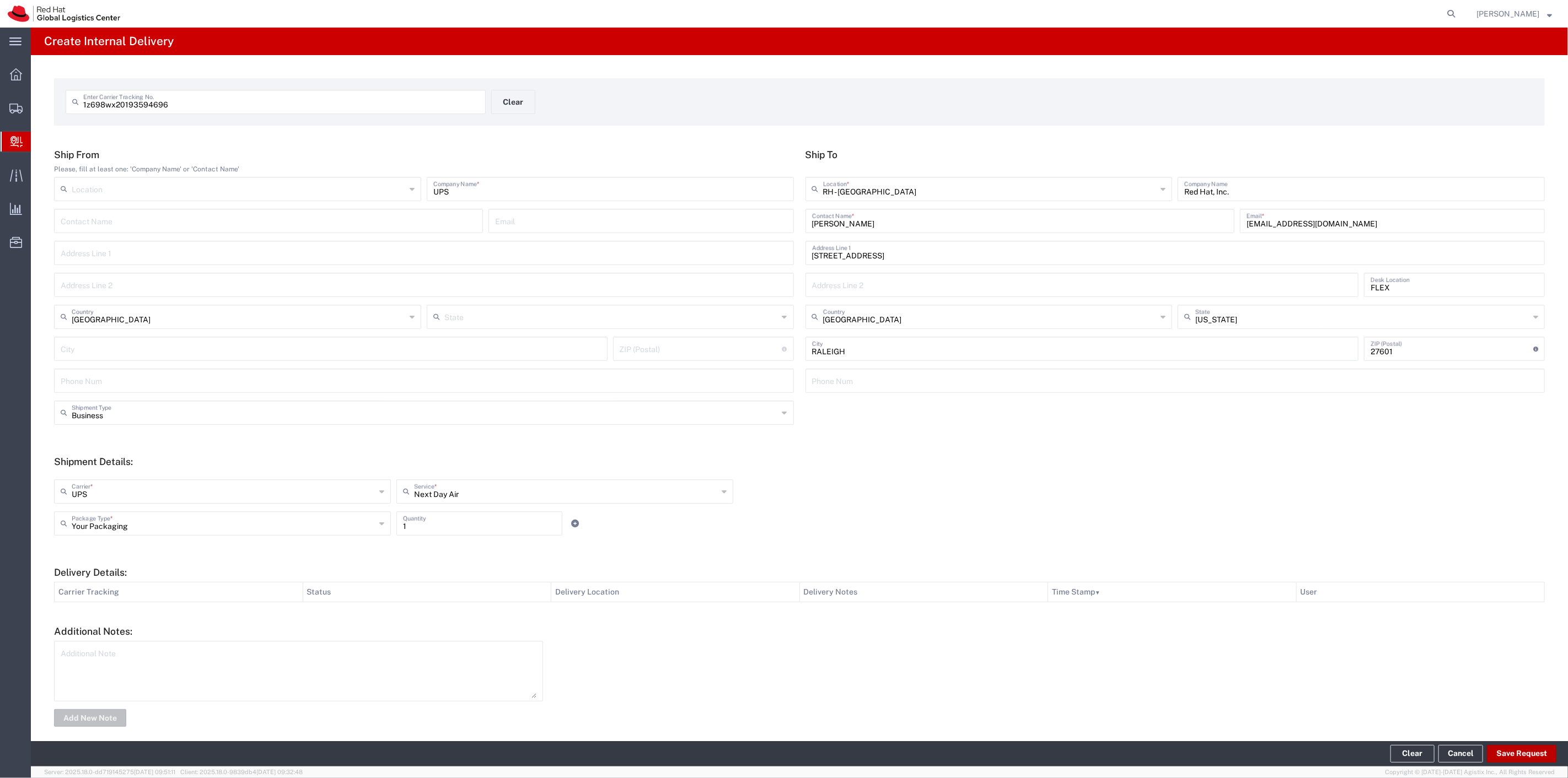
click at [1521, 756] on button "Save Request" at bounding box center [1522, 754] width 70 height 17
type input "United States"
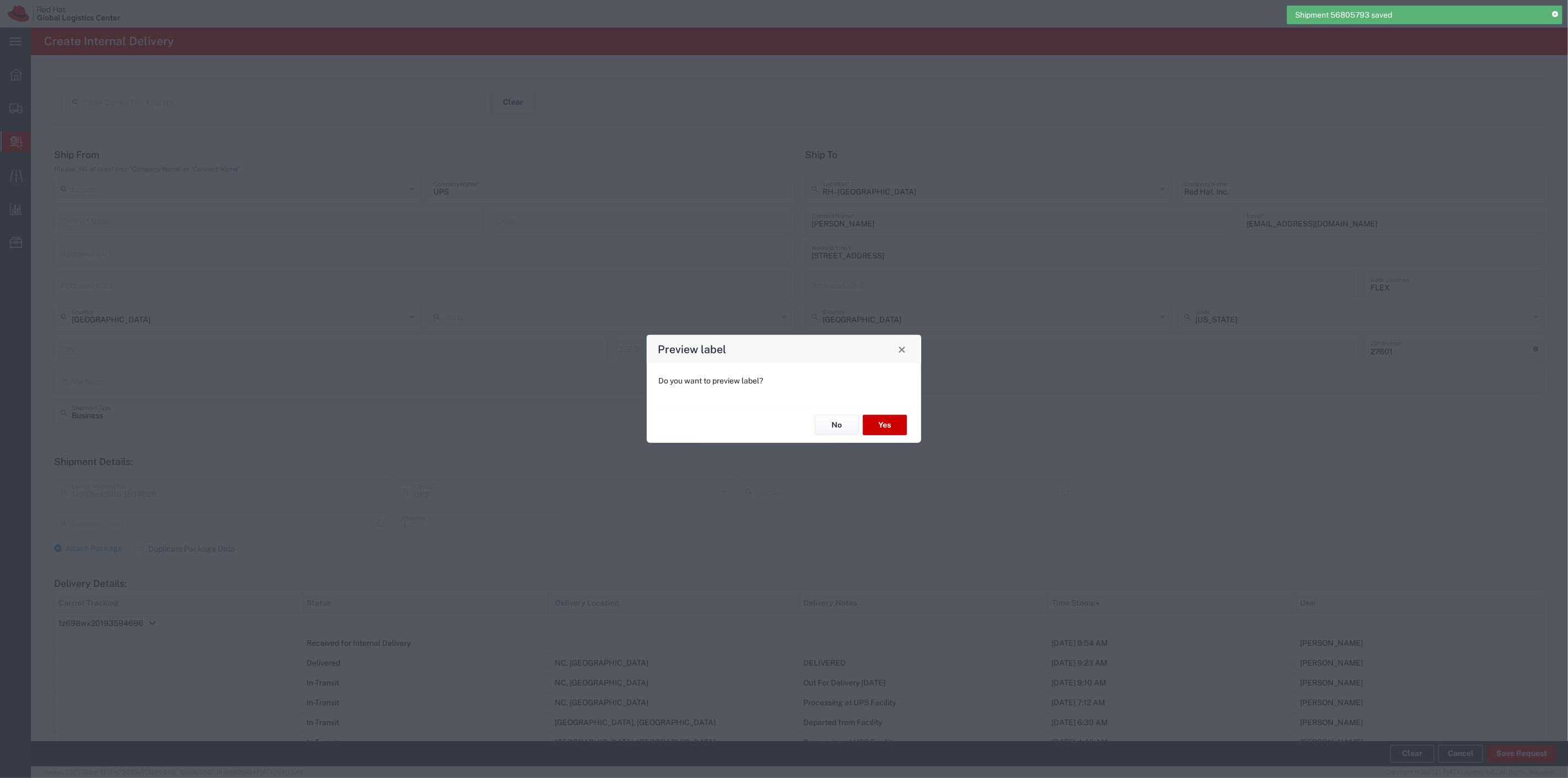
type input "Your Packaging"
type input "Next Day Air"
click at [881, 426] on button "Yes" at bounding box center [884, 425] width 44 height 20
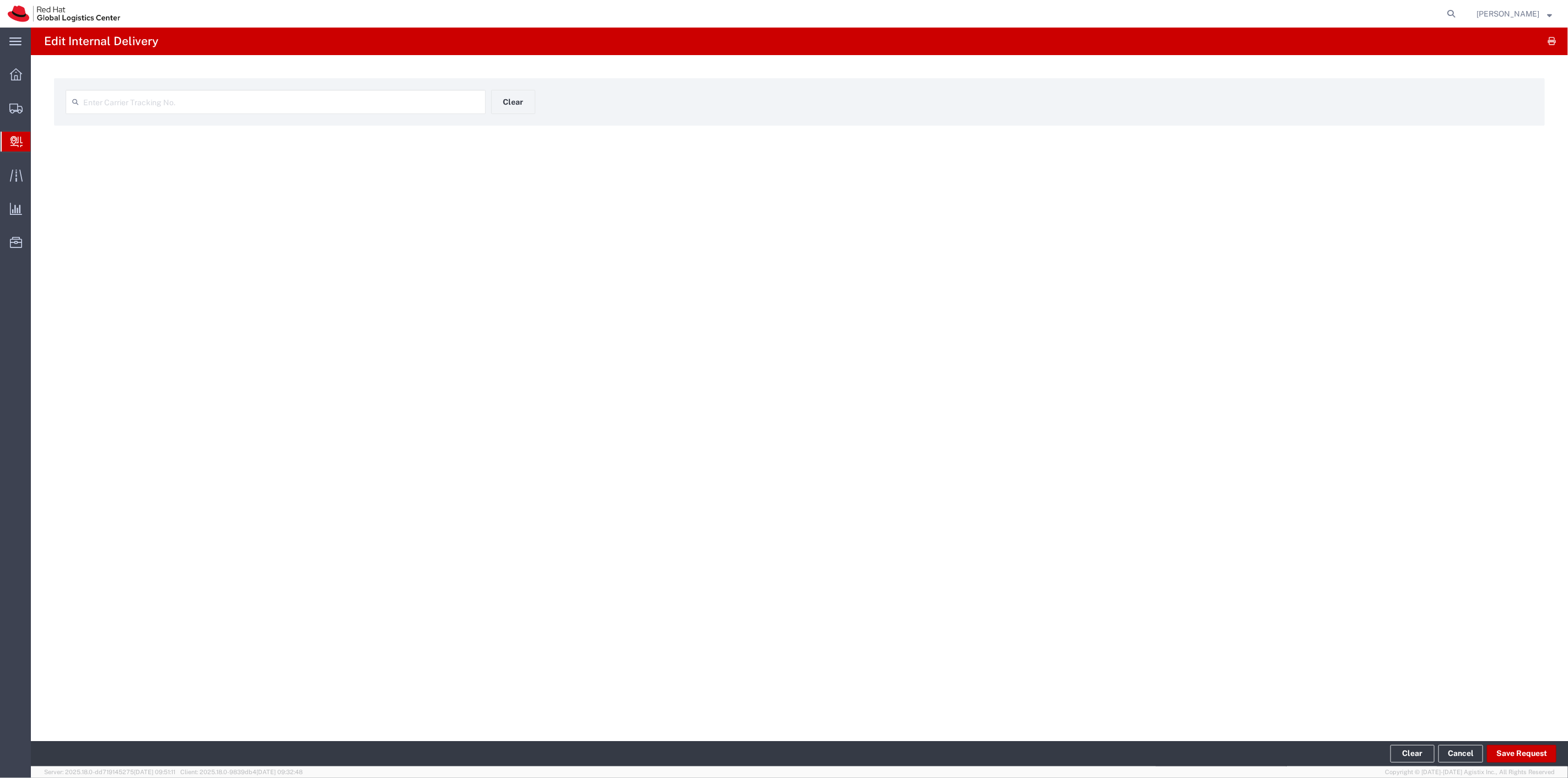
type input "1z698wx20193594696"
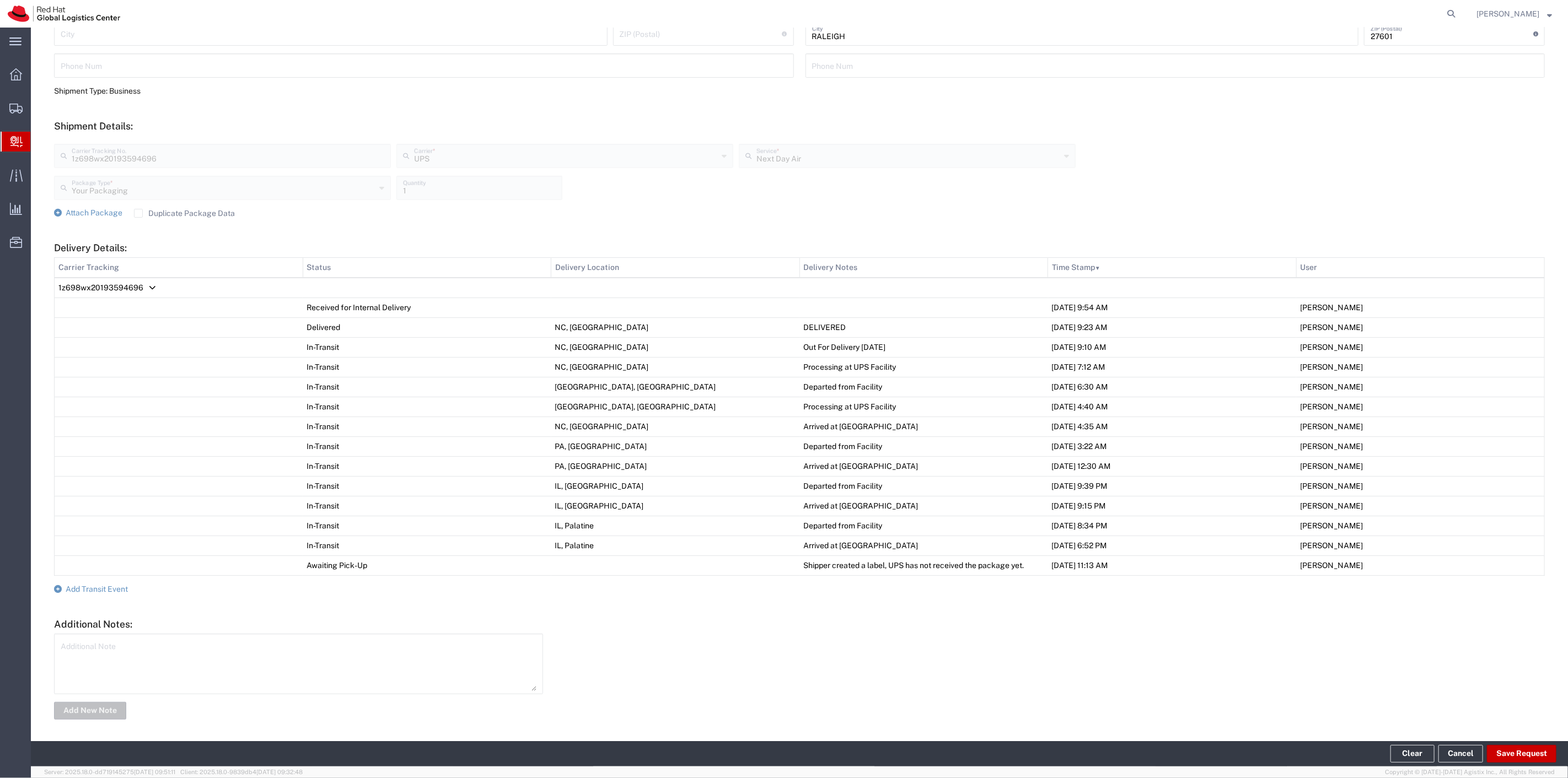
scroll to position [318, 0]
click at [107, 586] on span "Add Transit Event" at bounding box center [96, 586] width 62 height 9
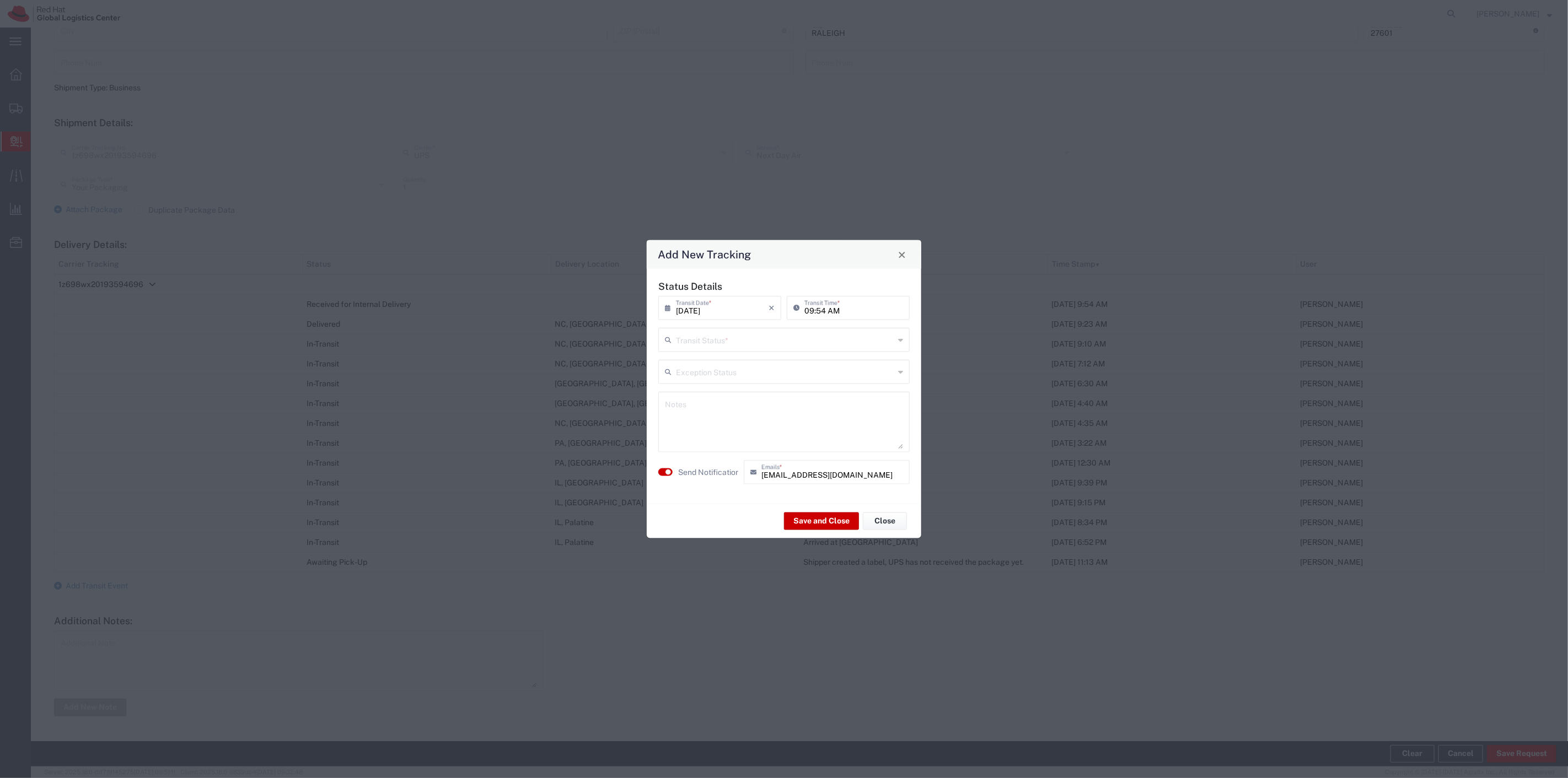
click at [794, 334] on input "text" at bounding box center [785, 339] width 218 height 20
click at [754, 359] on span "Delivery Confirmation" at bounding box center [784, 364] width 249 height 17
type input "Delivery Confirmation"
click at [813, 522] on button "Save and Close" at bounding box center [822, 520] width 75 height 17
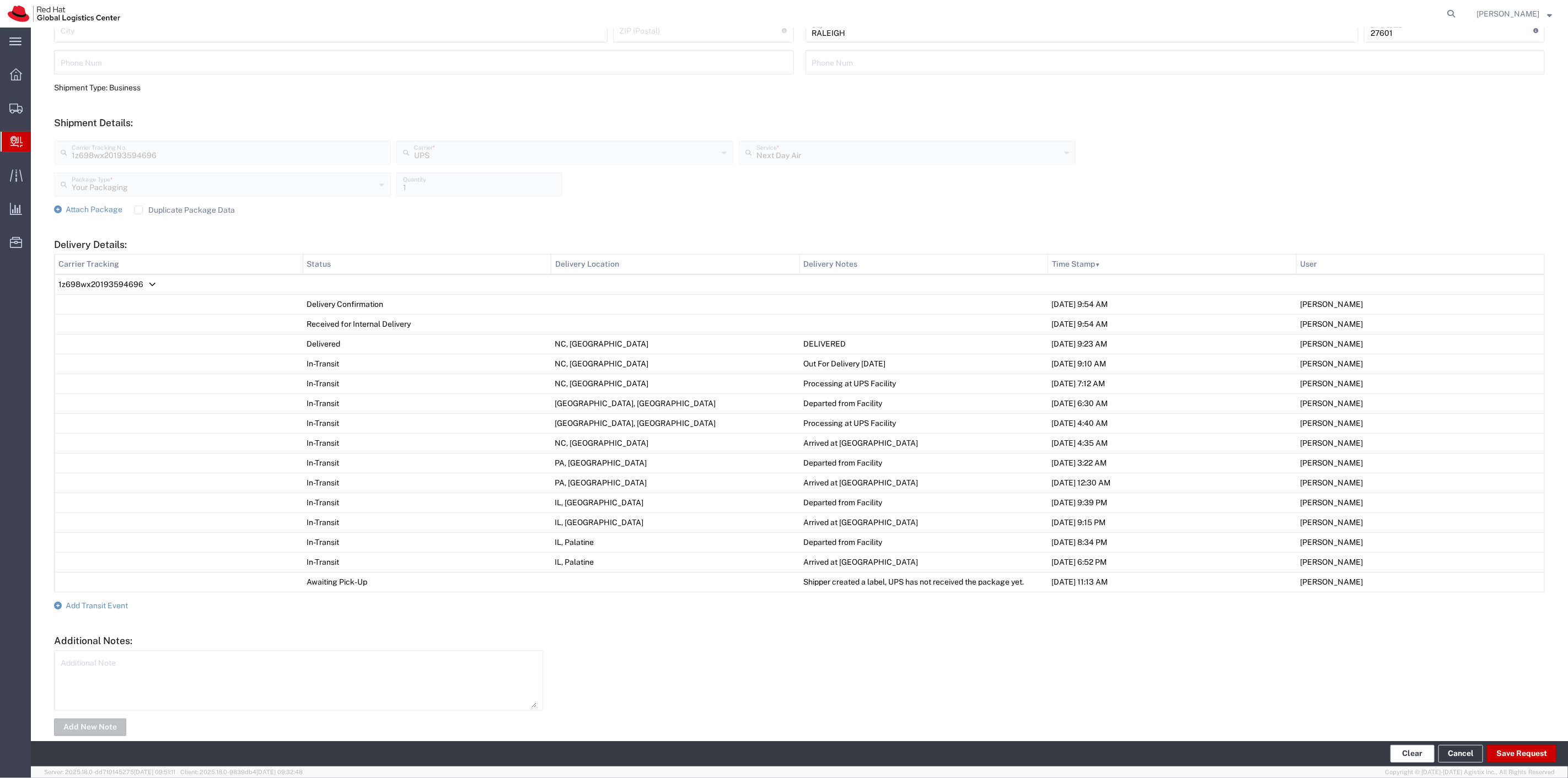
click at [1414, 747] on button "Clear" at bounding box center [1413, 754] width 44 height 17
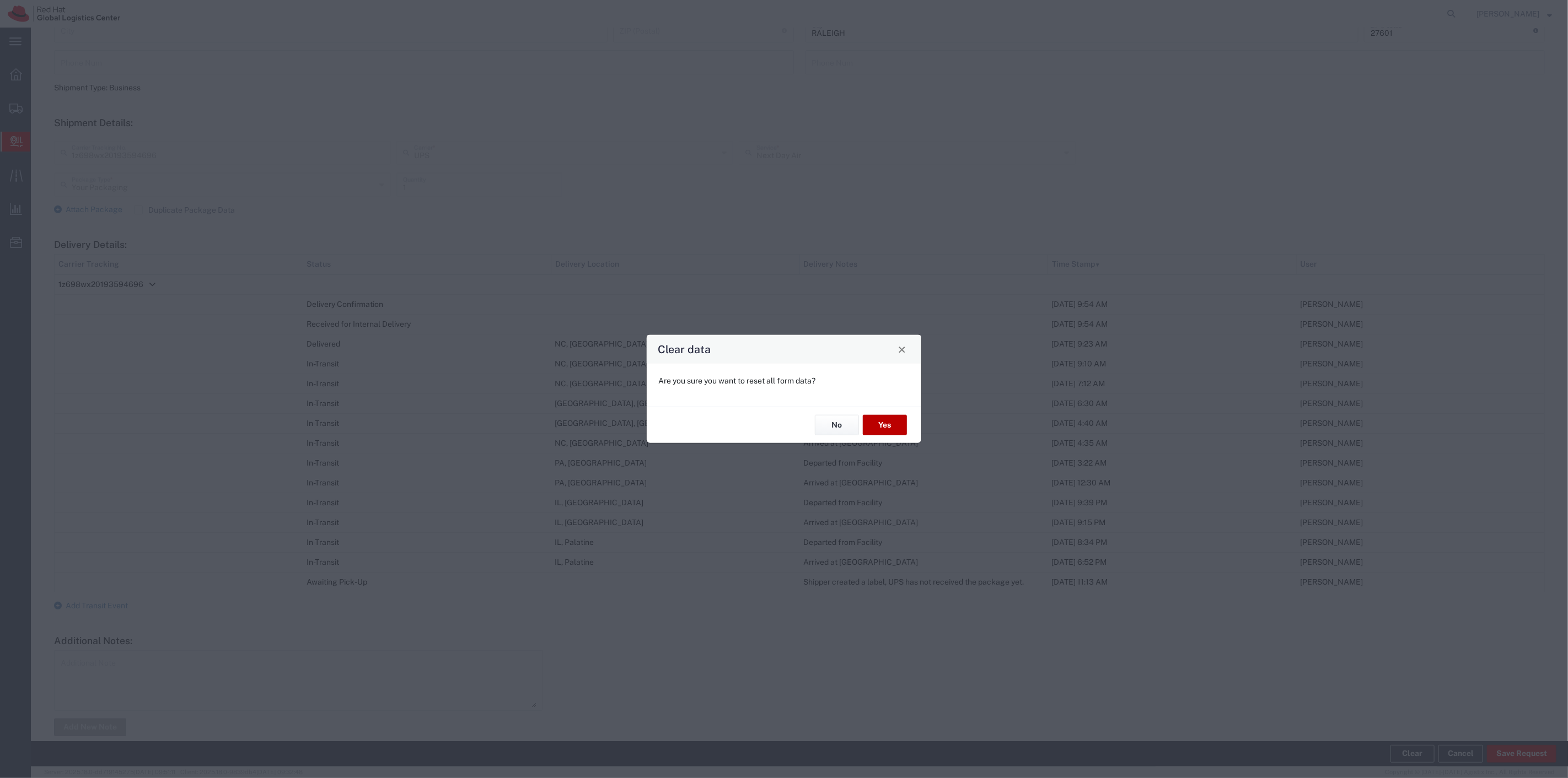
click at [886, 421] on button "Yes" at bounding box center [884, 425] width 44 height 20
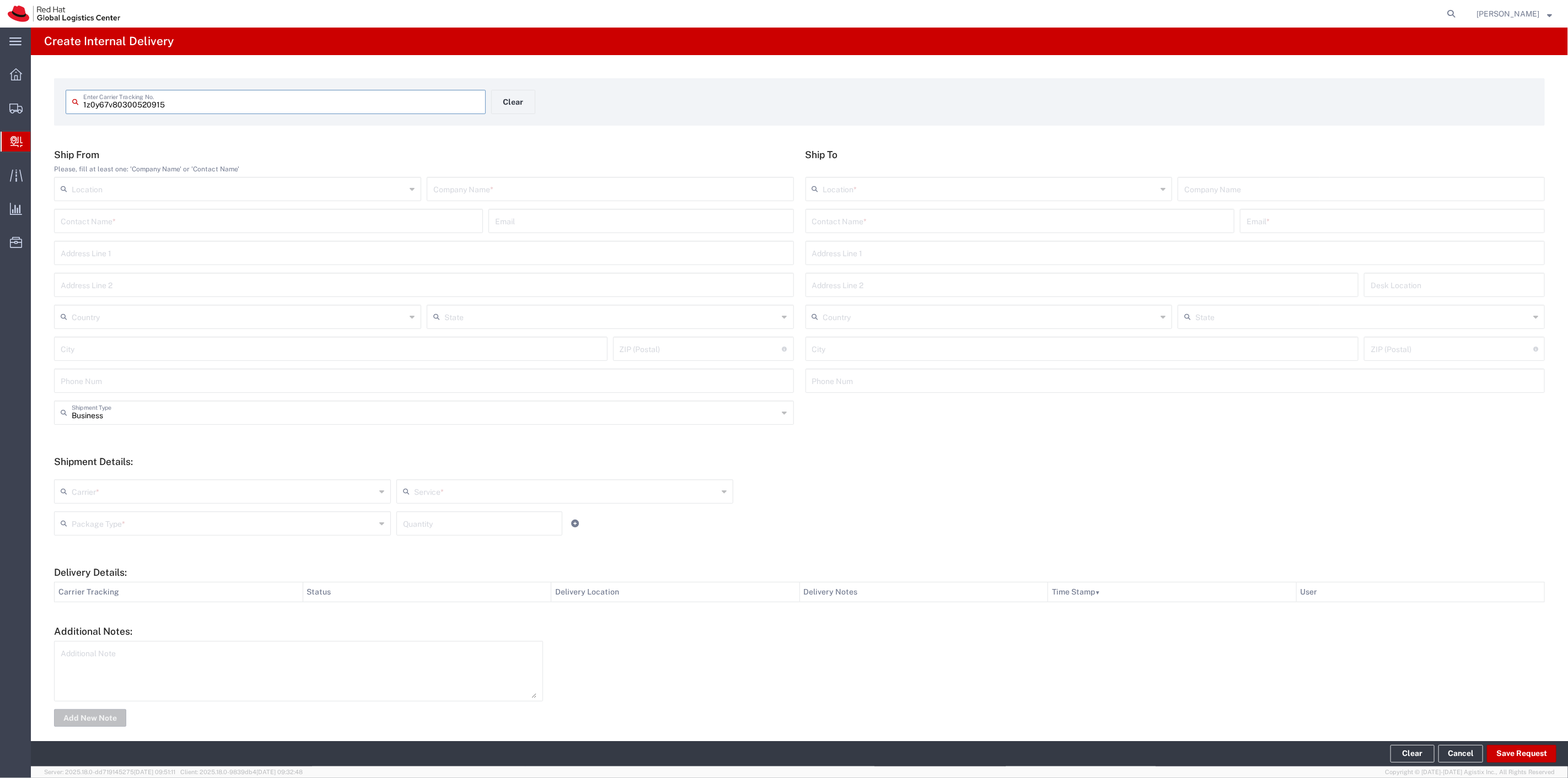
type input "1z0y67v80300520915"
type input "UPS"
click at [149, 321] on input "text" at bounding box center [239, 316] width 335 height 20
click at [70, 381] on span "United States" at bounding box center [236, 377] width 363 height 17
type input "United States"
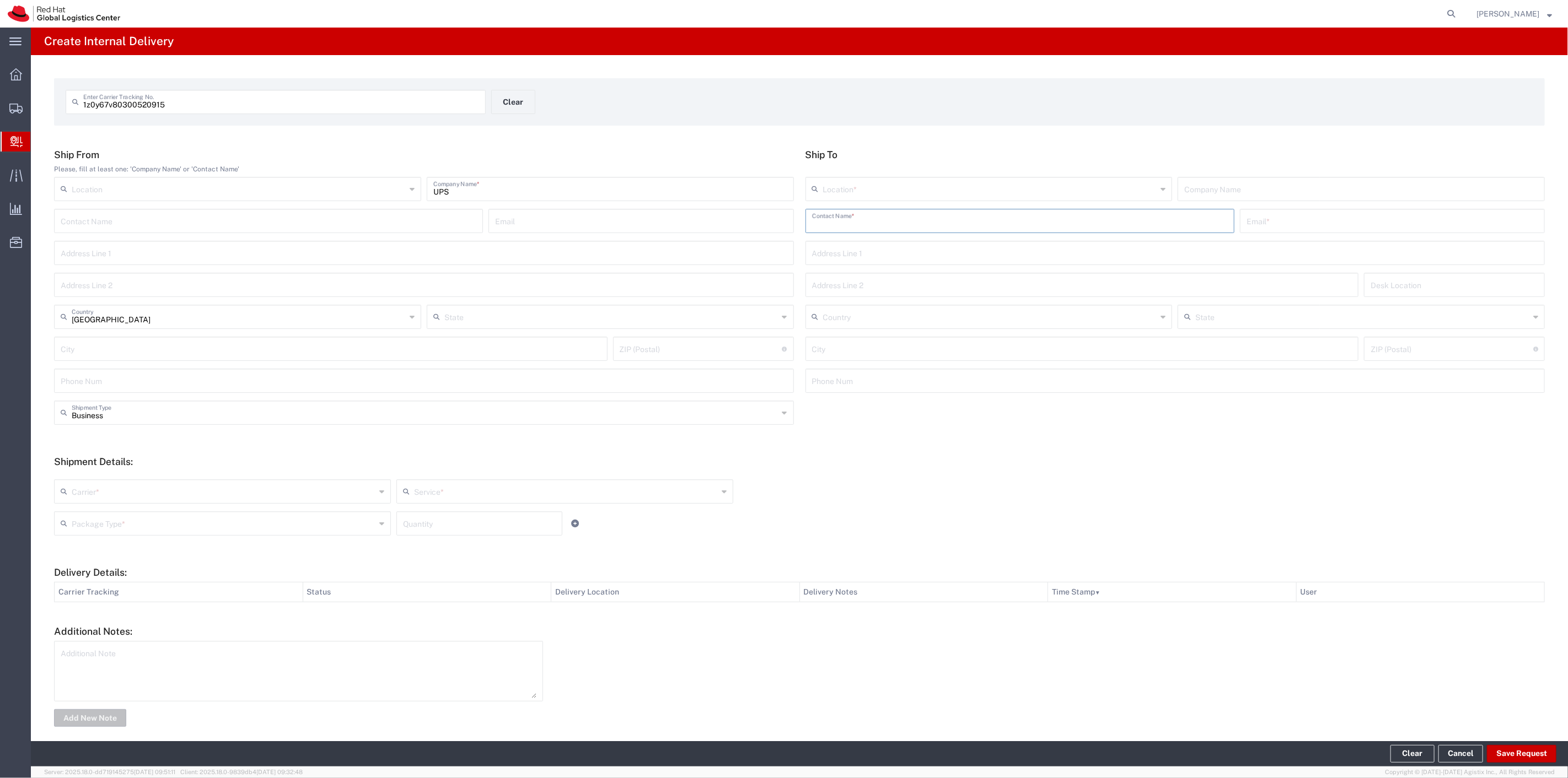
click at [894, 227] on input "text" at bounding box center [1020, 220] width 416 height 20
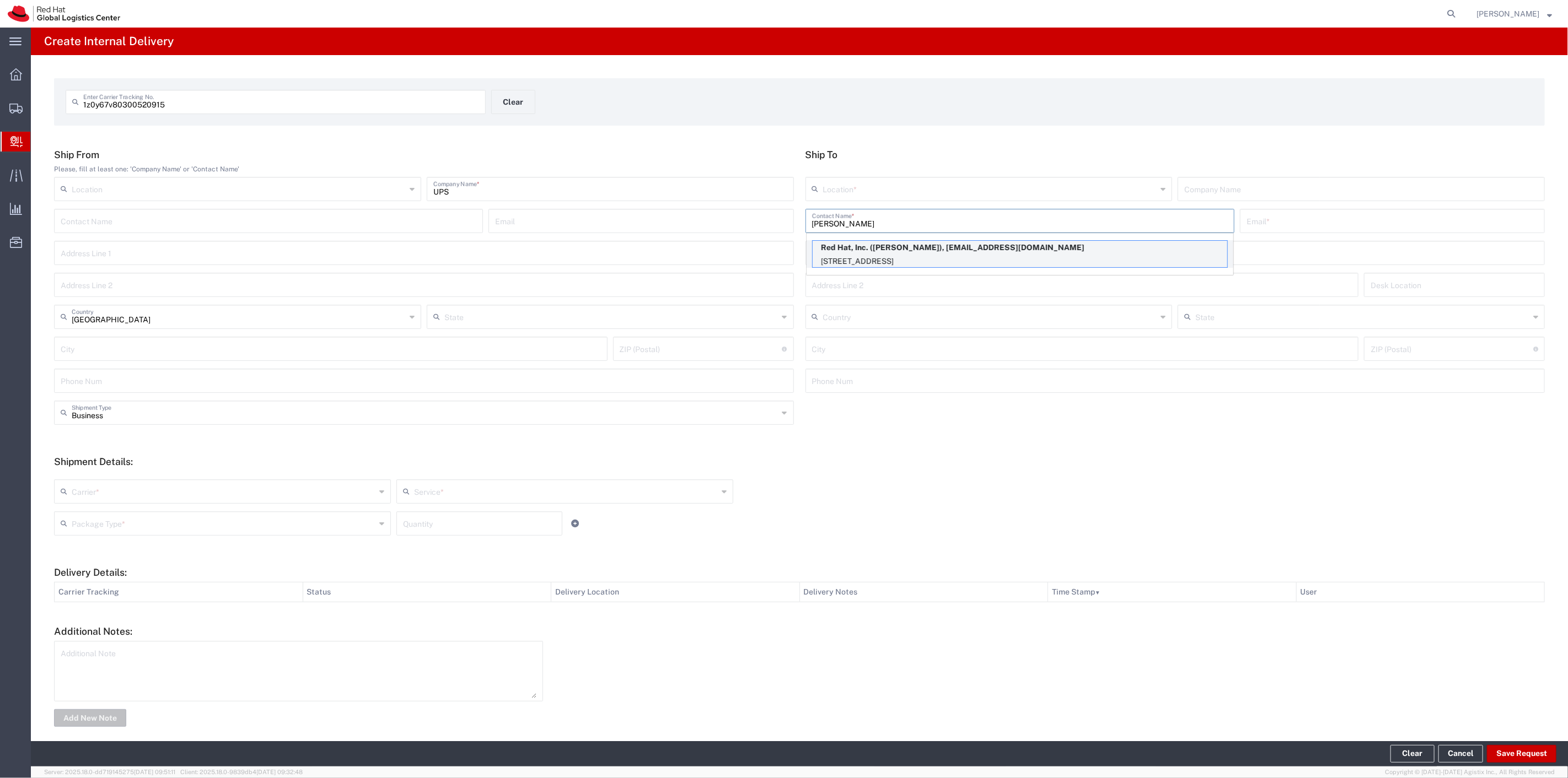
type input "jody"
click at [884, 255] on p "100 East Davie Street, 19S366, RALEIGH, NC, 27601, US" at bounding box center [1020, 262] width 415 height 14
type input "RH - Raleigh"
type input "Red Hat, Inc."
type input "Jody Hunt"
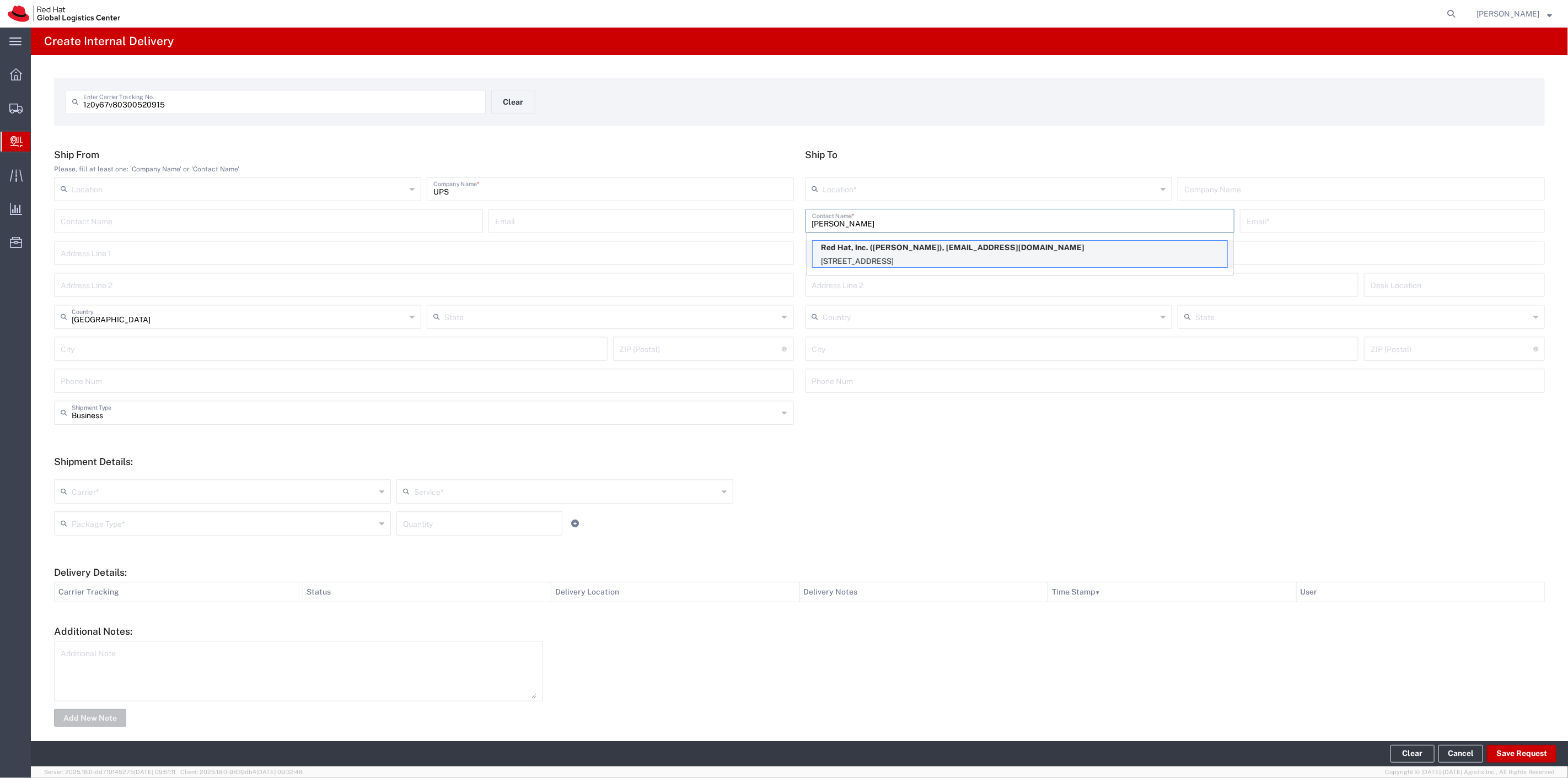
type input "johunt@redhat.com"
type input "100 East Davie Street"
type input "19S366"
type input "United States"
type input "RALEIGH"
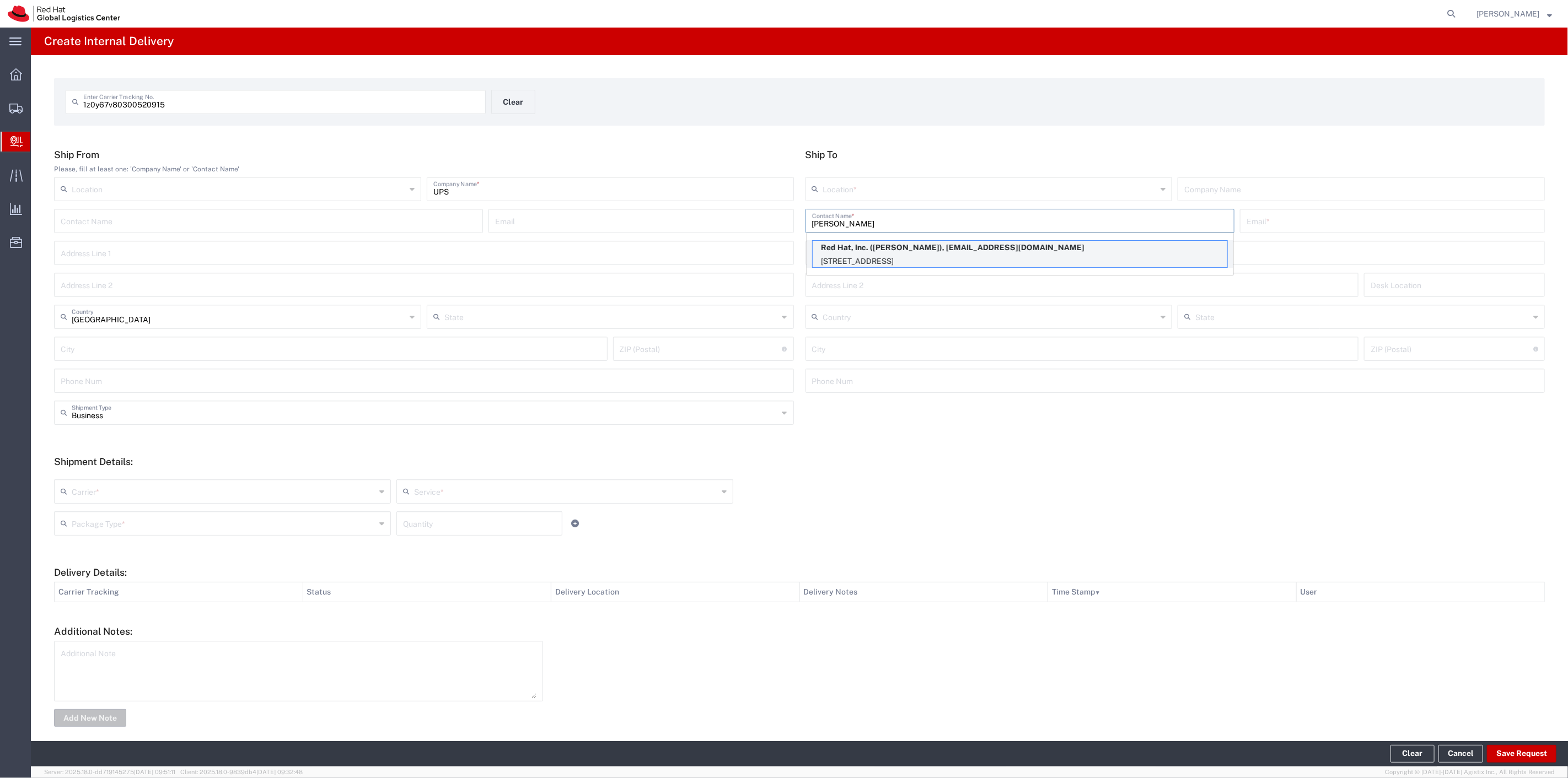
type input "27601"
type input "North Carolina"
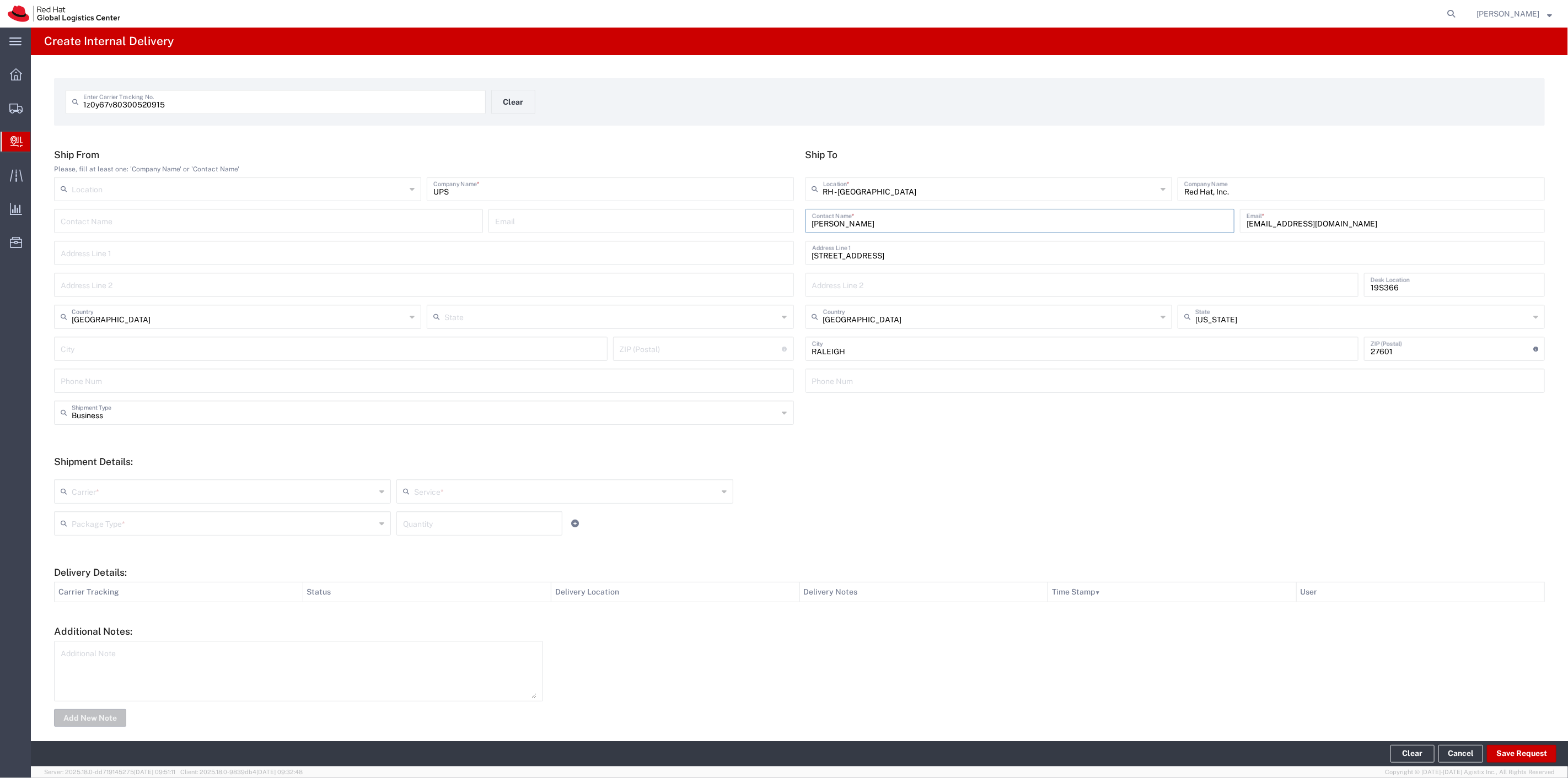
click at [211, 489] on input "text" at bounding box center [224, 491] width 304 height 20
click at [123, 520] on span "UPS" at bounding box center [221, 515] width 332 height 17
type input "UPS"
click at [449, 495] on input "text" at bounding box center [566, 491] width 304 height 20
type input "gr"
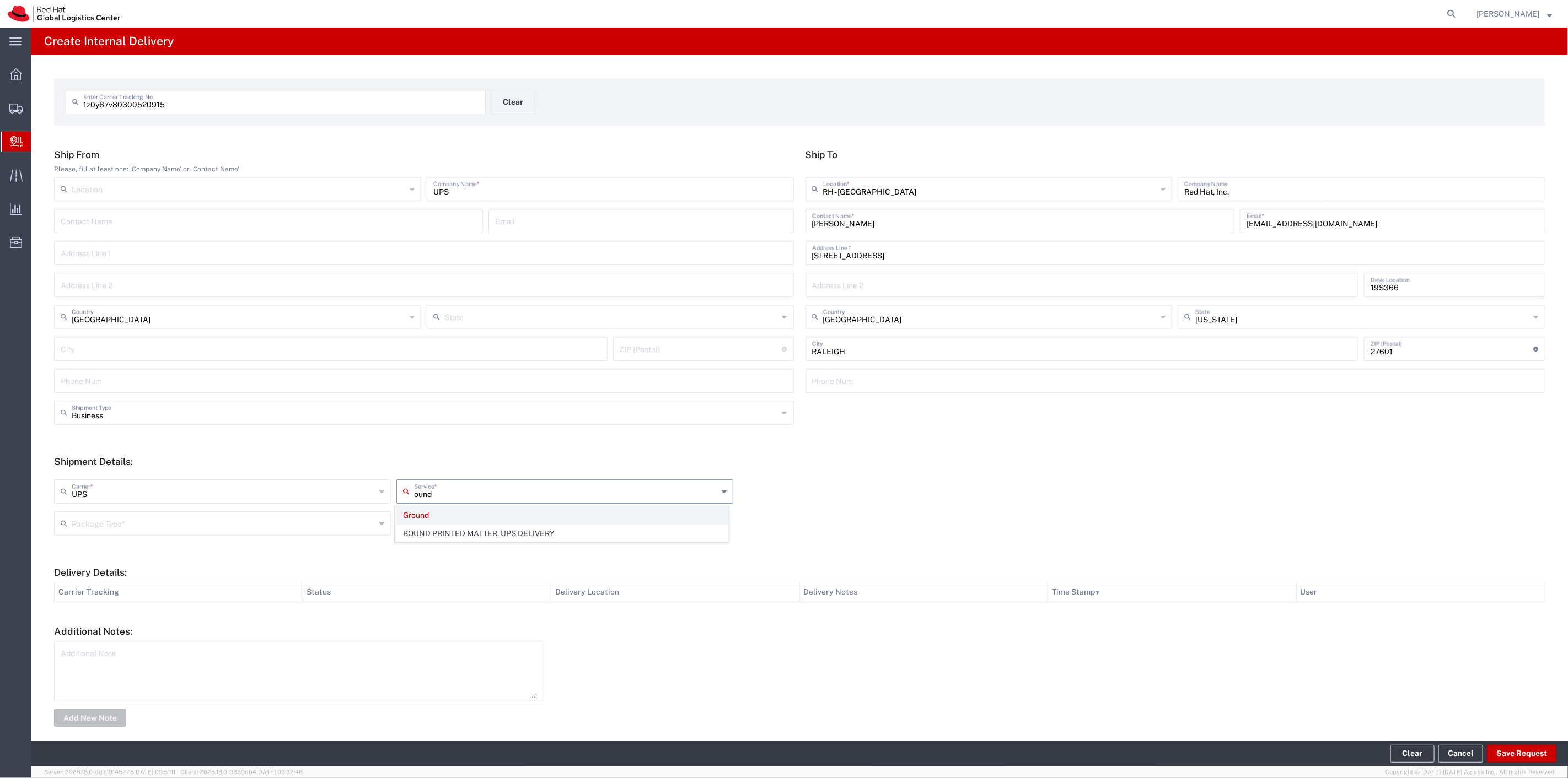
type input "ound"
click at [437, 517] on span "Ground" at bounding box center [561, 515] width 332 height 17
click at [436, 502] on div "Service *" at bounding box center [564, 491] width 337 height 24
type input "gr"
click at [429, 519] on span "Ground" at bounding box center [561, 515] width 332 height 17
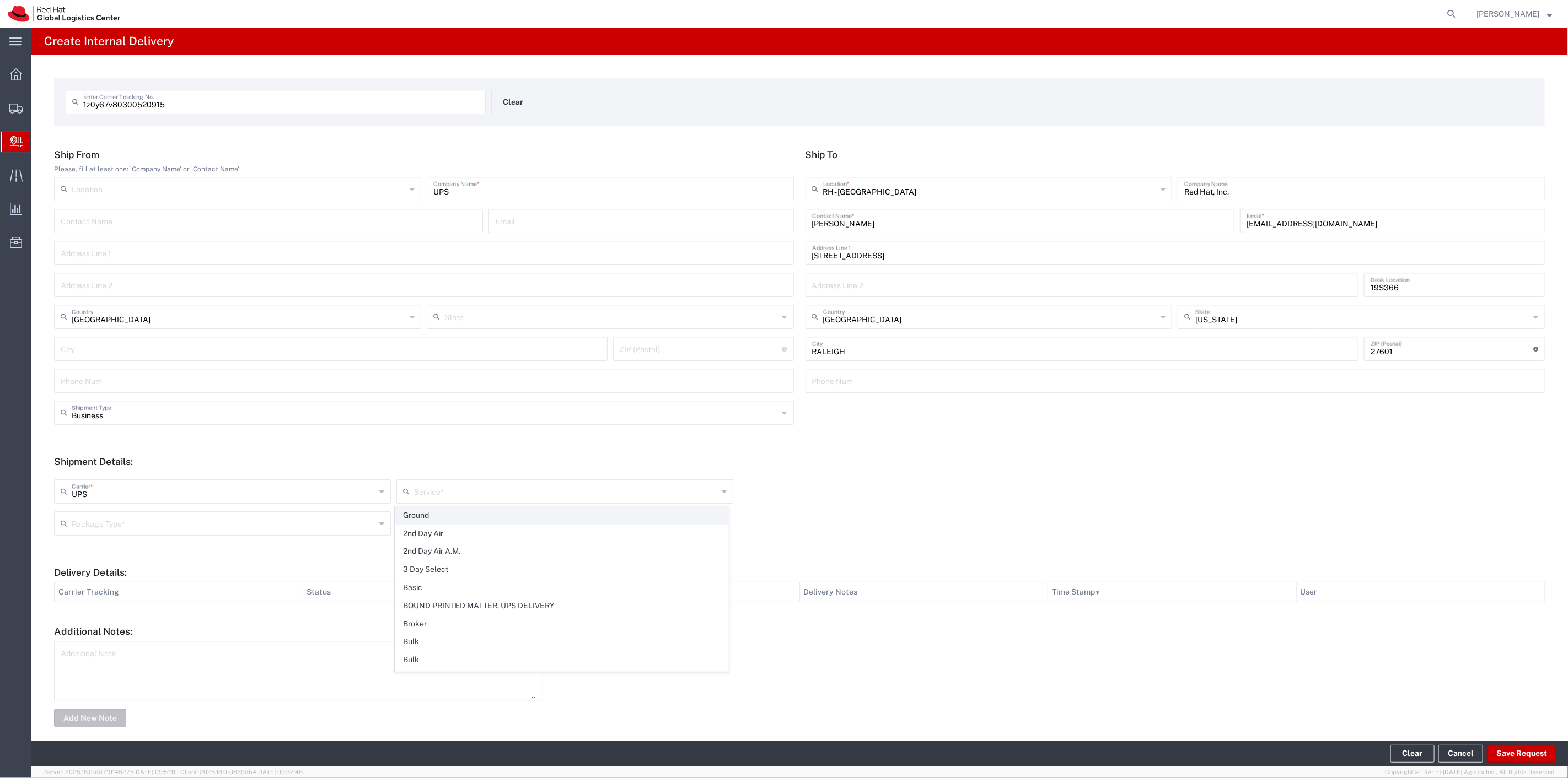
type input "Ground"
click at [273, 529] on input "text" at bounding box center [224, 523] width 304 height 20
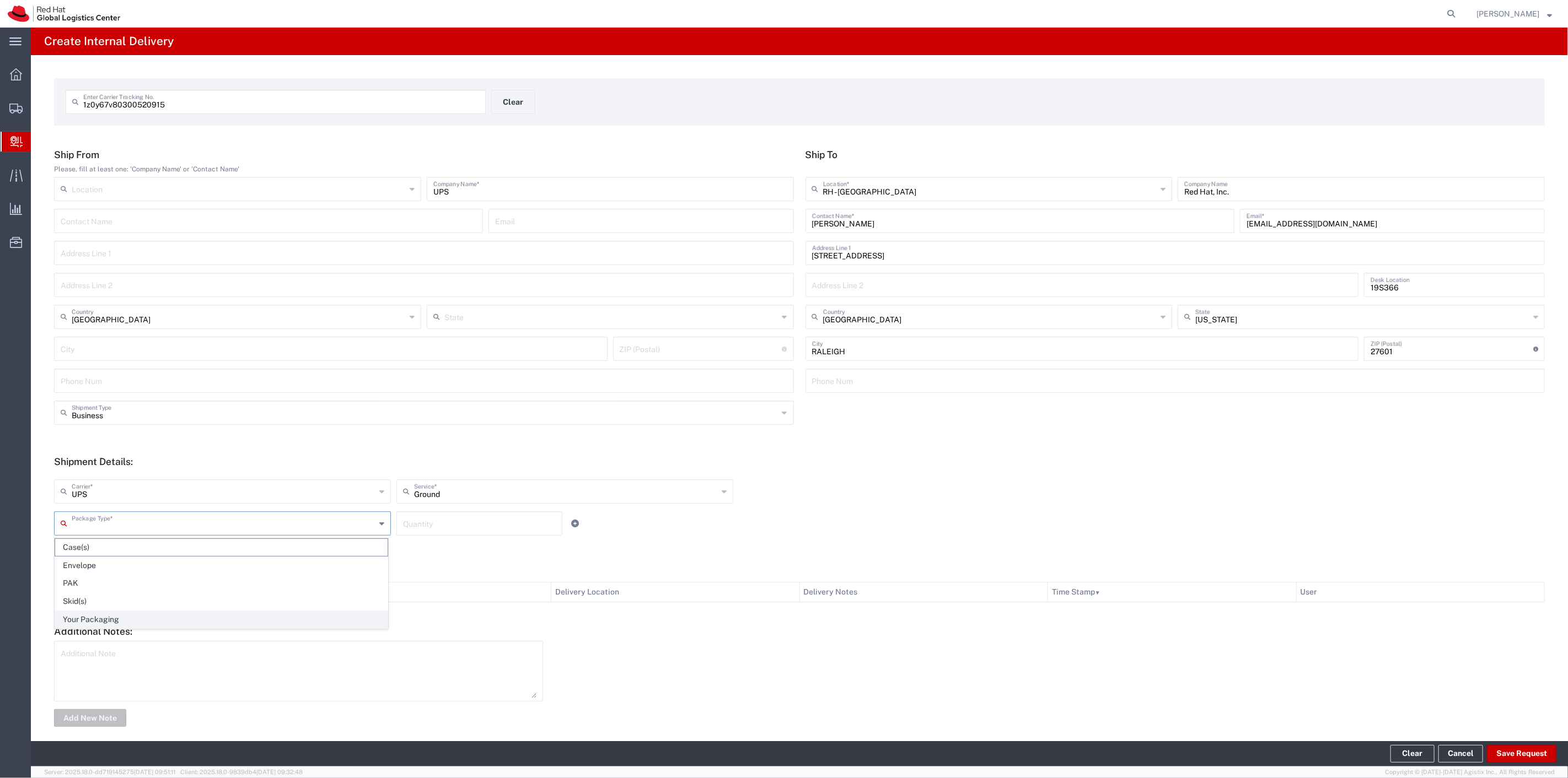
click at [148, 614] on span "Your Packaging" at bounding box center [221, 620] width 332 height 17
type input "Your Packaging"
click at [476, 525] on input "number" at bounding box center [479, 523] width 153 height 20
type input "1"
click at [576, 522] on icon at bounding box center [576, 523] width 8 height 8
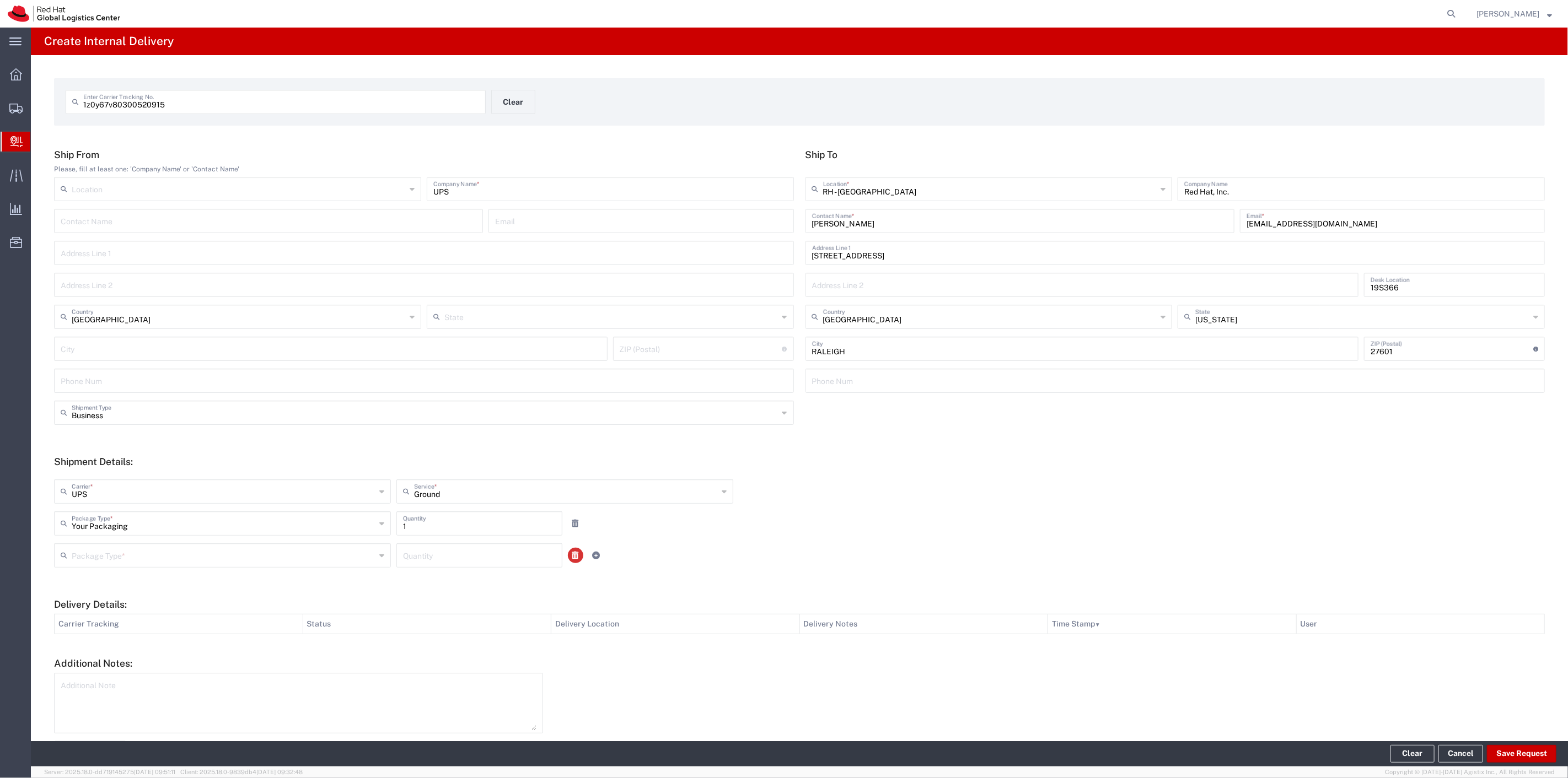
click at [576, 555] on link at bounding box center [576, 556] width 15 height 15
click at [1518, 757] on button "Save Request" at bounding box center [1522, 754] width 70 height 17
type input "United States"
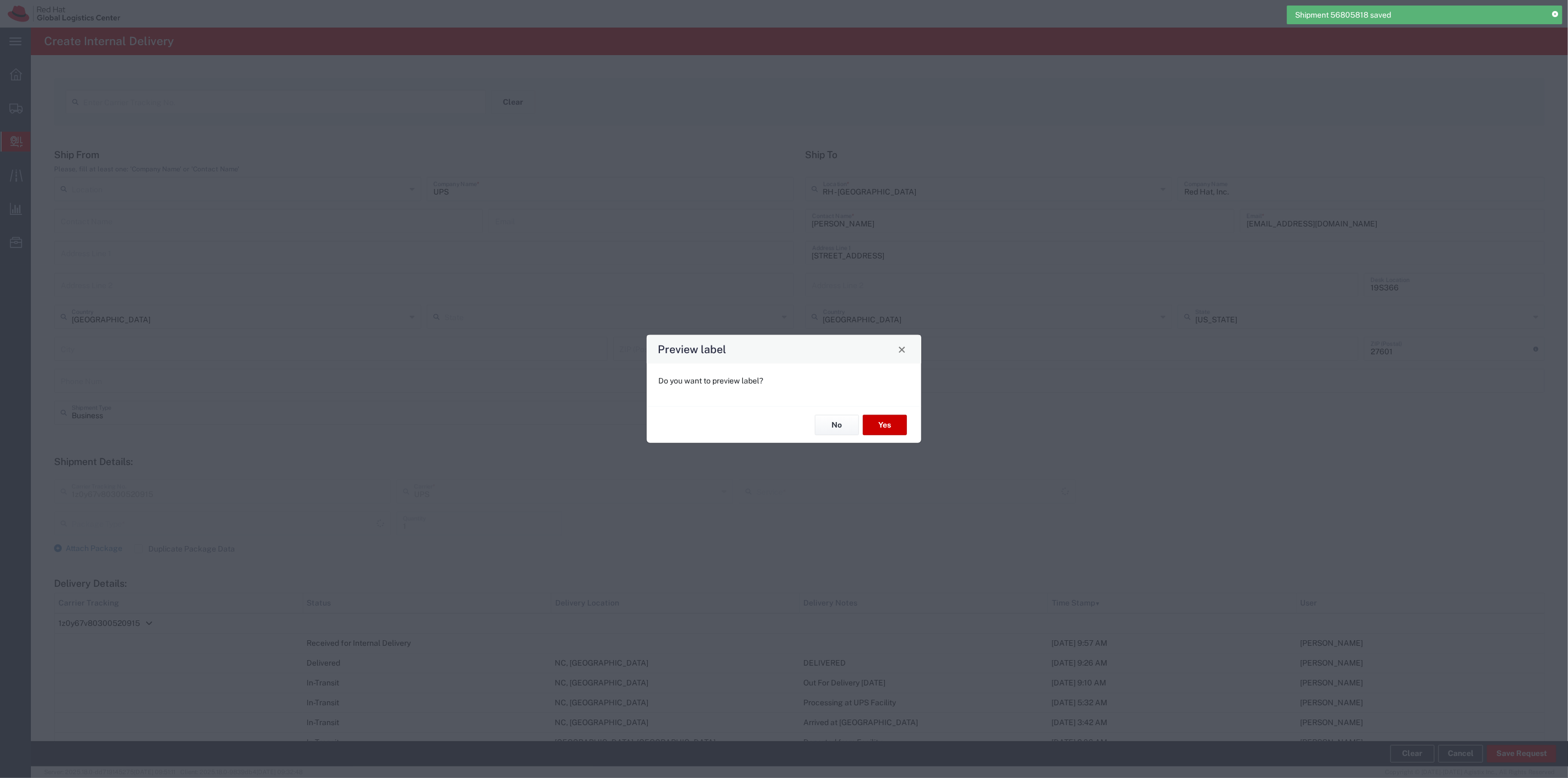
type input "Your Packaging"
type input "Ground"
click at [837, 421] on button "No" at bounding box center [837, 425] width 44 height 20
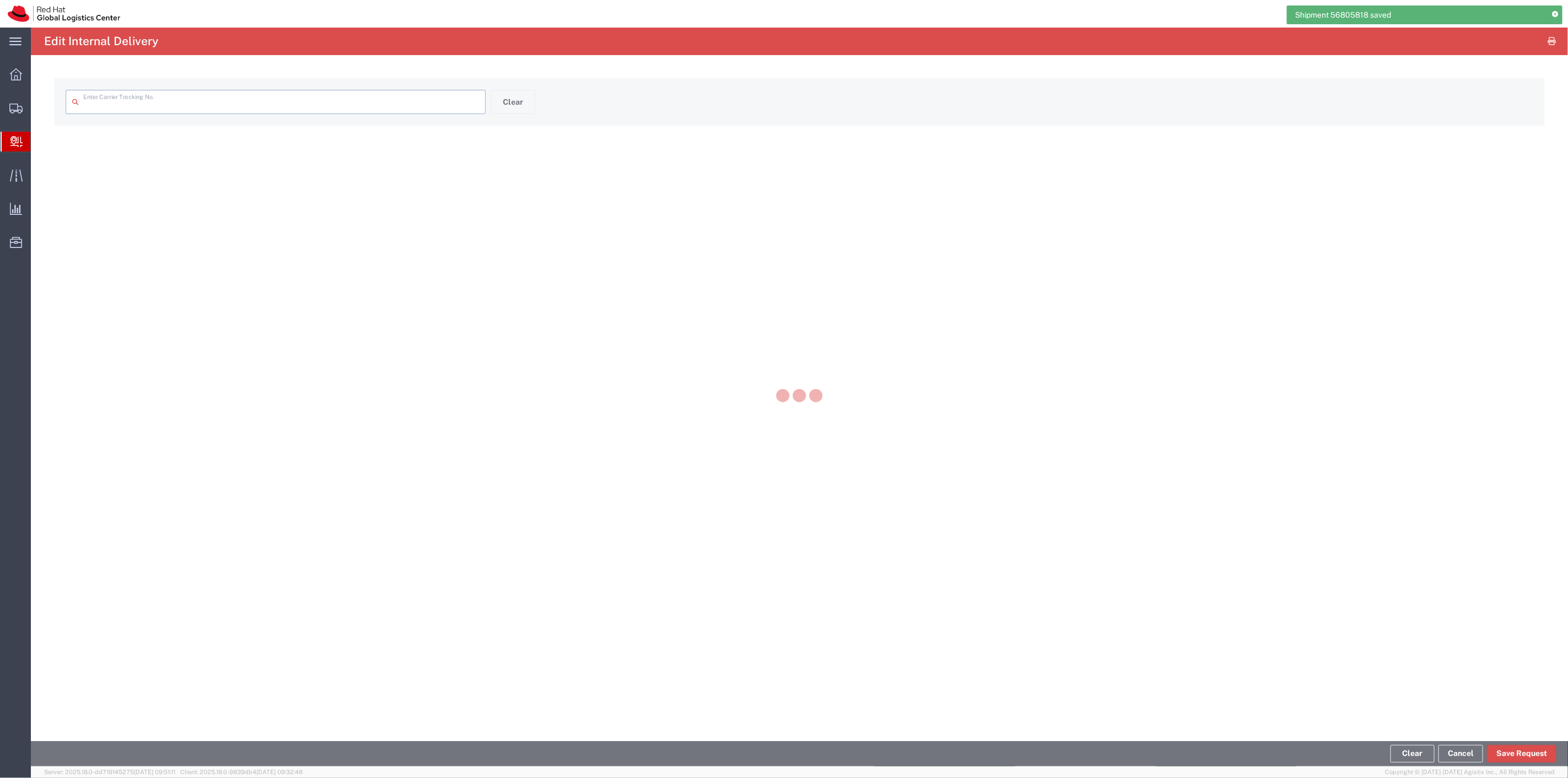
type input "1z0y67v80300520915"
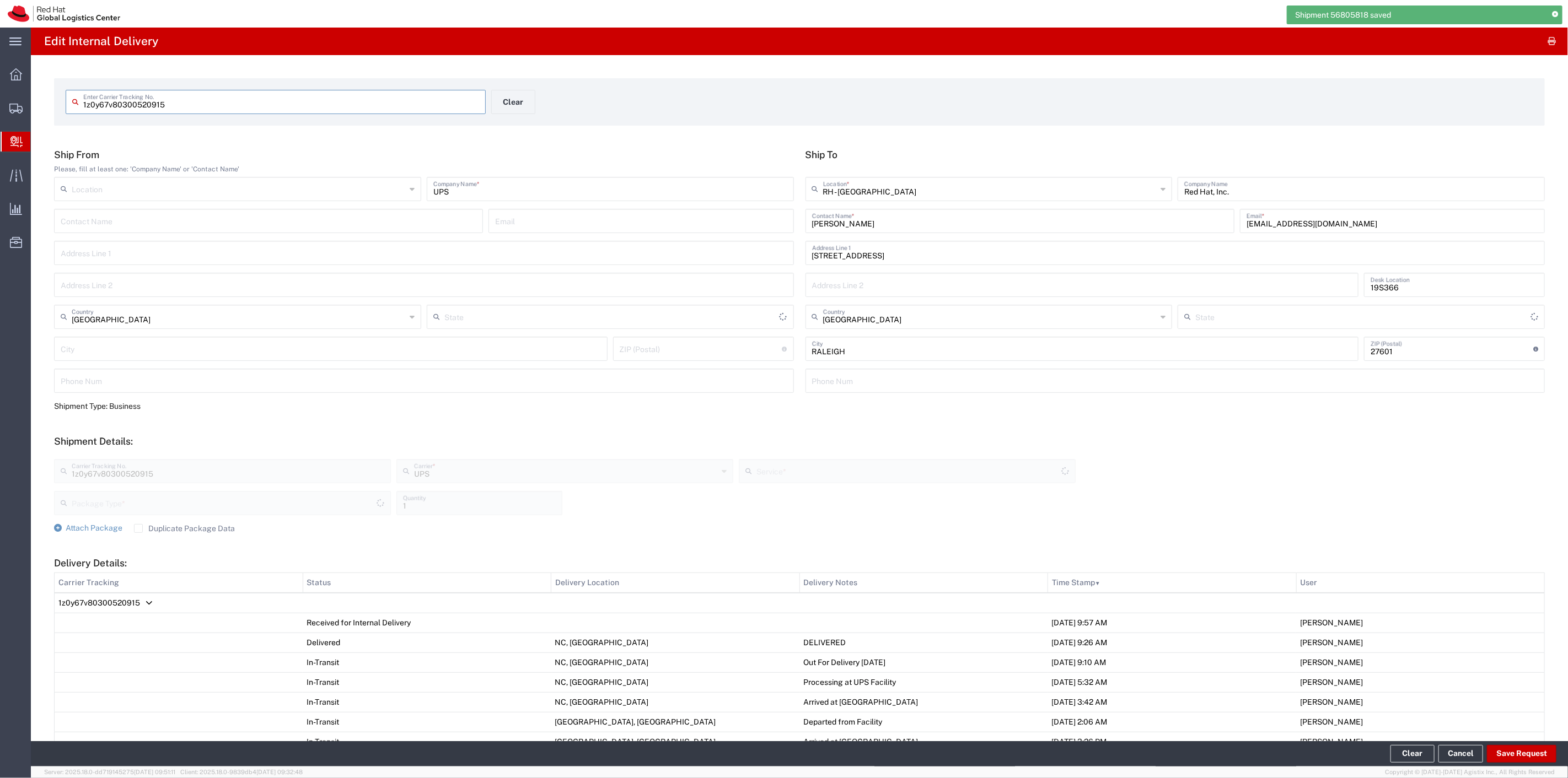
type input "Your Packaging"
type input "Ground"
type input "North Carolina"
click at [141, 531] on label "Duplicate Package Data" at bounding box center [184, 529] width 101 height 9
click at [139, 529] on input "Duplicate Package Data" at bounding box center [139, 529] width 0 height 0
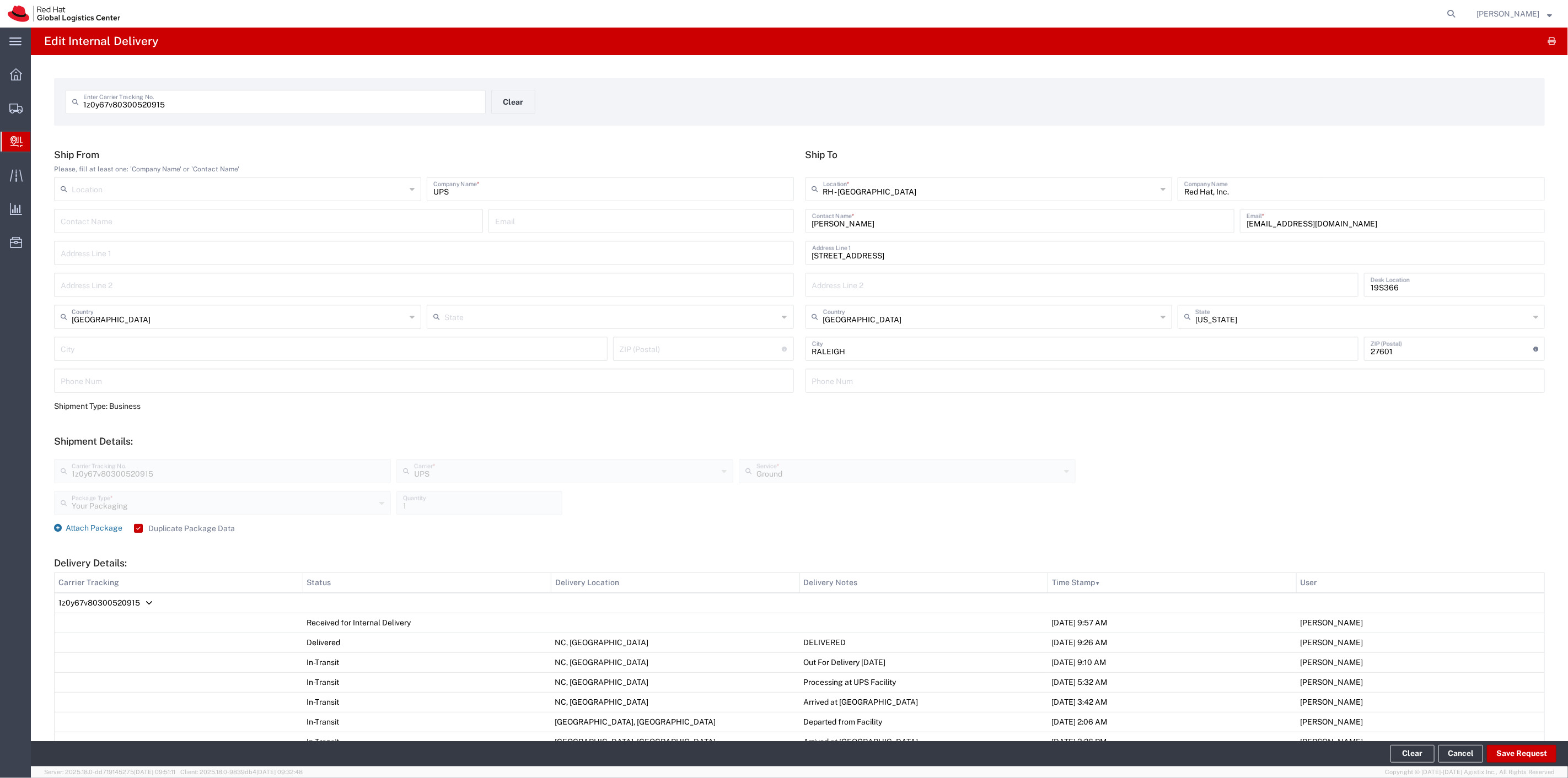
click at [78, 531] on span "Attach Package" at bounding box center [94, 528] width 57 height 9
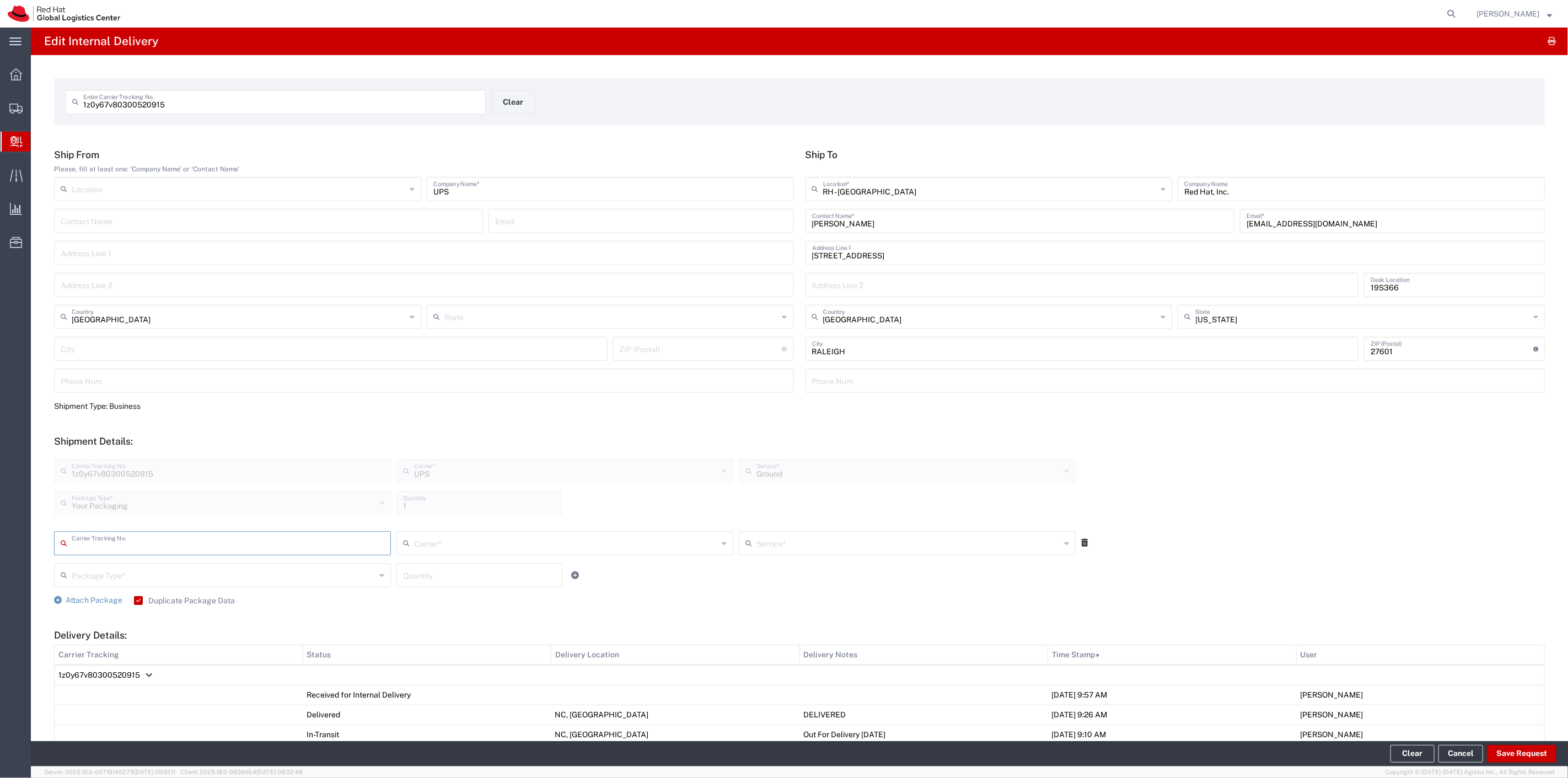
click at [173, 549] on input "text" at bounding box center [228, 543] width 313 height 20
type input "1ze63380310278781"
click at [432, 540] on input "text" at bounding box center [566, 543] width 304 height 20
click at [424, 690] on span "UPS" at bounding box center [561, 694] width 332 height 17
type input "UPS"
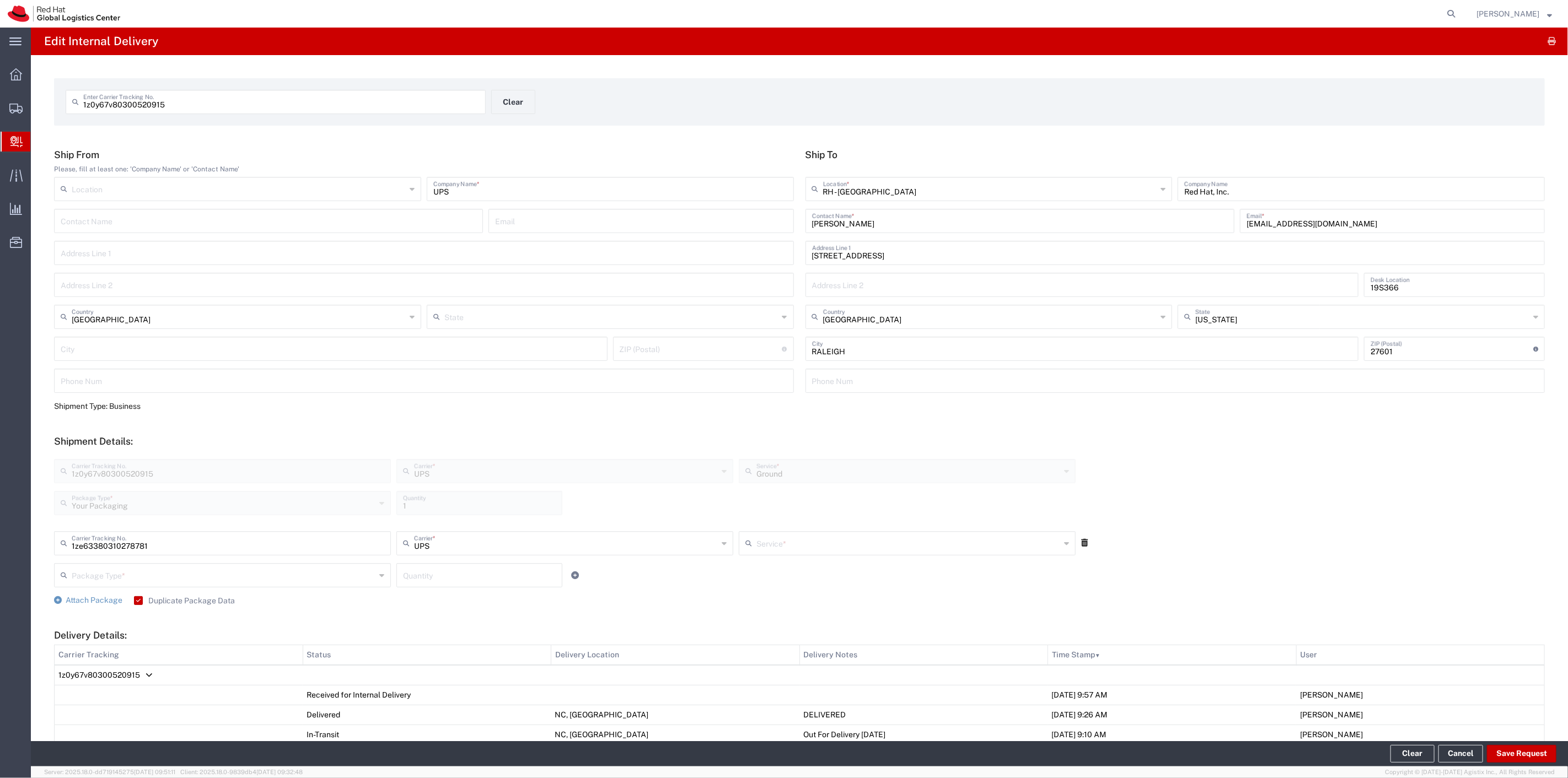
click at [760, 545] on input "text" at bounding box center [909, 543] width 304 height 20
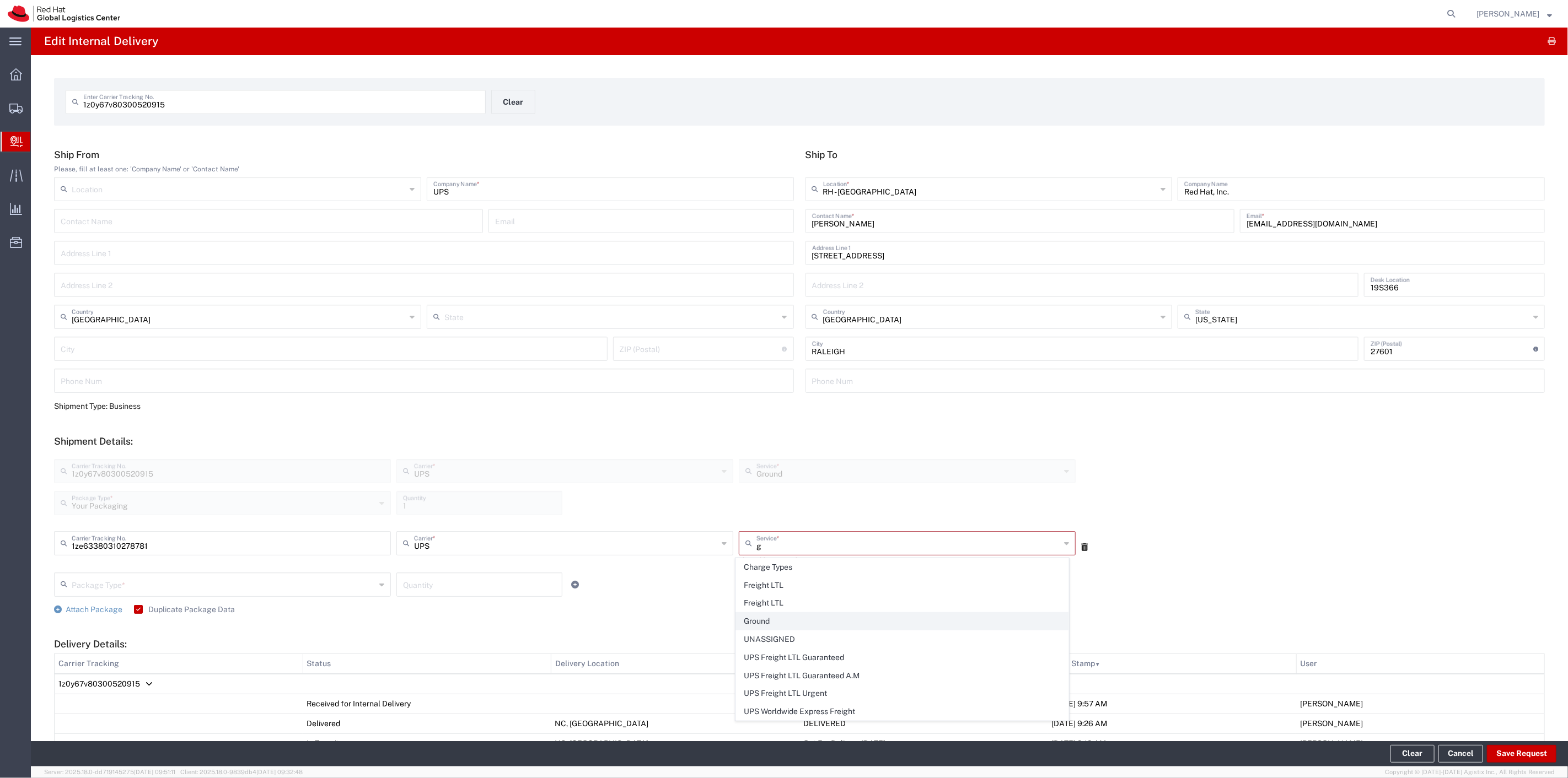
click at [759, 623] on span "Ground" at bounding box center [902, 621] width 332 height 17
type input "Ground"
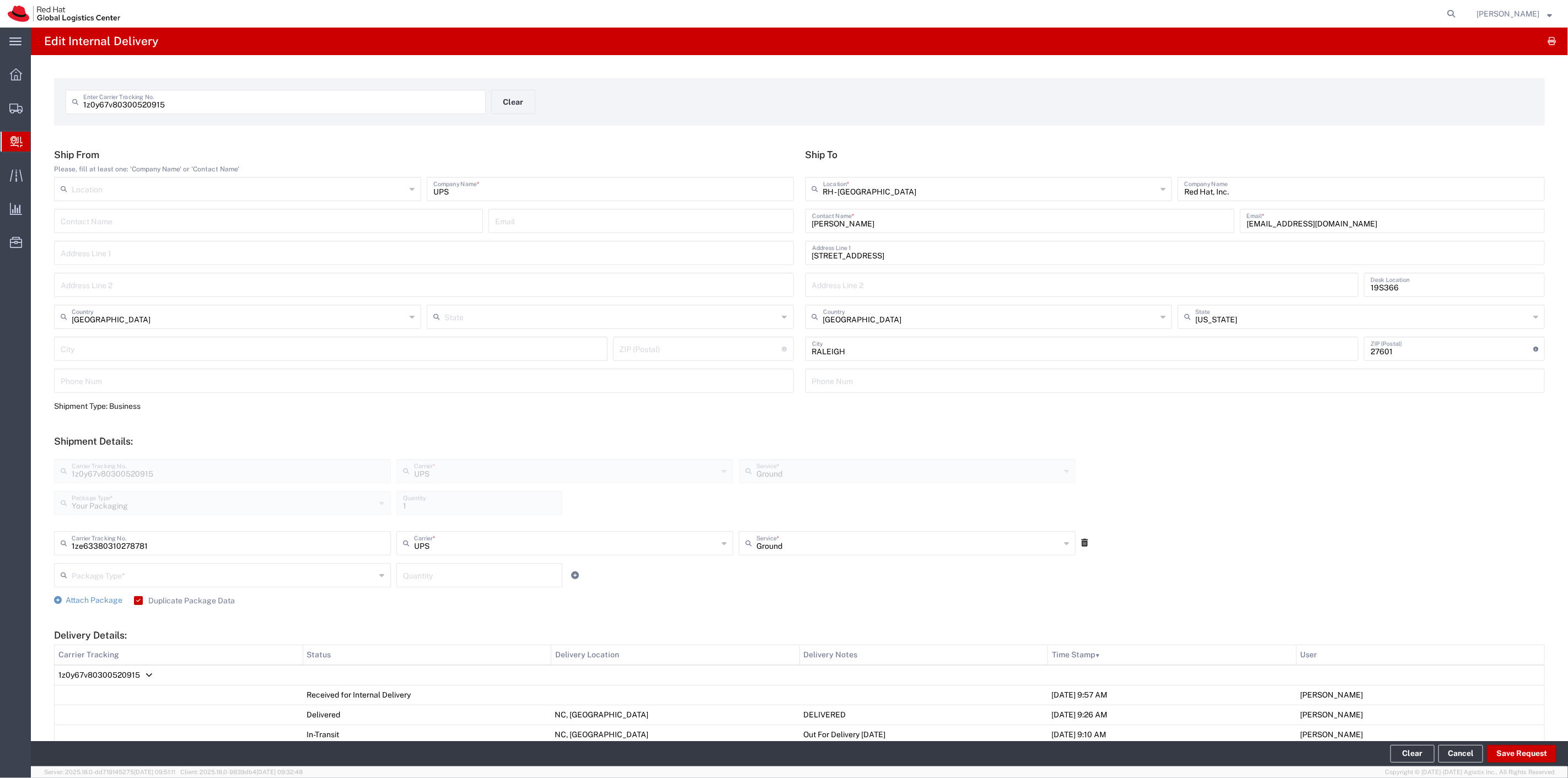
click at [232, 570] on input "text" at bounding box center [224, 575] width 304 height 20
click at [146, 668] on span "Your Packaging" at bounding box center [221, 671] width 332 height 17
type input "Your Packaging"
click at [426, 575] on input "number" at bounding box center [479, 575] width 153 height 20
type input "1"
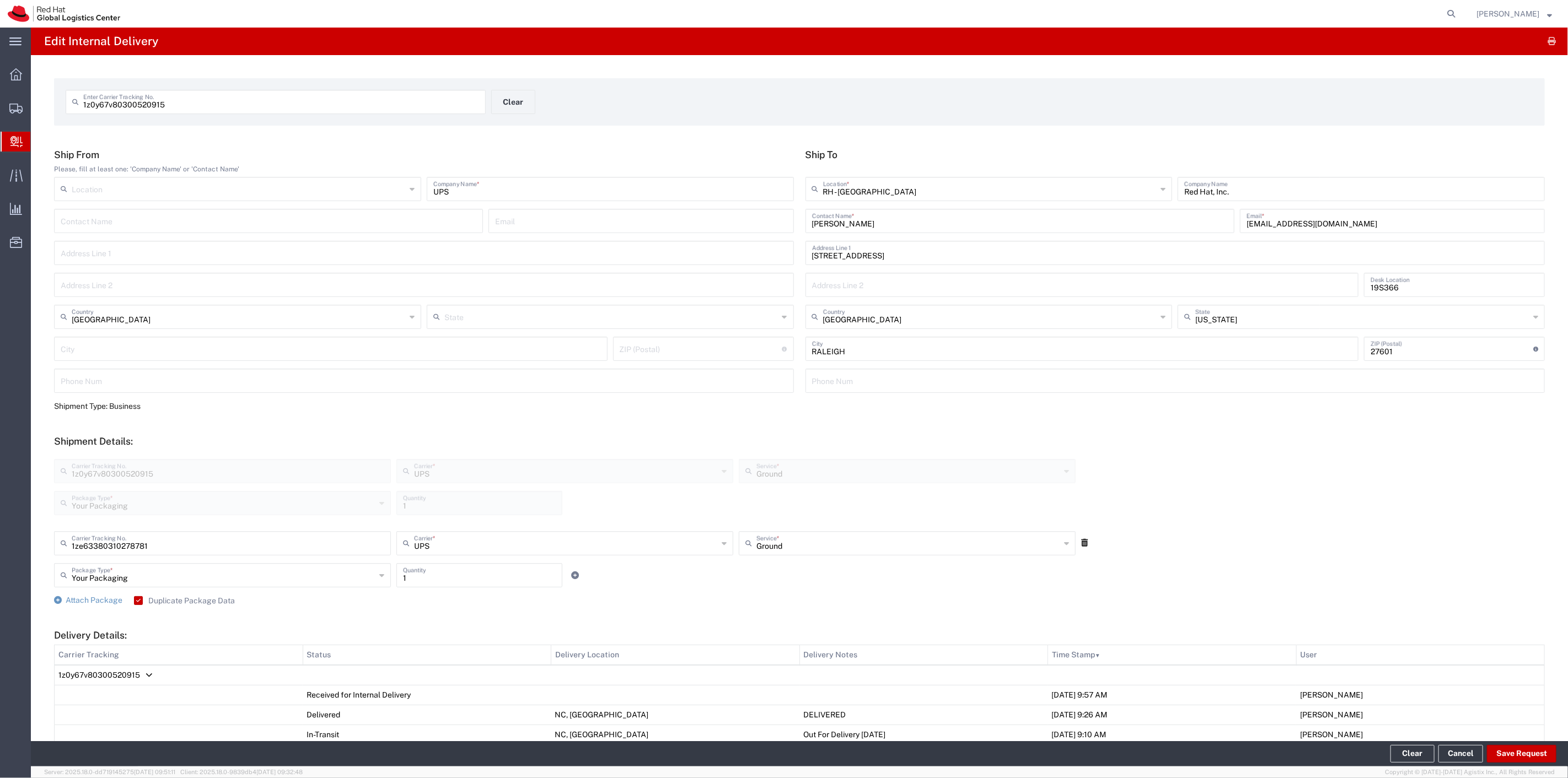
click at [585, 593] on div "Your Packaging Package Type * Case(s) Envelope PAK Skid(s) Your Packaging 1 Qua…" at bounding box center [565, 579] width 1027 height 32
click at [1521, 758] on button "Save Request" at bounding box center [1522, 754] width 70 height 17
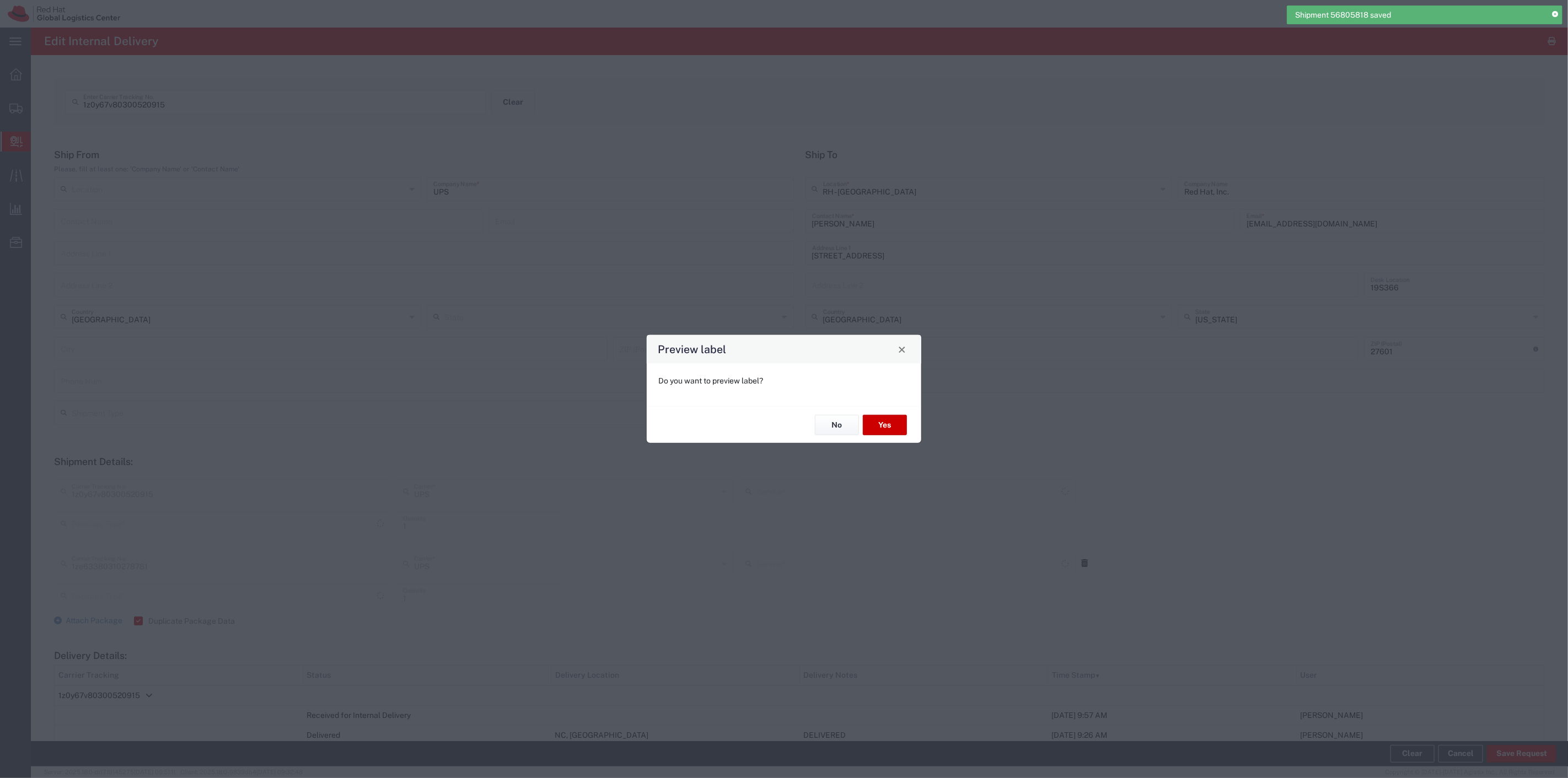
type input "Ground"
type input "Your Packaging"
type input "Ground"
click at [843, 421] on button "No" at bounding box center [837, 425] width 44 height 20
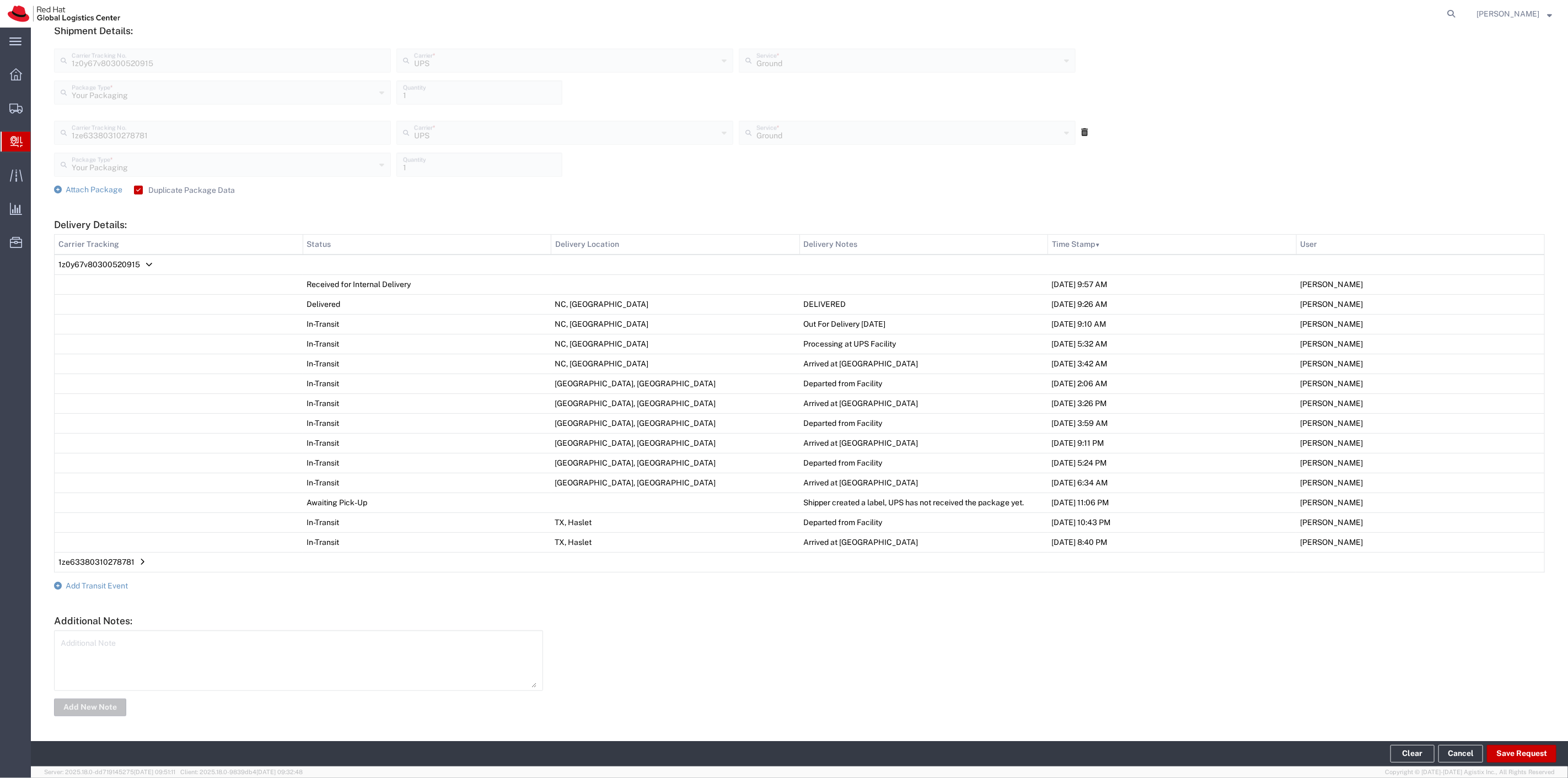
scroll to position [432, 0]
click at [97, 588] on span "Add Transit Event" at bounding box center [96, 586] width 62 height 9
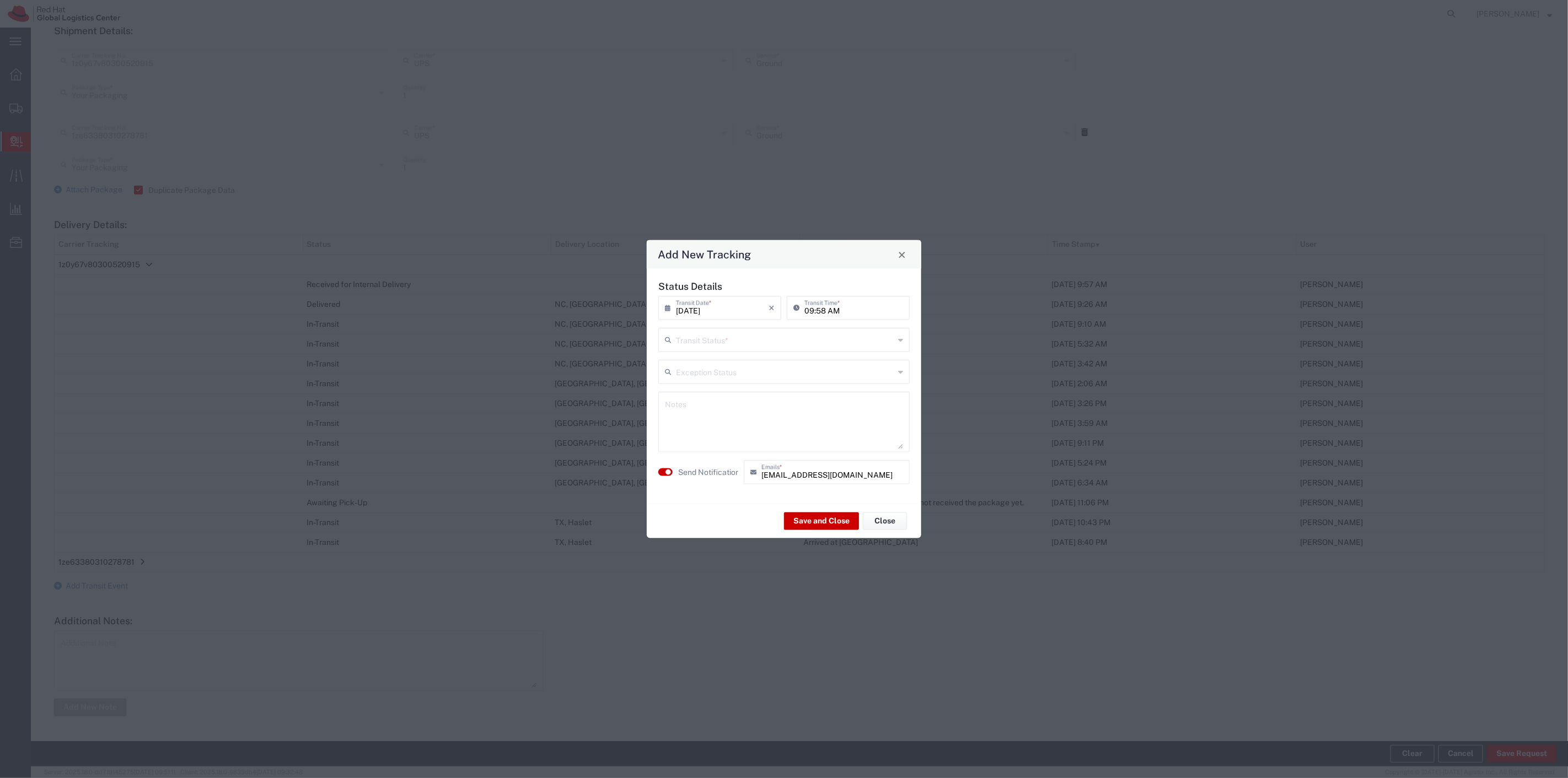
click at [736, 343] on input "text" at bounding box center [785, 339] width 218 height 20
click at [718, 362] on span "Delivery Confirmation" at bounding box center [784, 364] width 249 height 17
type input "Delivery Confirmation"
click at [716, 400] on textarea at bounding box center [784, 422] width 238 height 54
type textarea "Holding in the shipping & receiving office for you if you want to come grab the…"
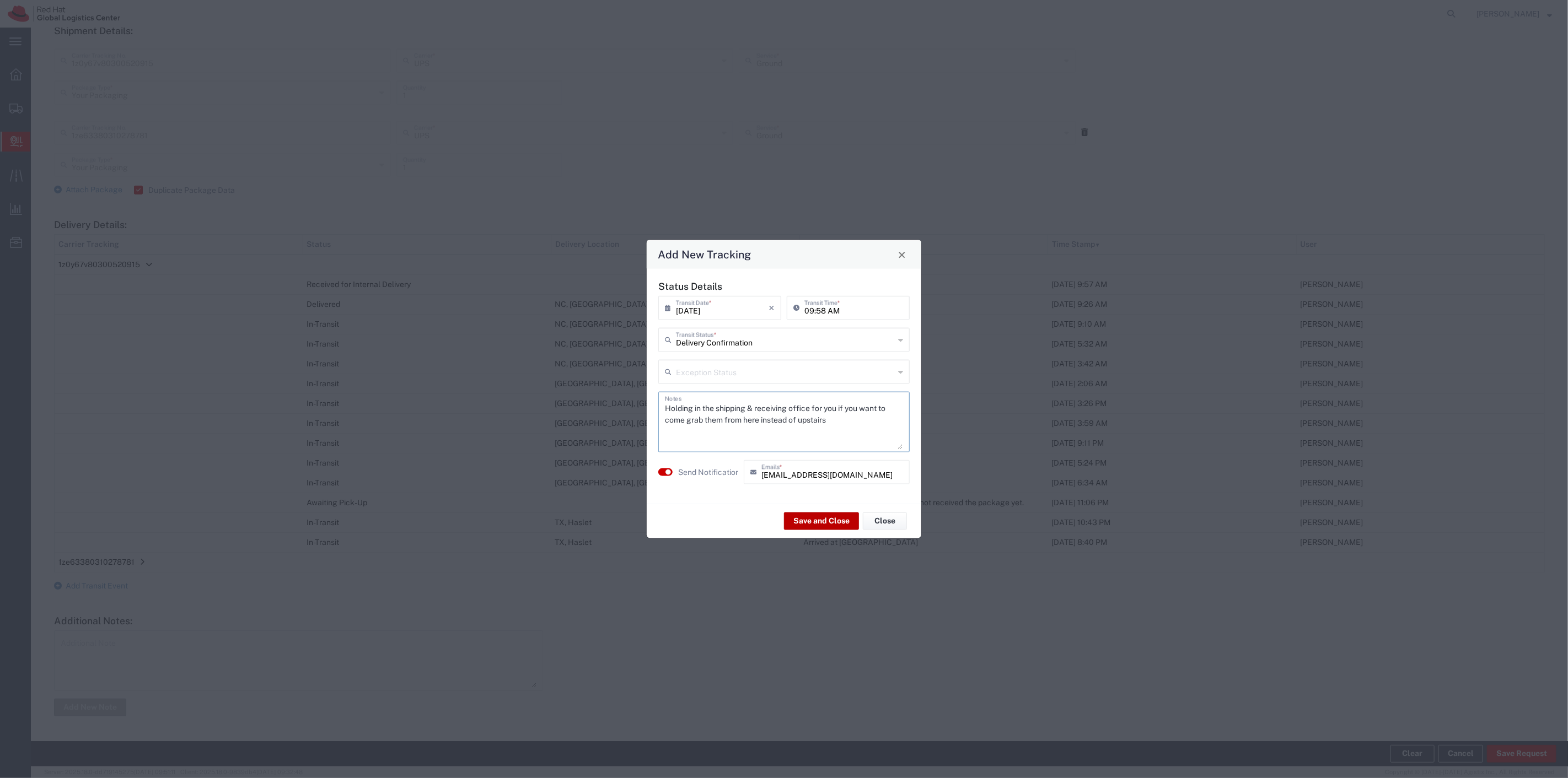
click at [809, 518] on button "Save and Close" at bounding box center [822, 520] width 75 height 17
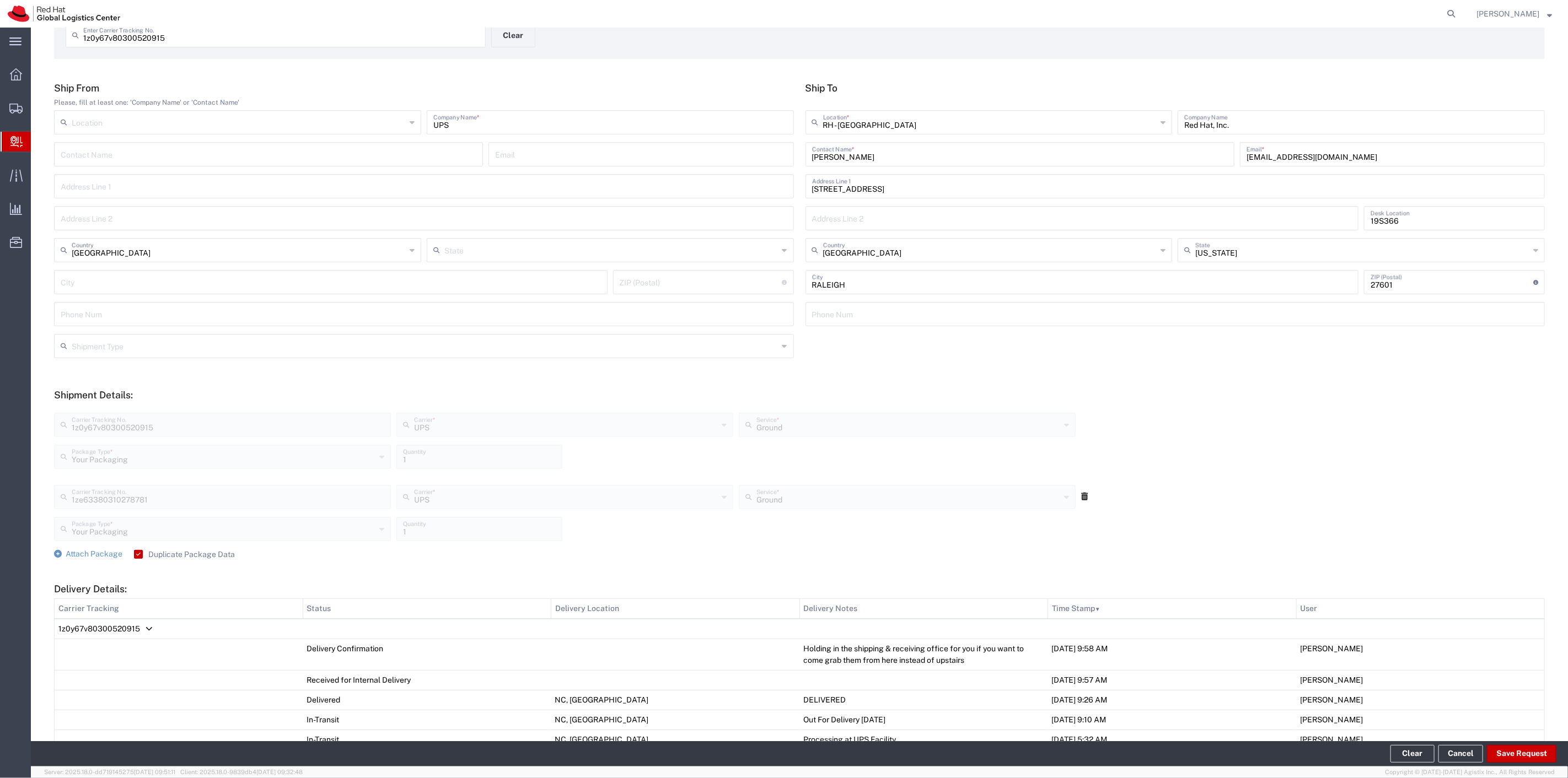
scroll to position [0, 0]
